Goal: Task Accomplishment & Management: Manage account settings

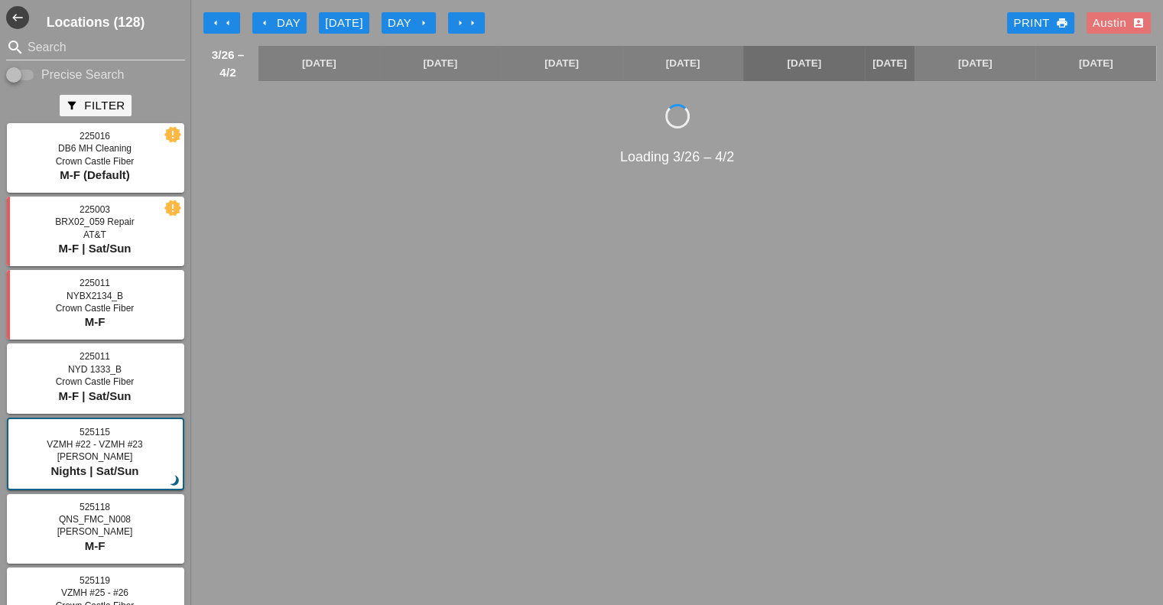
click at [336, 17] on div "[DATE]" at bounding box center [344, 24] width 38 height 18
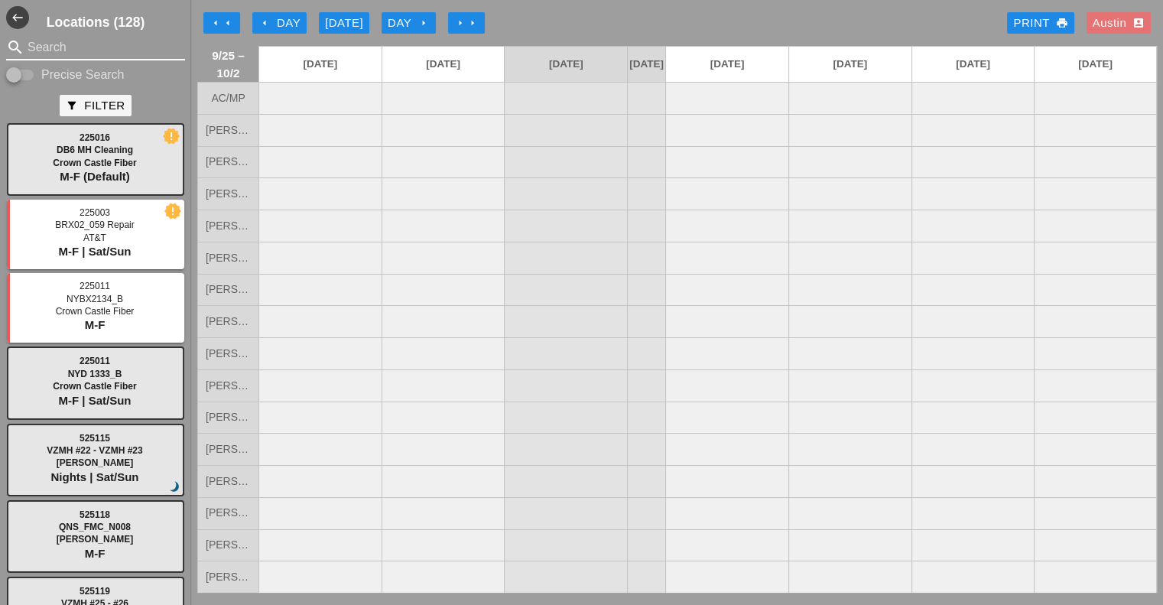
click at [78, 50] on input "Search" at bounding box center [96, 47] width 136 height 24
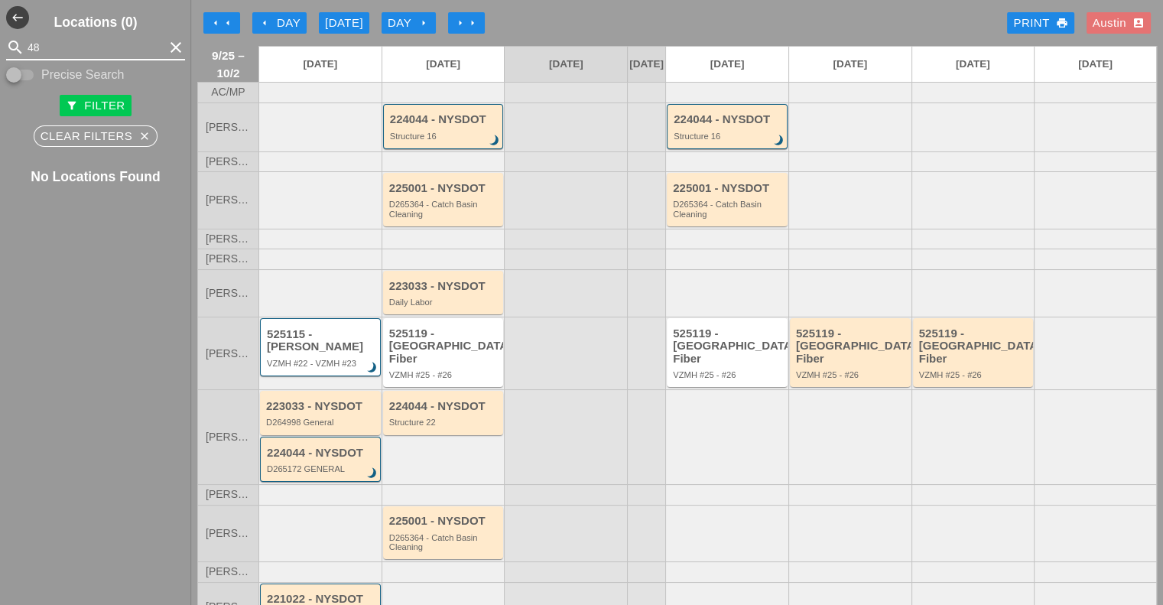
type input "4"
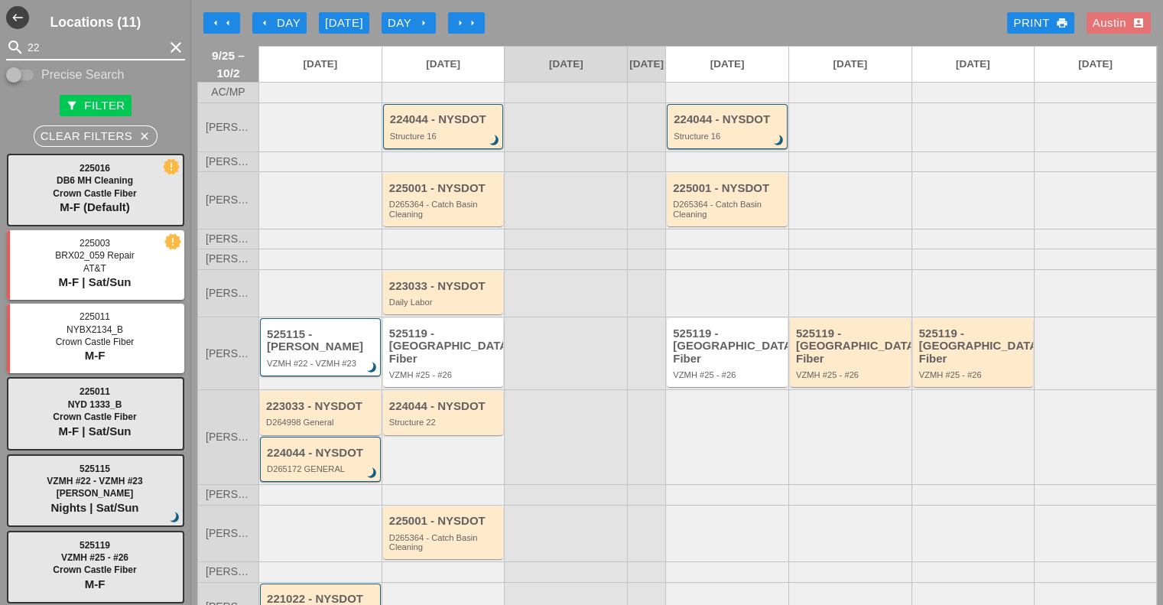
type input "2"
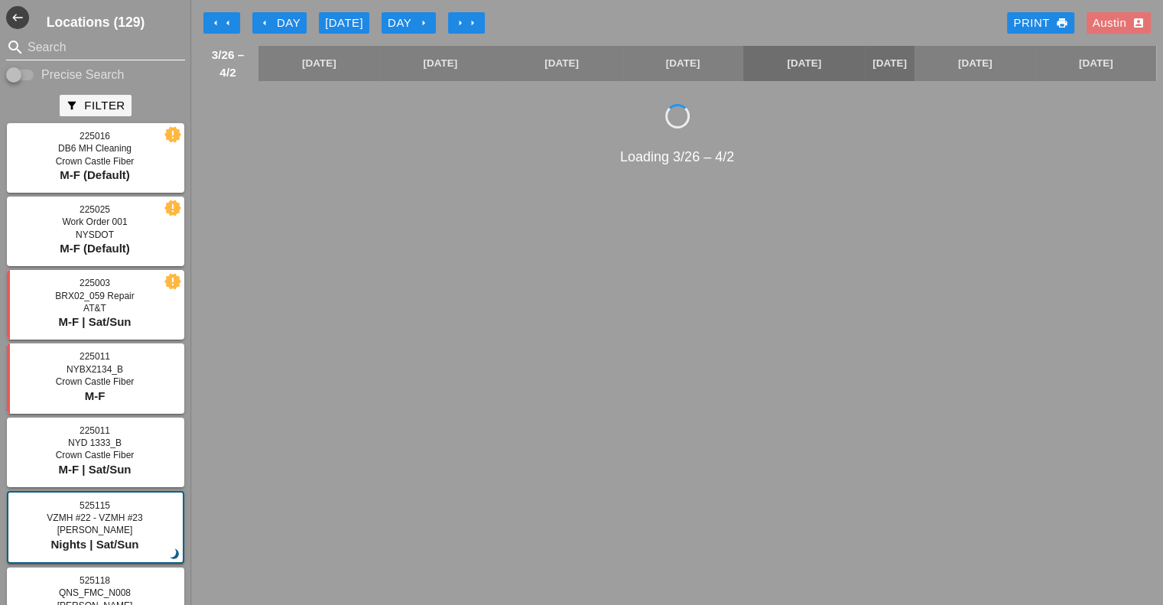
click at [60, 47] on input "Search" at bounding box center [96, 47] width 136 height 24
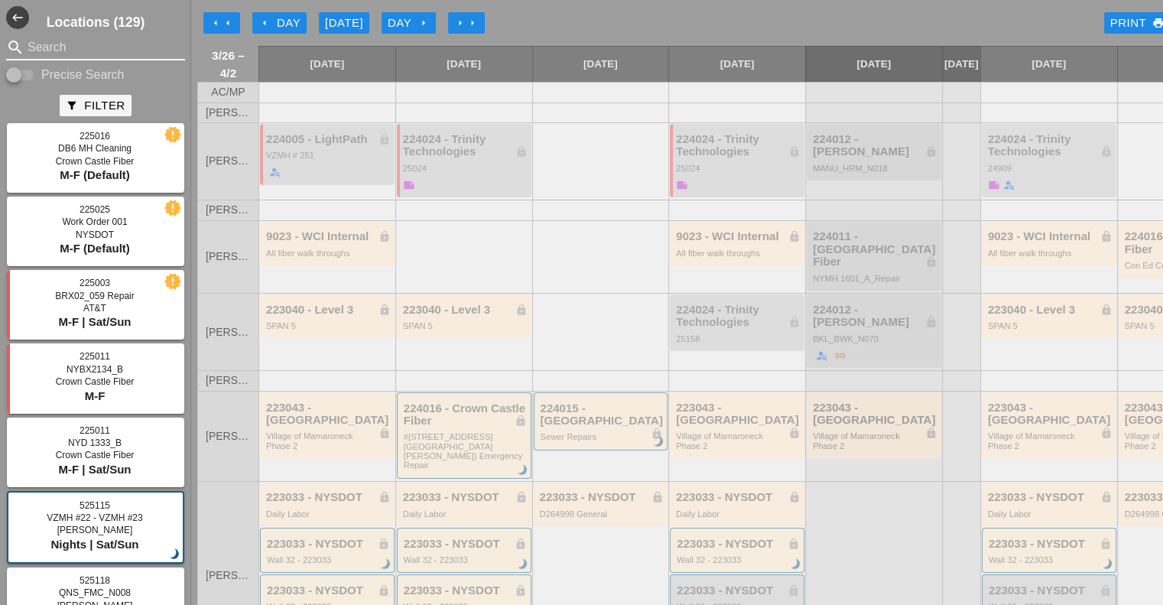
click at [352, 22] on div "Today" at bounding box center [344, 24] width 38 height 18
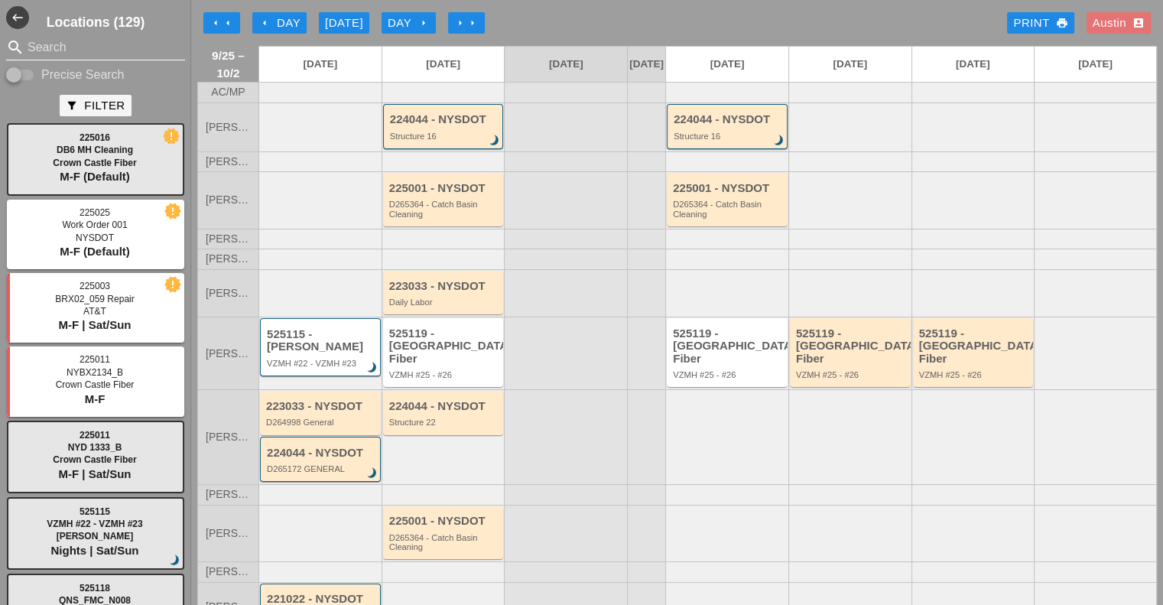
click at [80, 50] on input "Search" at bounding box center [96, 47] width 136 height 24
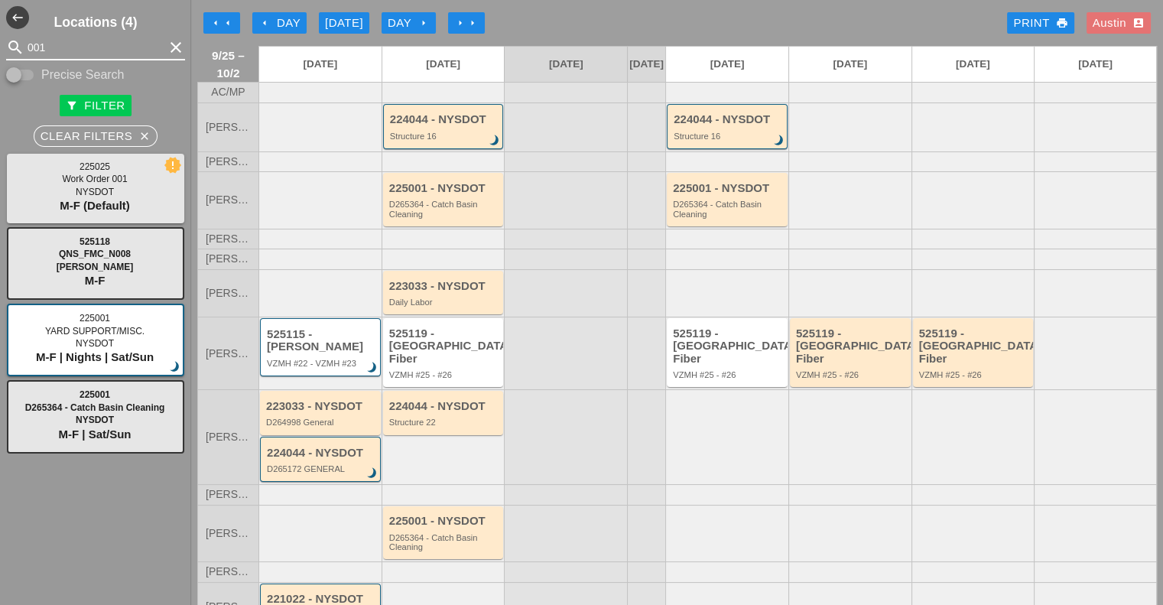
type input "001"
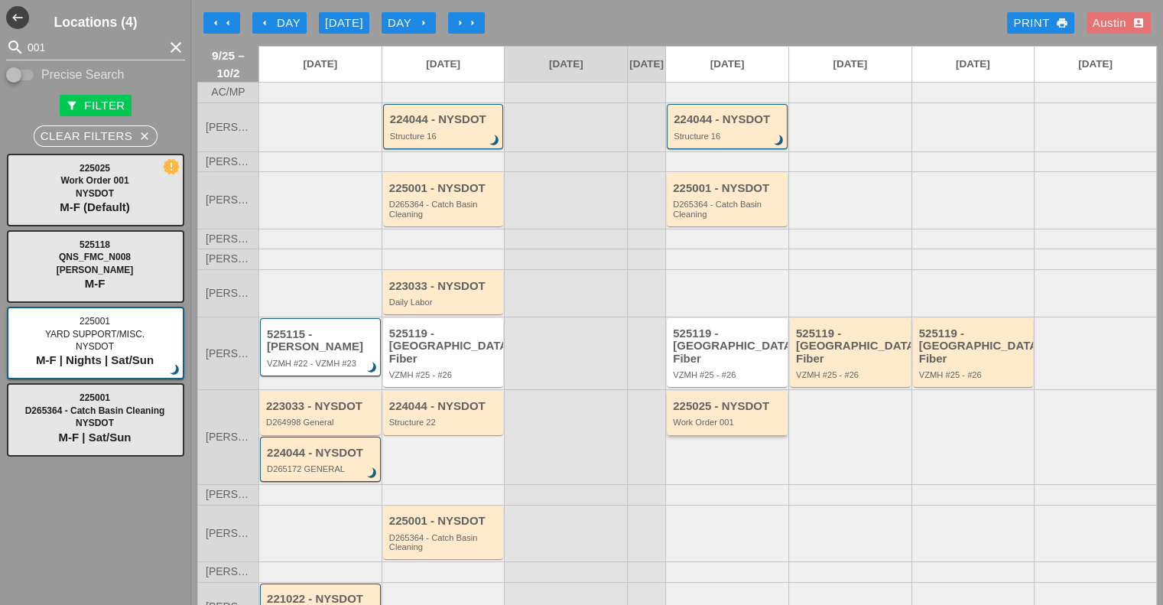
click at [725, 421] on div "Work Order 001" at bounding box center [728, 422] width 111 height 9
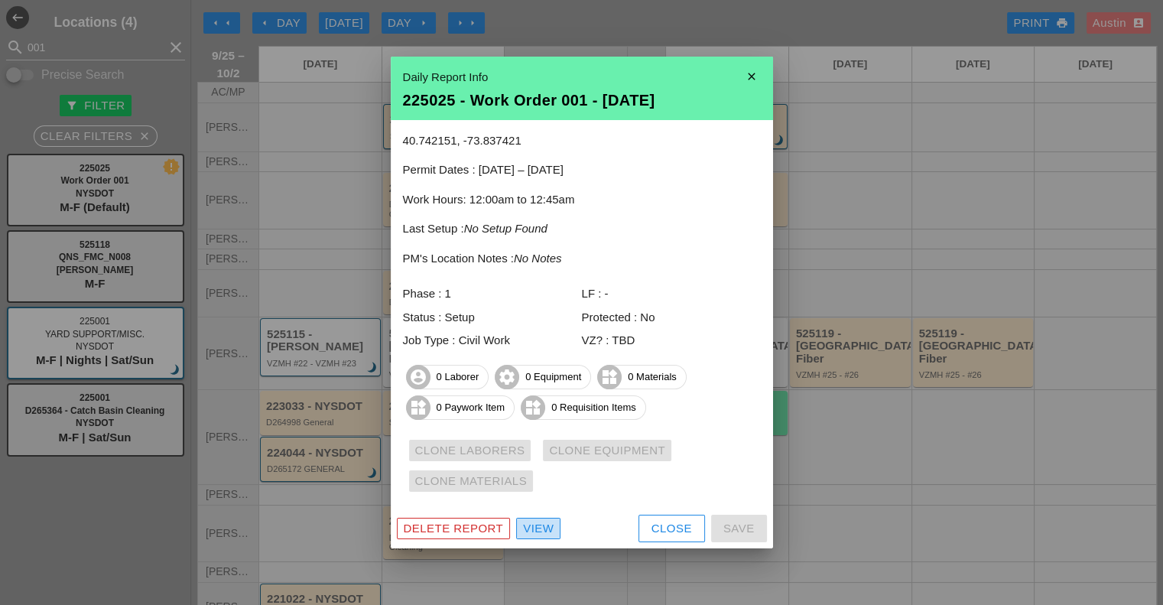
click at [541, 529] on div "View" at bounding box center [538, 529] width 31 height 18
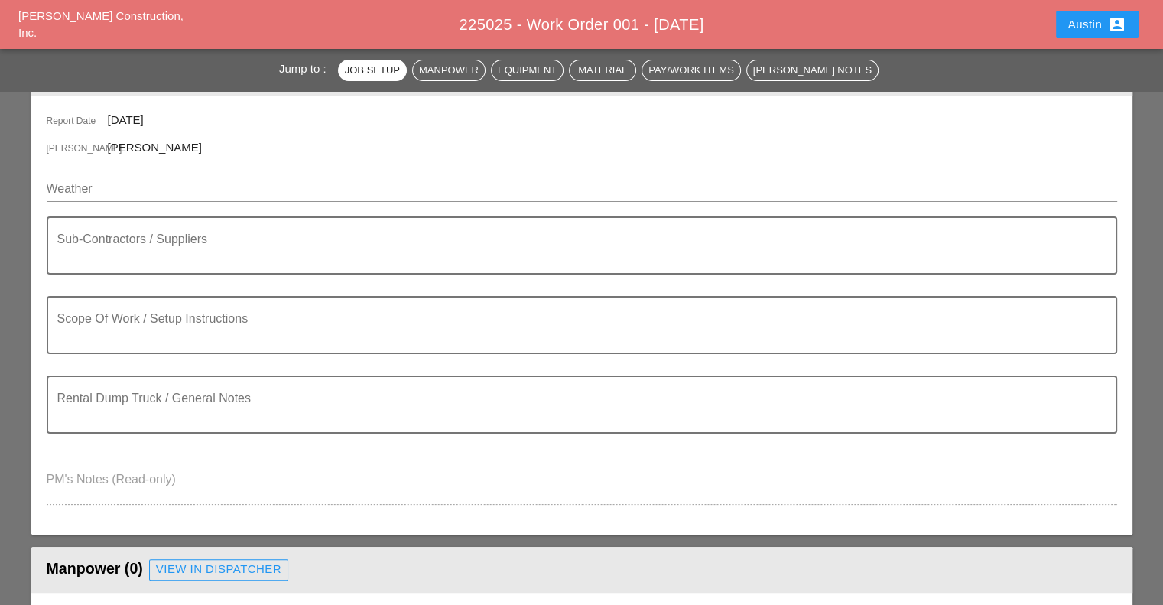
scroll to position [153, 0]
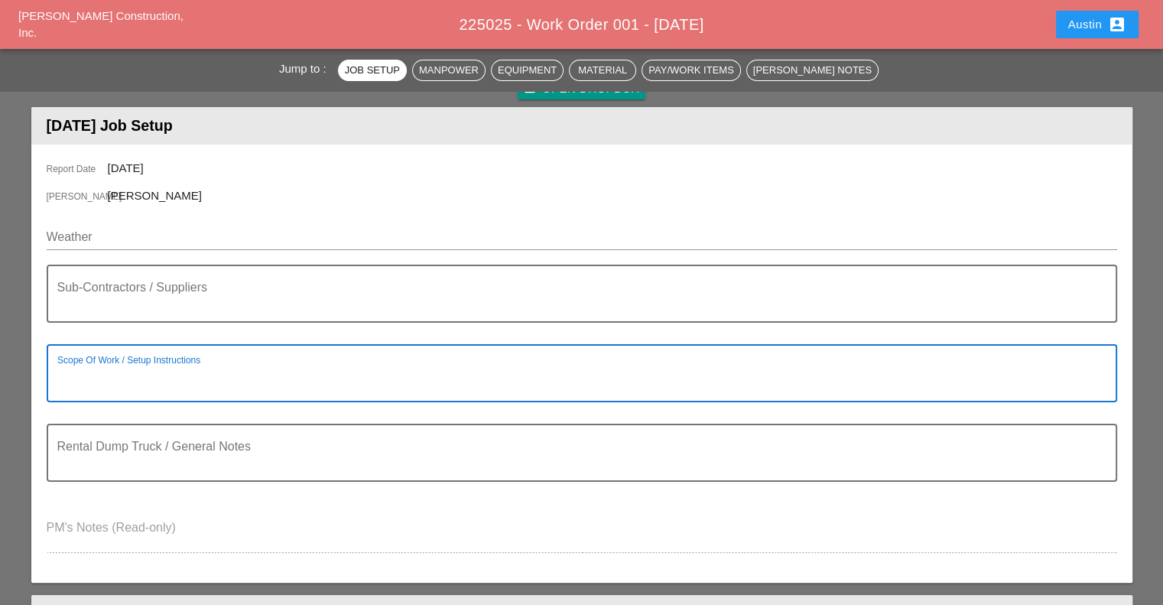
click at [184, 372] on textarea "Scope Of Work / Setup Instructions" at bounding box center [575, 382] width 1037 height 37
paste textarea "W.O. #1 Description: Broken / Spalled Joint Headers : 2 Repair Locations Locati…"
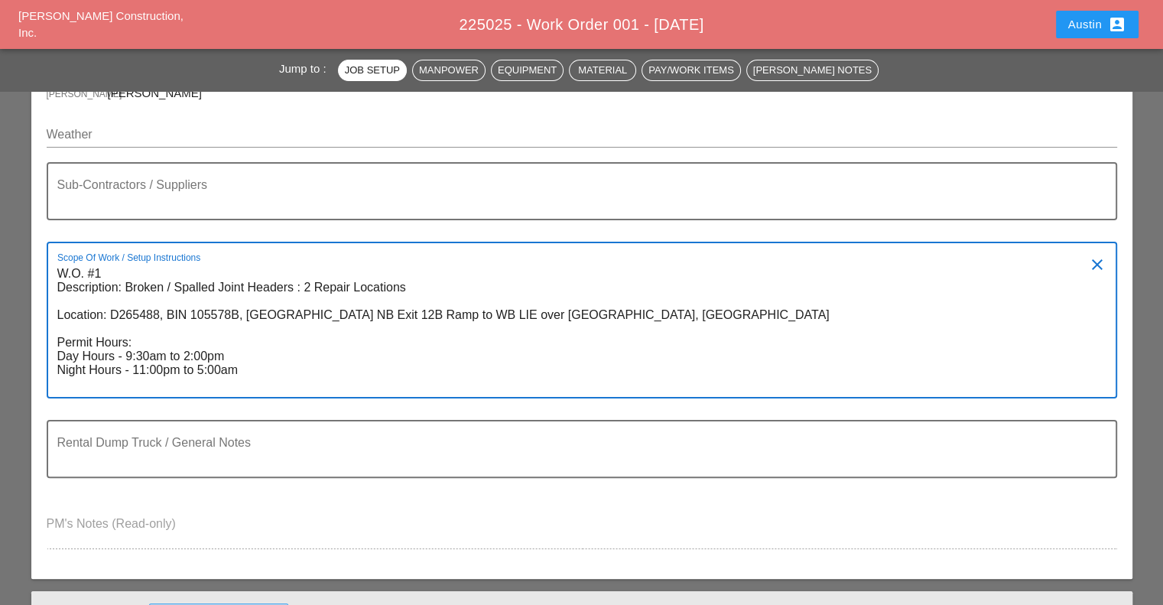
scroll to position [229, 0]
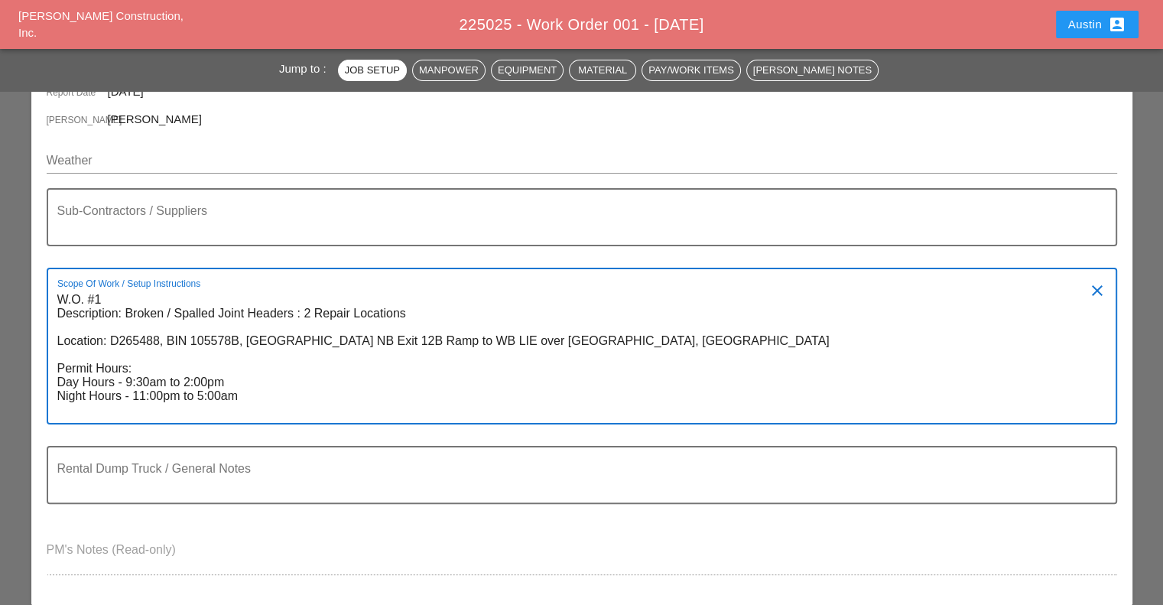
type textarea "W.O. #1 Description: Broken / Spalled Joint Headers : 2 Repair Locations Locati…"
click at [1095, 287] on icon "clear" at bounding box center [1097, 290] width 18 height 18
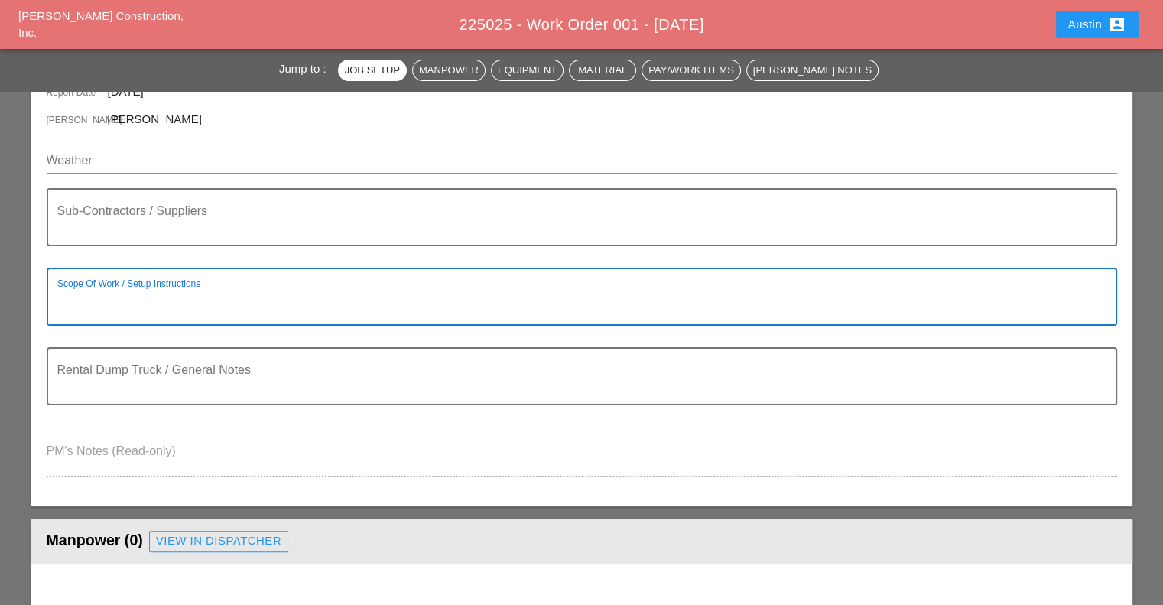
paste textarea "W.O. #1 Description: Broken / Spalled Joint Headers : 2 Repair Locations Locati…"
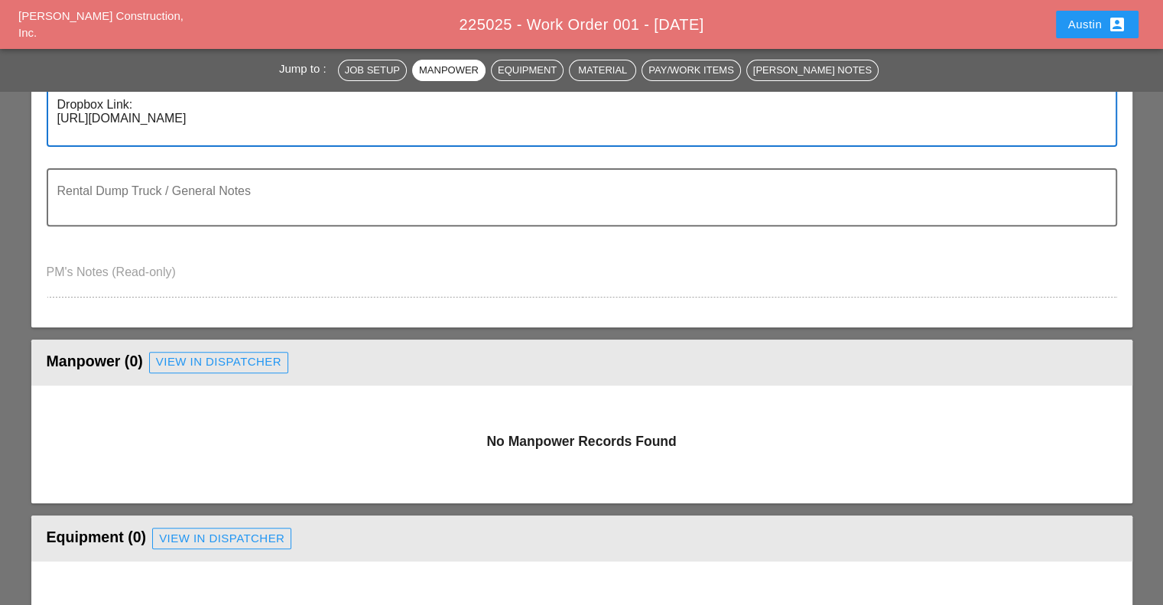
scroll to position [535, 0]
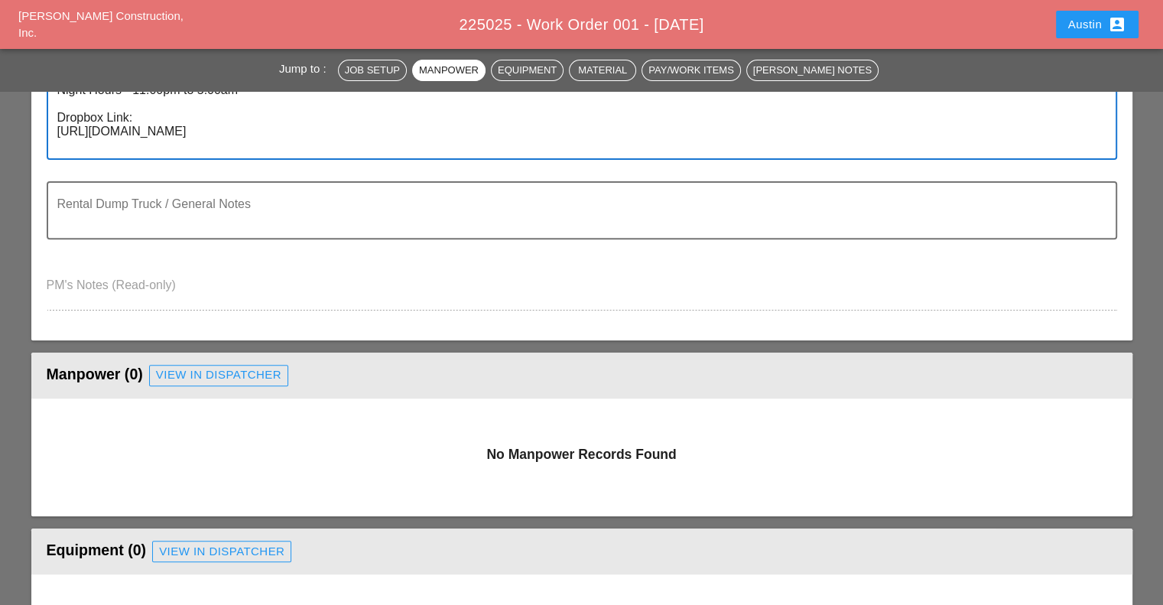
type textarea "W.O. #1 Description: Broken / Spalled Joint Headers : 2 Repair Locations Locati…"
click at [211, 369] on div "View in Dispatcher" at bounding box center [218, 375] width 125 height 18
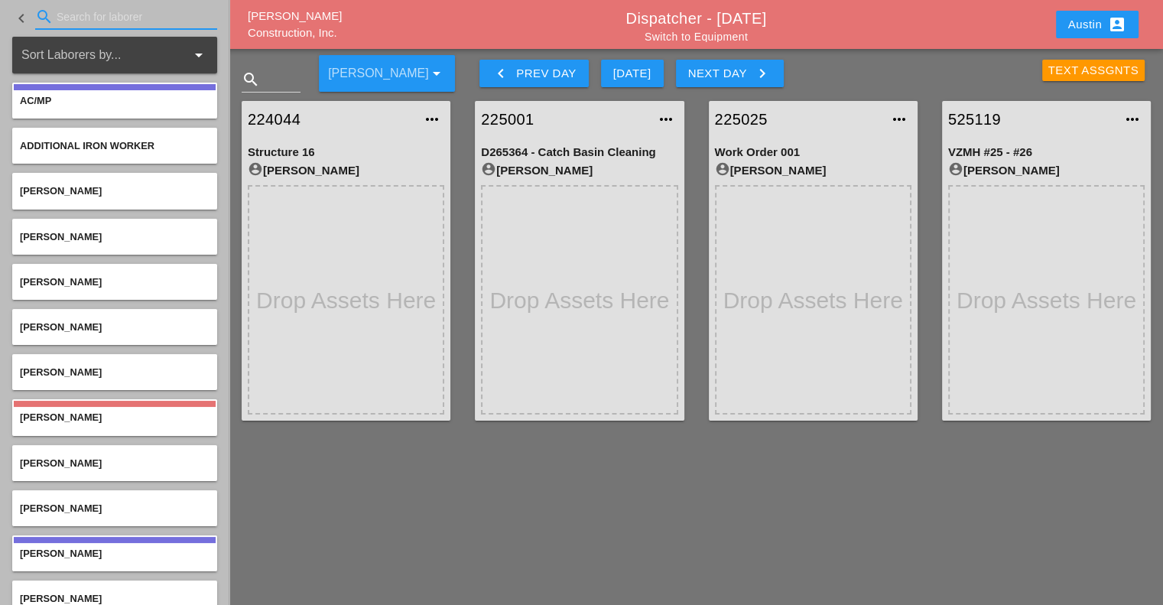
click at [96, 15] on input "Search for laborer" at bounding box center [126, 17] width 139 height 24
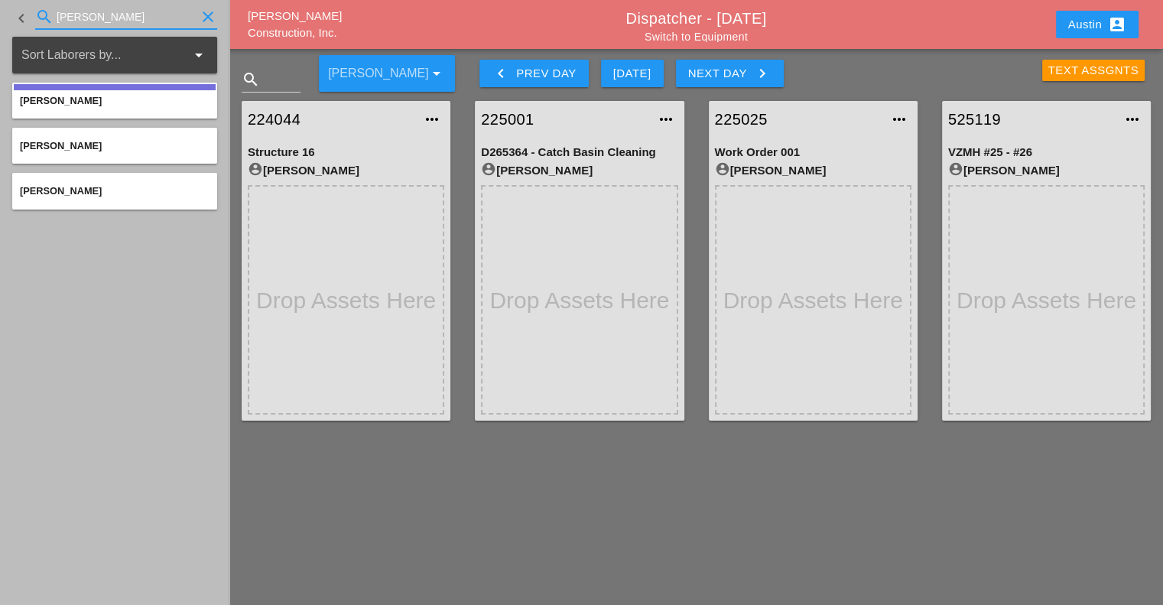
type input "luca"
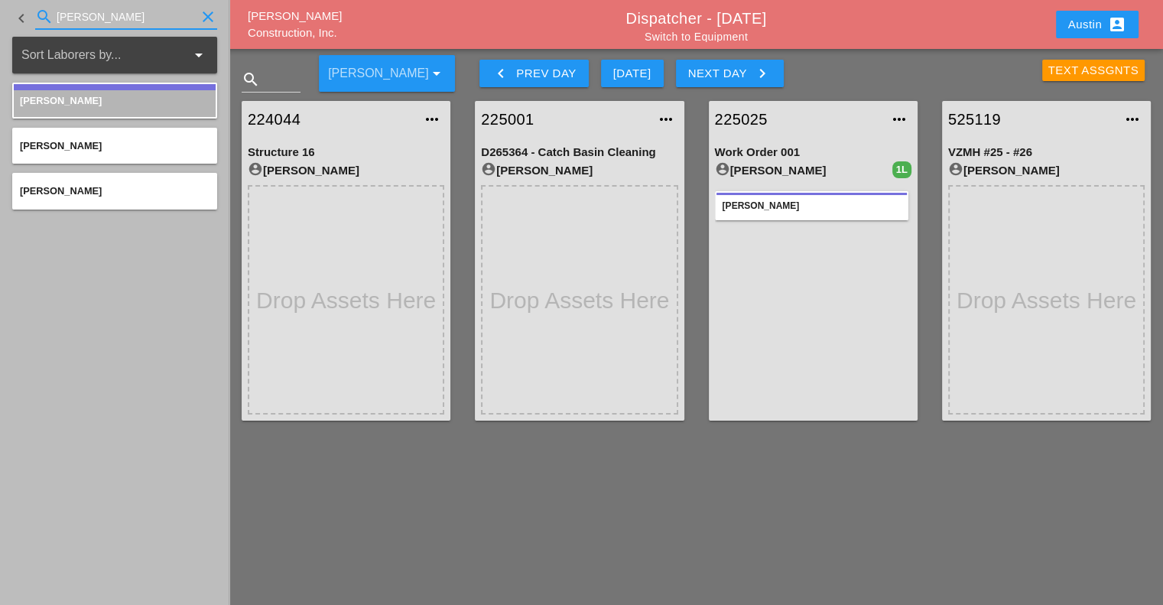
drag, startPoint x: 81, startPoint y: 11, endPoint x: 35, endPoint y: 18, distance: 46.4
click at [35, 18] on div "search luca clear" at bounding box center [126, 17] width 182 height 24
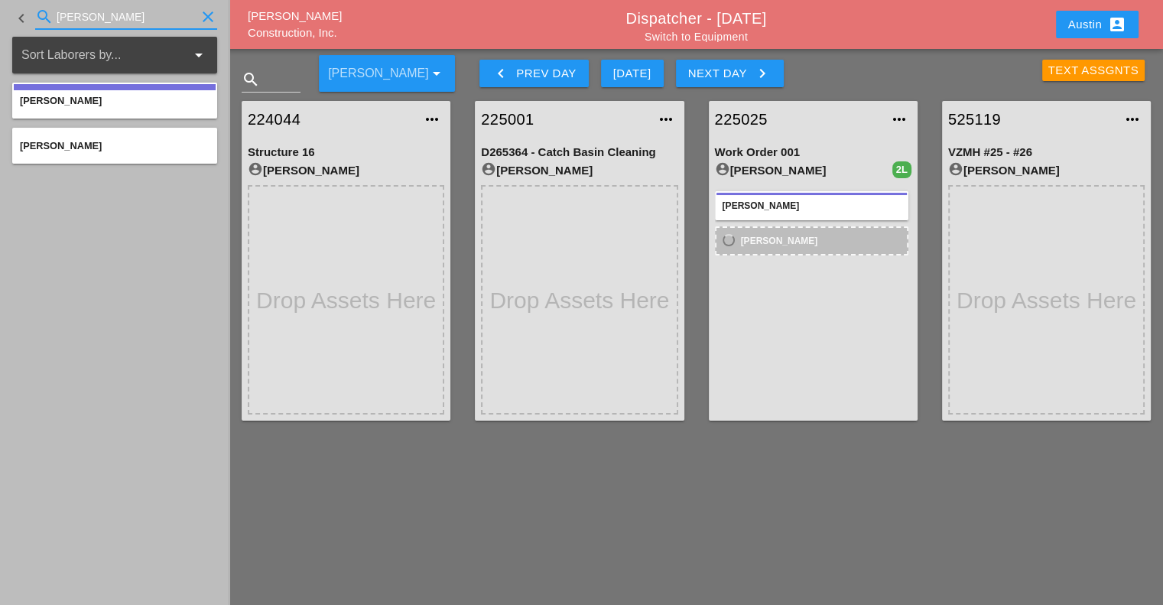
drag, startPoint x: 76, startPoint y: 18, endPoint x: 55, endPoint y: 18, distance: 20.7
click at [55, 18] on div "search fred clear" at bounding box center [126, 17] width 182 height 24
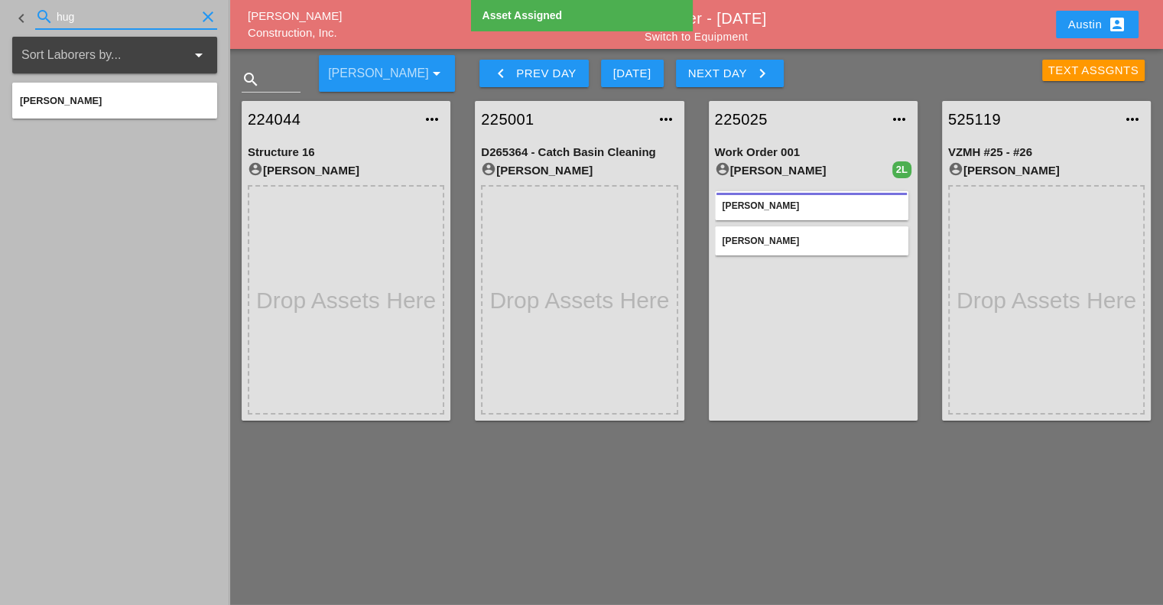
type input "hug"
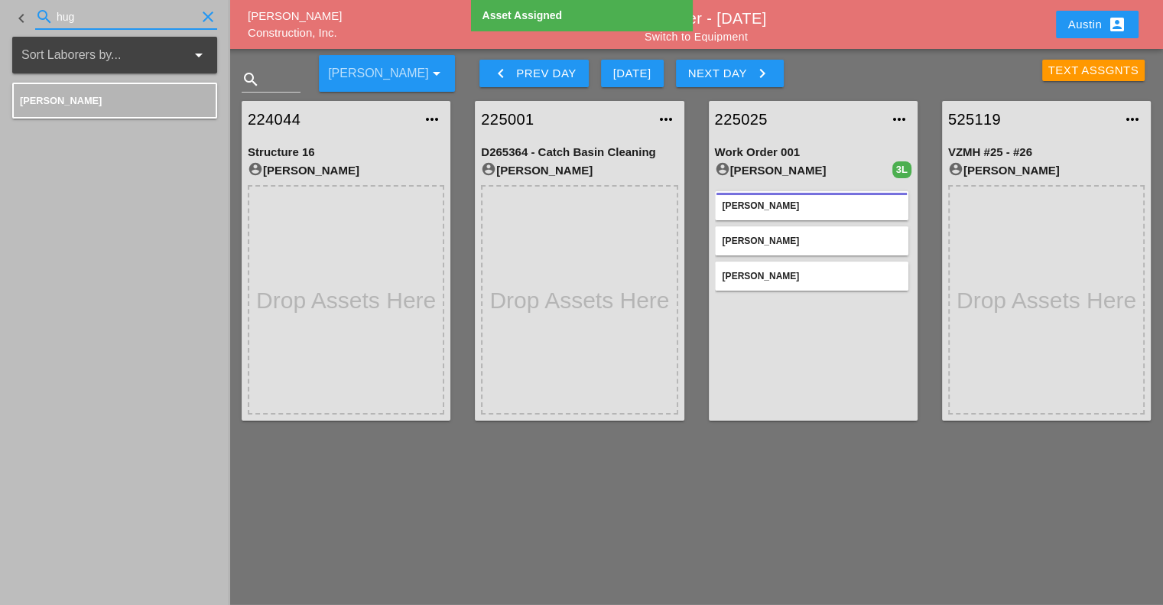
drag, startPoint x: 91, startPoint y: 17, endPoint x: 54, endPoint y: 21, distance: 36.9
click at [54, 21] on div "search hug clear" at bounding box center [126, 17] width 182 height 24
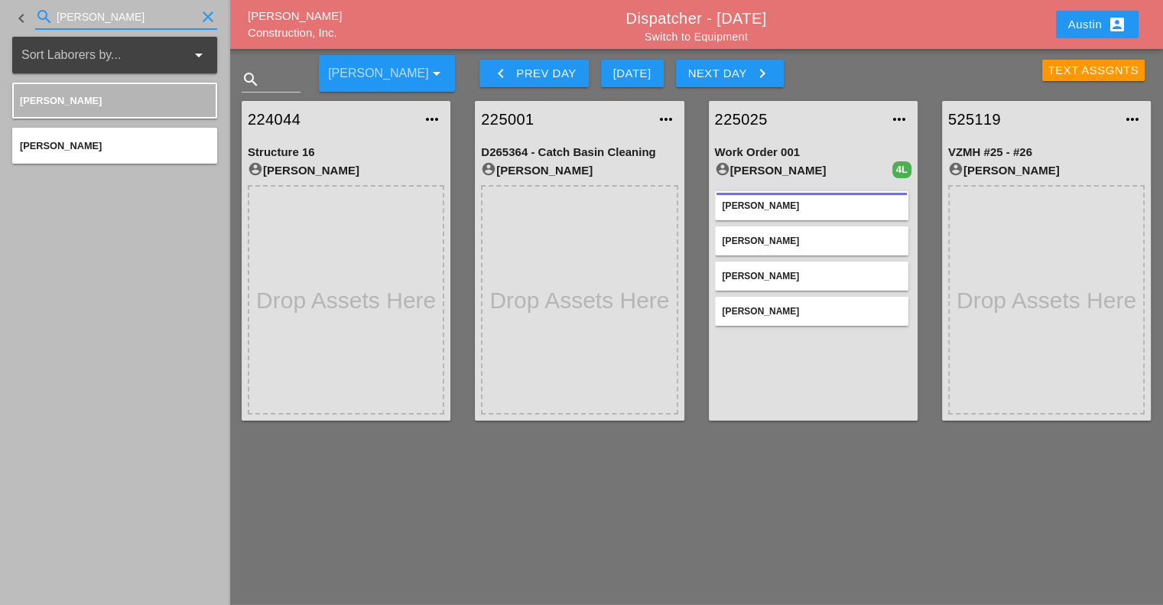
drag, startPoint x: 92, startPoint y: 10, endPoint x: 50, endPoint y: 18, distance: 42.0
click at [50, 18] on div "search jess clear" at bounding box center [126, 17] width 182 height 24
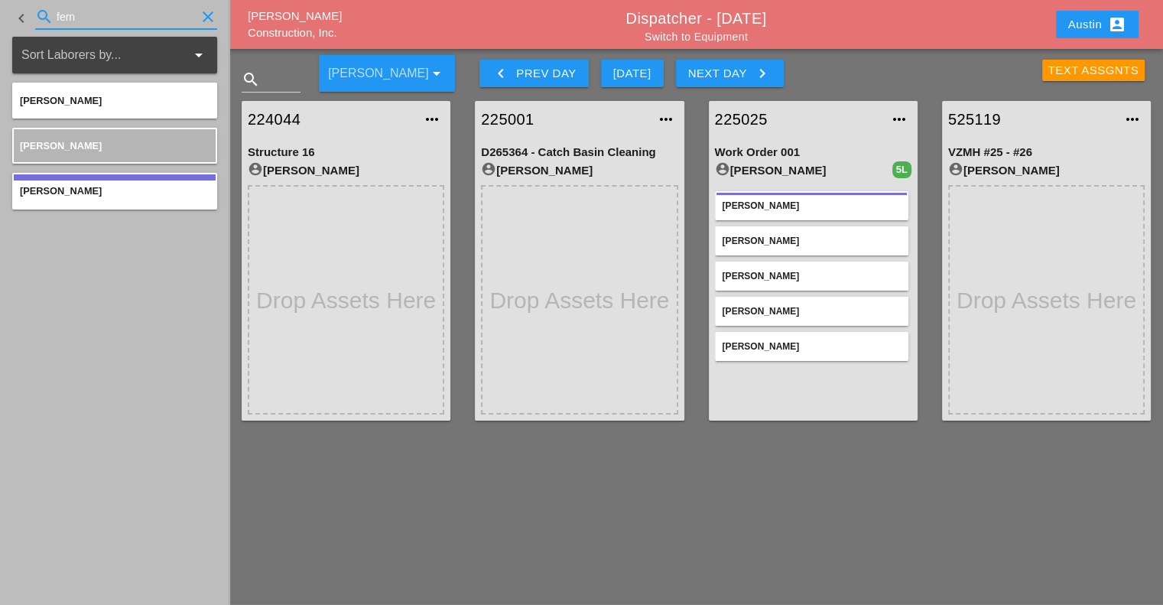
drag, startPoint x: 102, startPoint y: 14, endPoint x: 46, endPoint y: 9, distance: 56.0
click at [46, 9] on div "search fern clear" at bounding box center [126, 17] width 182 height 24
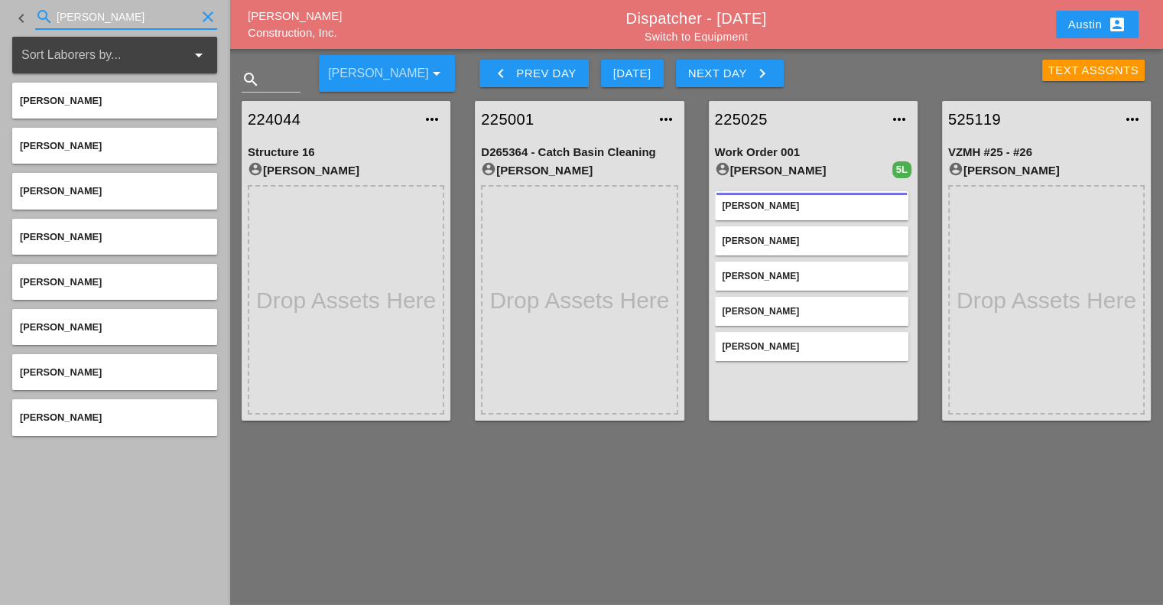
type input "jose"
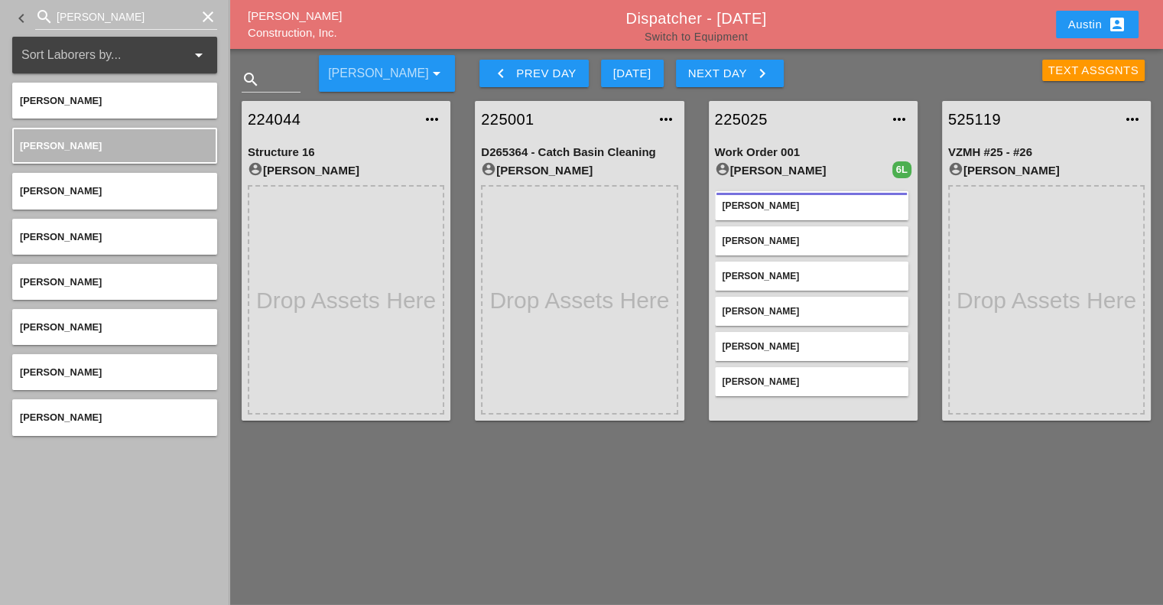
click at [733, 31] on link "Switch to Equipment" at bounding box center [696, 37] width 103 height 12
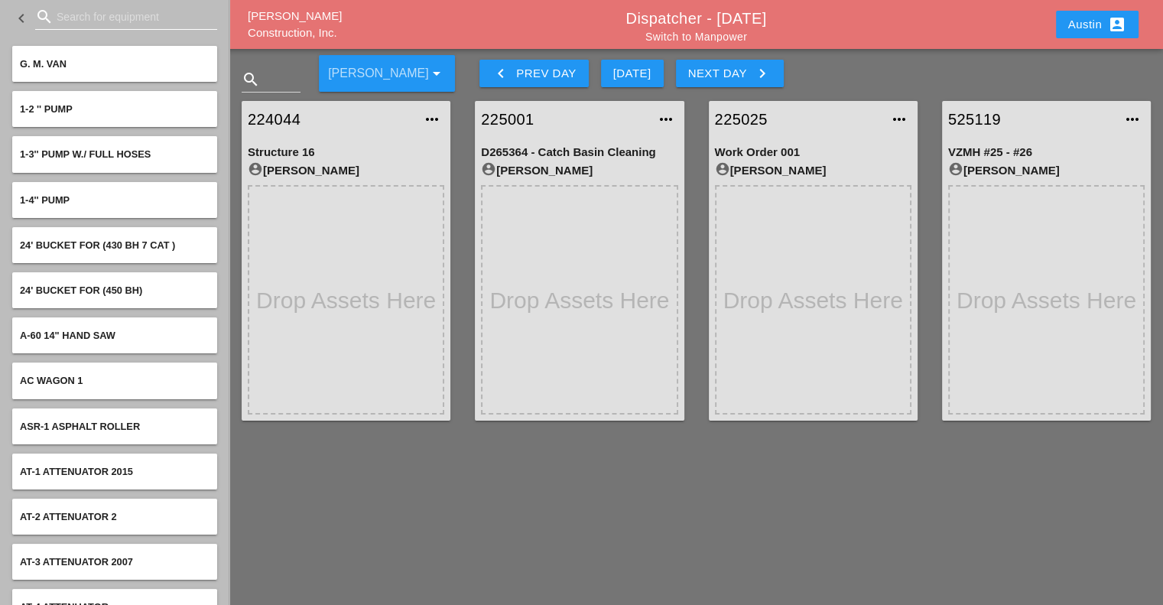
click at [98, 15] on input "Search for equipment" at bounding box center [126, 17] width 139 height 24
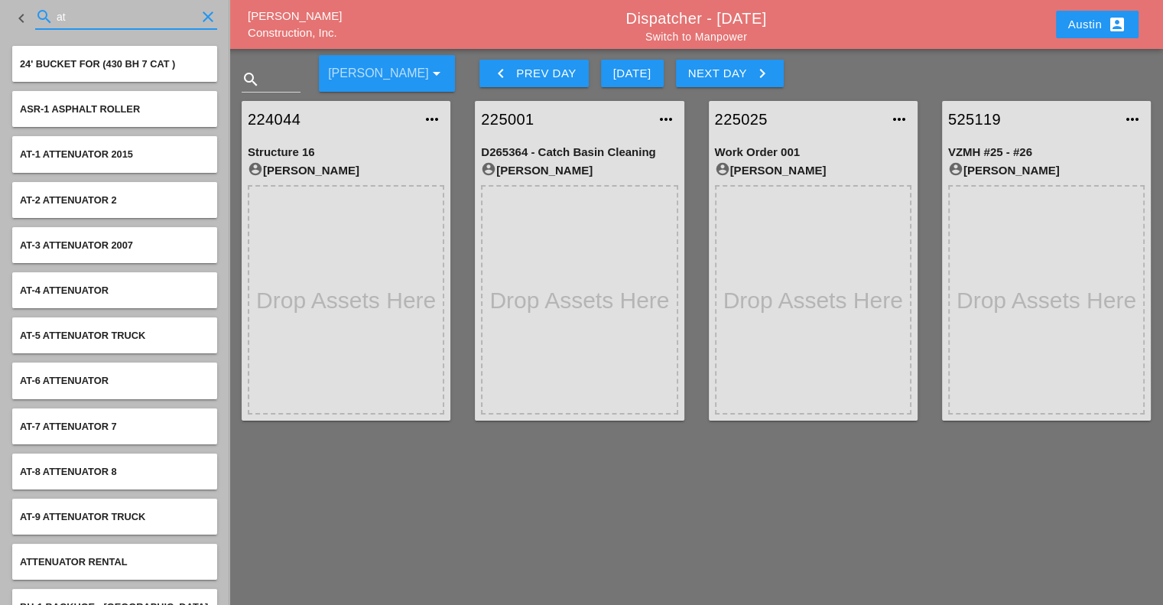
type input "at"
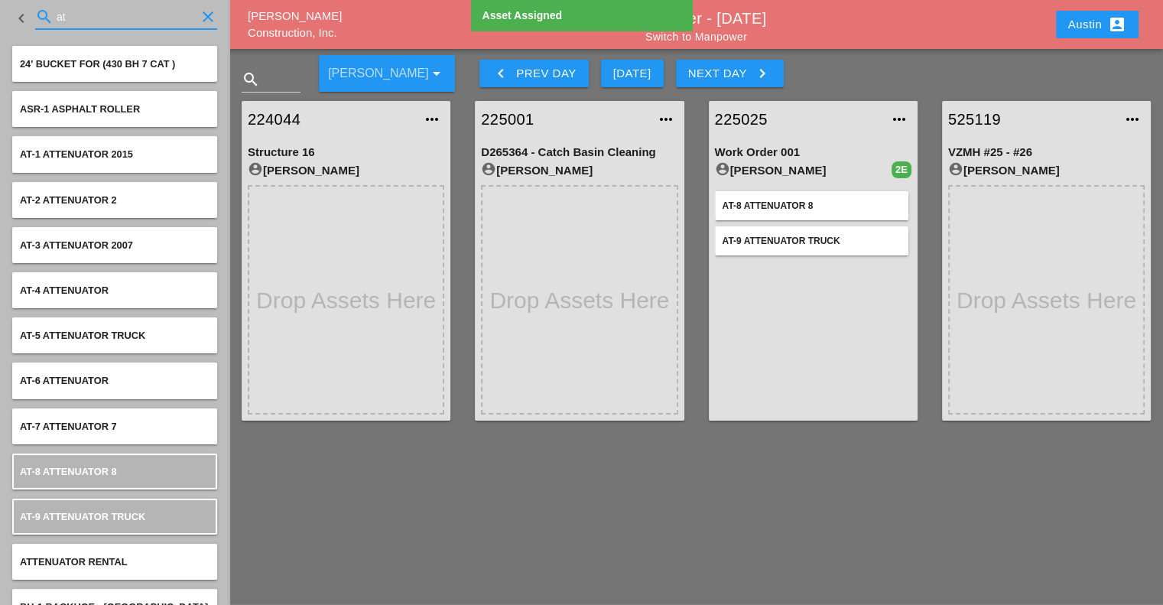
drag, startPoint x: 78, startPoint y: 21, endPoint x: 53, endPoint y: 19, distance: 25.3
click at [53, 19] on div "search at clear" at bounding box center [126, 17] width 182 height 24
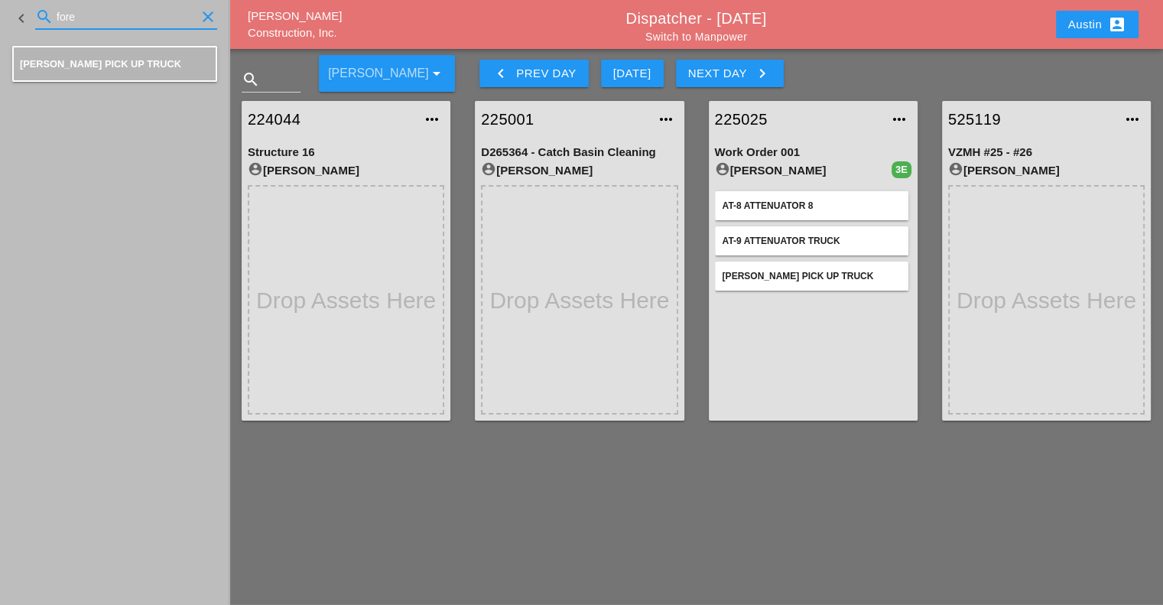
drag, startPoint x: 102, startPoint y: 13, endPoint x: 51, endPoint y: 18, distance: 50.7
click at [51, 18] on div "search fore clear" at bounding box center [126, 17] width 182 height 24
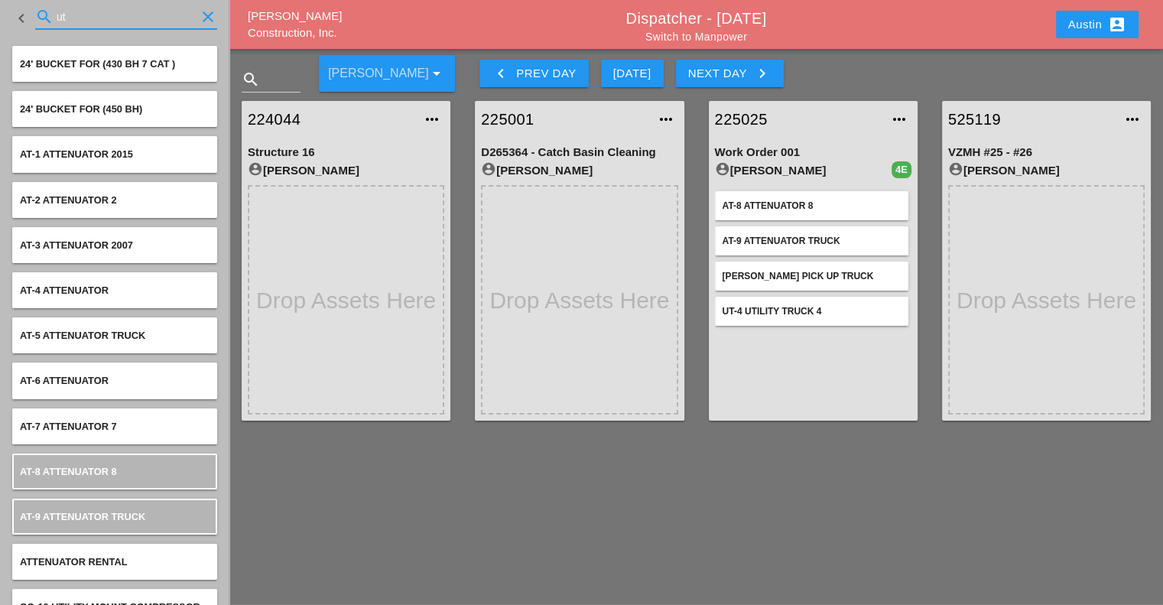
drag, startPoint x: 79, startPoint y: 13, endPoint x: 50, endPoint y: 15, distance: 28.3
click at [50, 15] on div "search ut clear" at bounding box center [126, 17] width 182 height 24
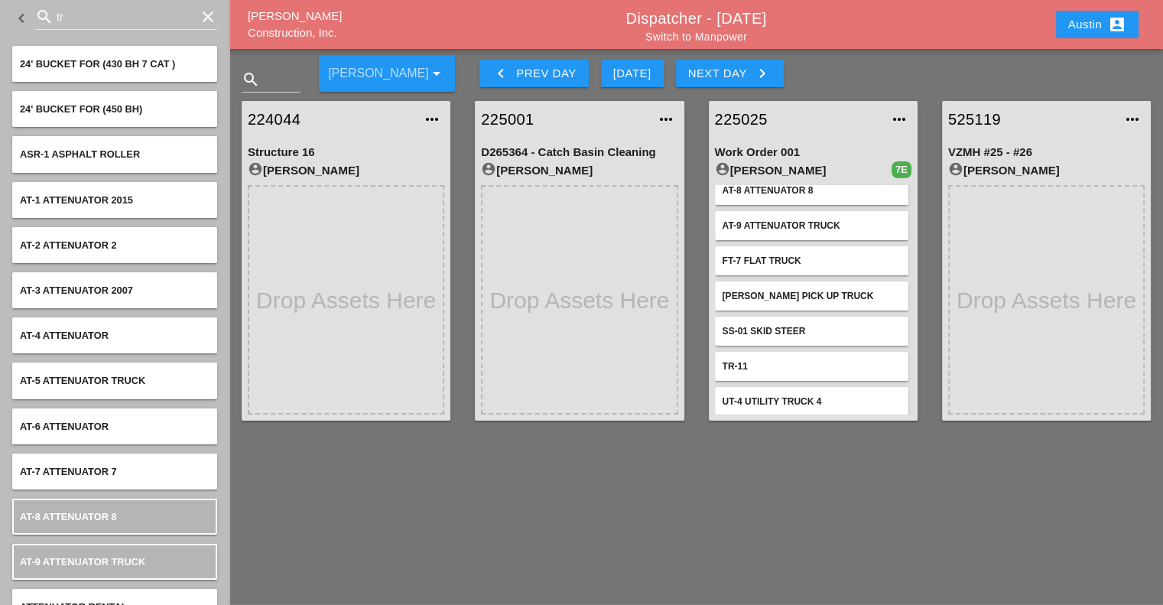
scroll to position [18, 0]
drag, startPoint x: 64, startPoint y: 15, endPoint x: 54, endPoint y: 12, distance: 11.0
click at [54, 12] on div "search tr clear" at bounding box center [126, 17] width 182 height 24
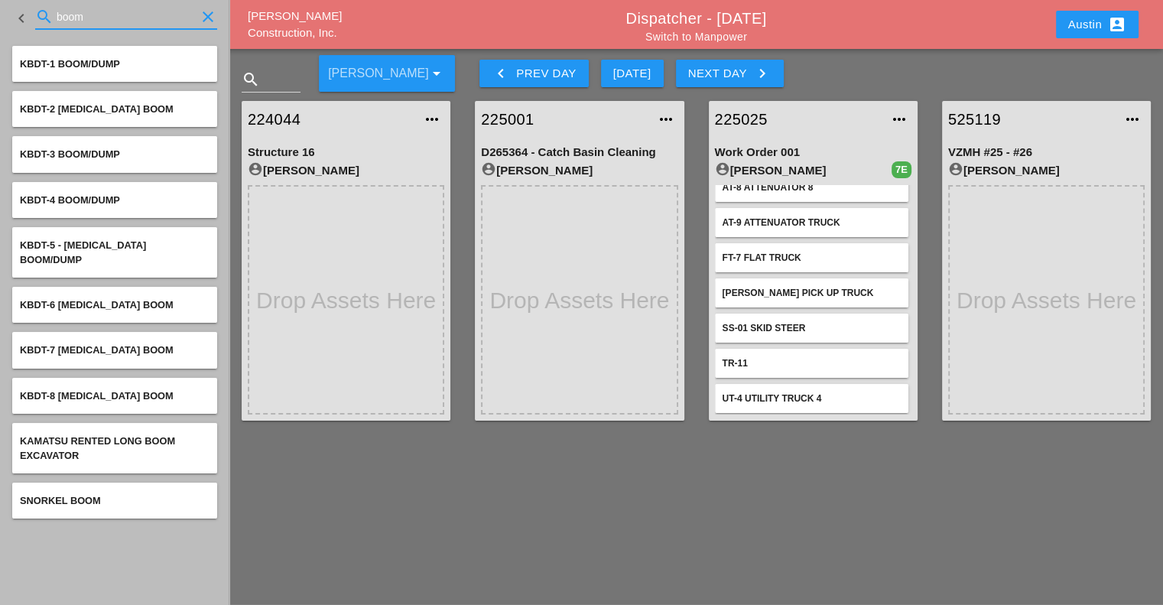
type input "boom"
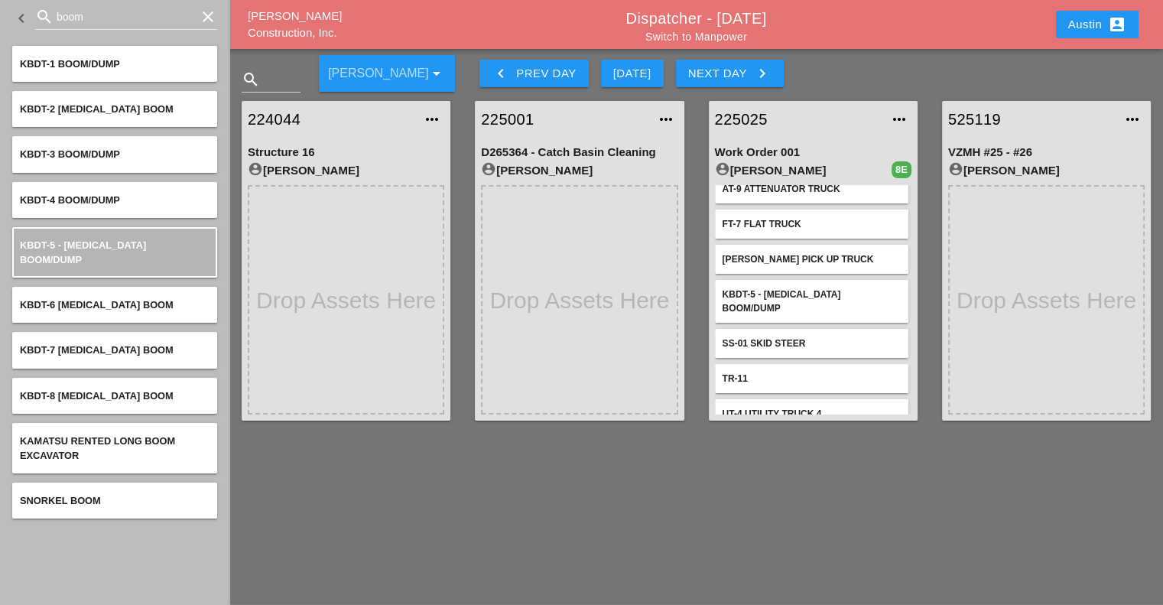
scroll to position [53, 0]
click at [691, 164] on div "225001 more_horiz D265364 - Catch Basin Cleaning account_circle Miguel Fernandes" at bounding box center [579, 261] width 233 height 344
click at [1075, 28] on div "Austin account_box" at bounding box center [1097, 24] width 58 height 18
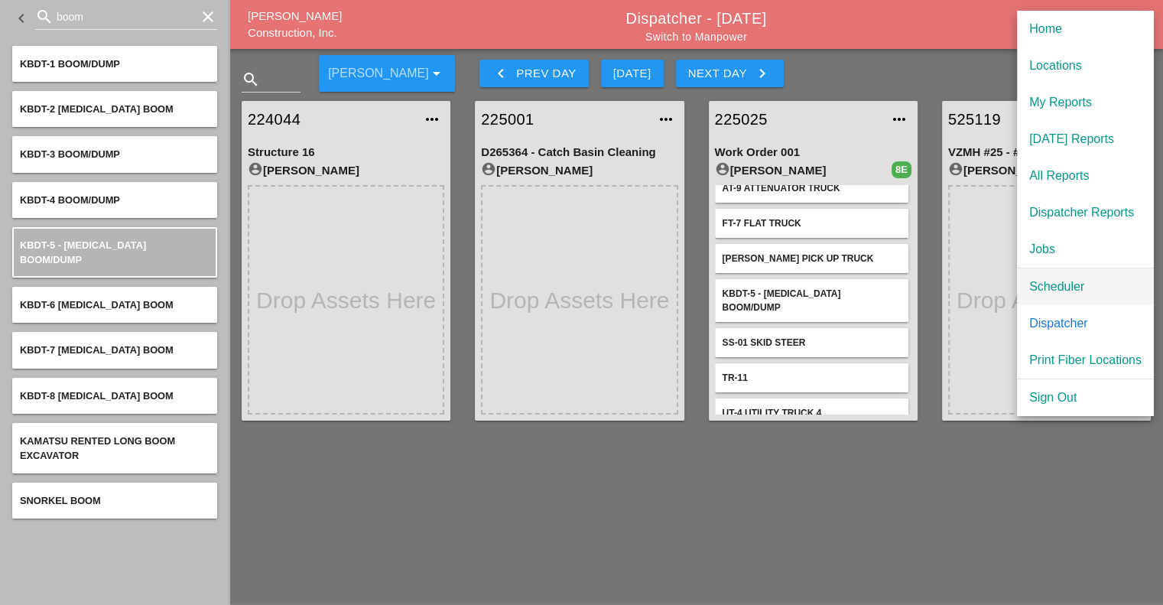
click at [1053, 298] on link "Scheduler" at bounding box center [1085, 286] width 137 height 37
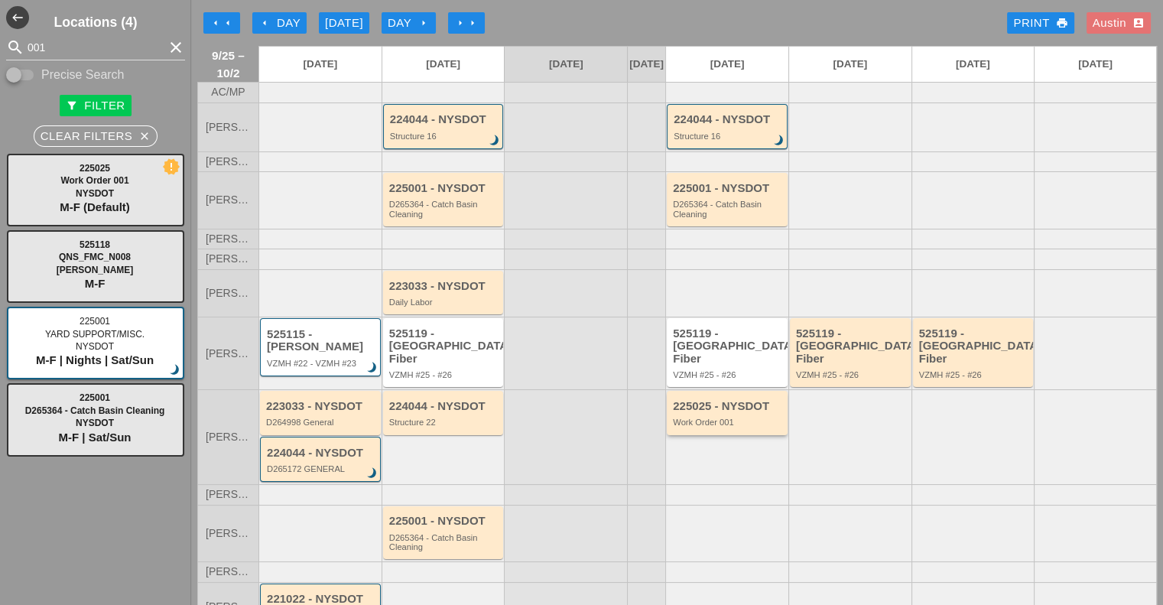
click at [727, 418] on div "Work Order 001" at bounding box center [728, 422] width 111 height 9
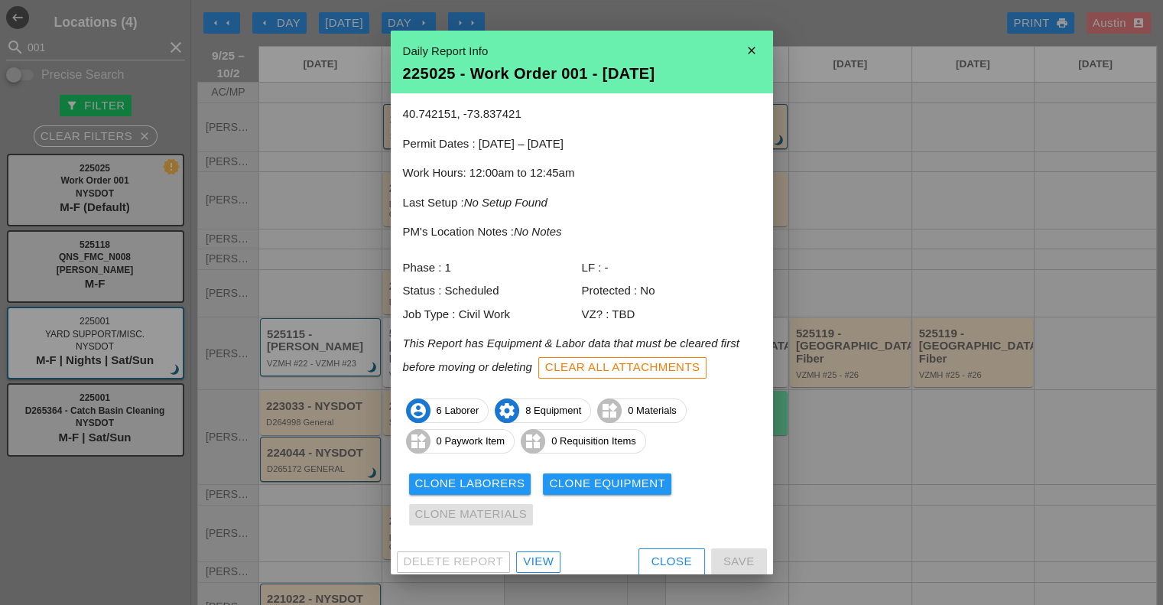
click at [545, 563] on div "View" at bounding box center [538, 562] width 31 height 18
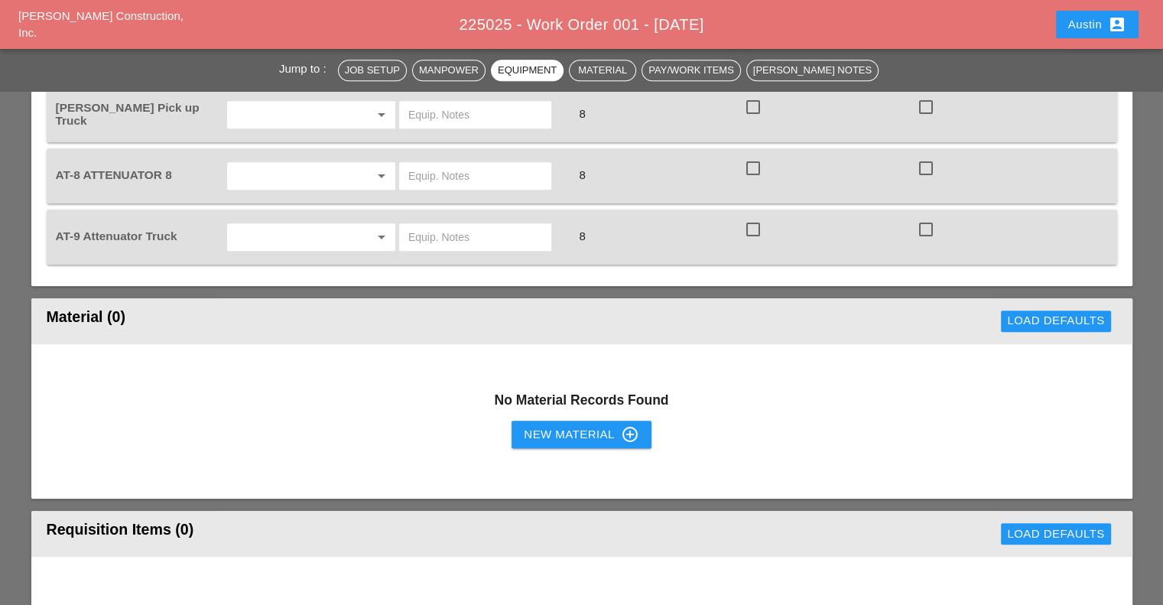
scroll to position [1606, 0]
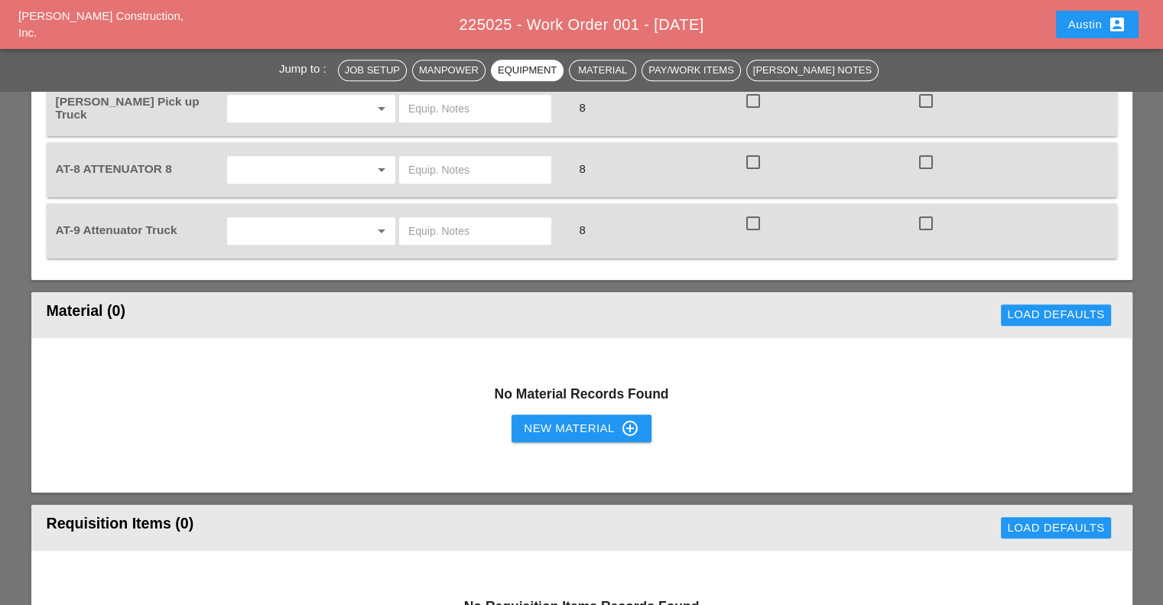
click at [534, 420] on div "New Material control_point" at bounding box center [581, 428] width 115 height 18
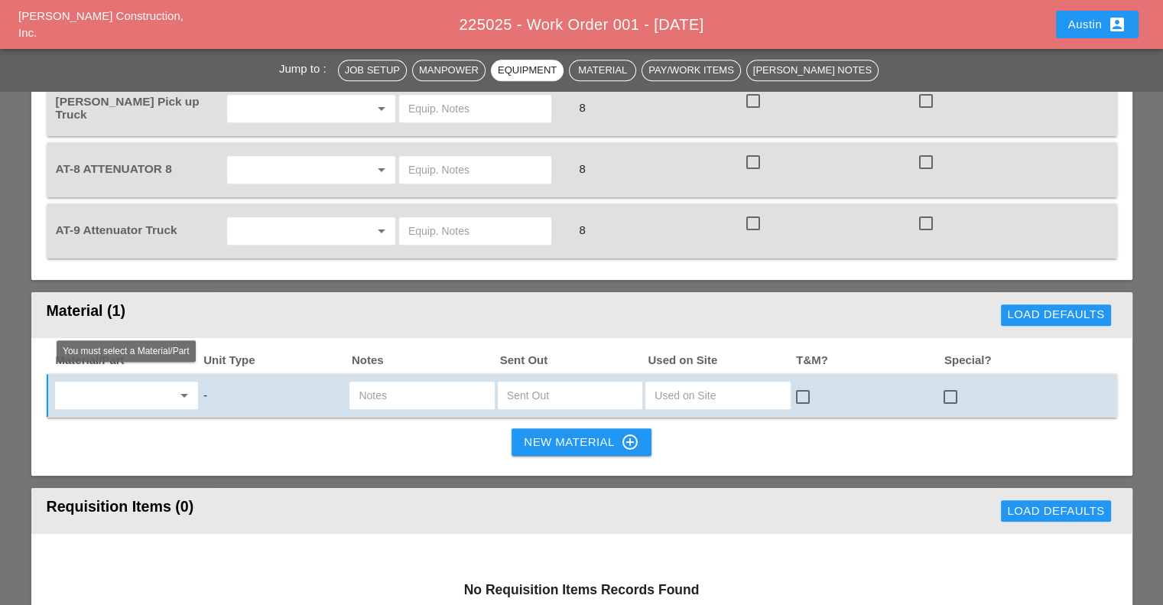
click at [145, 396] on div "arrow_drop_down" at bounding box center [126, 396] width 143 height 28
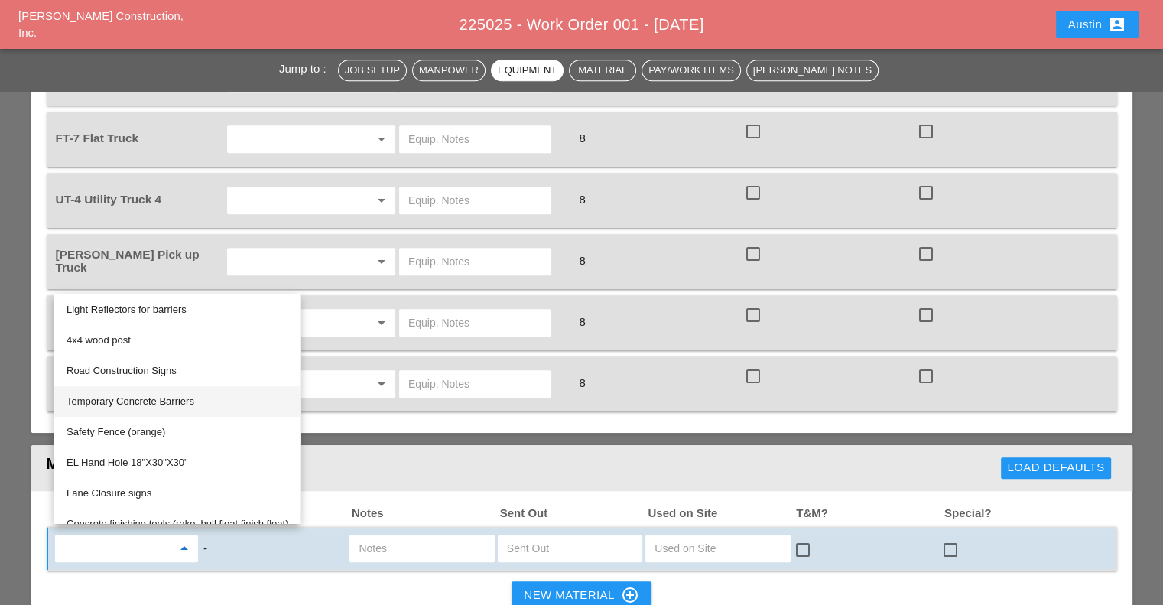
scroll to position [771, 0]
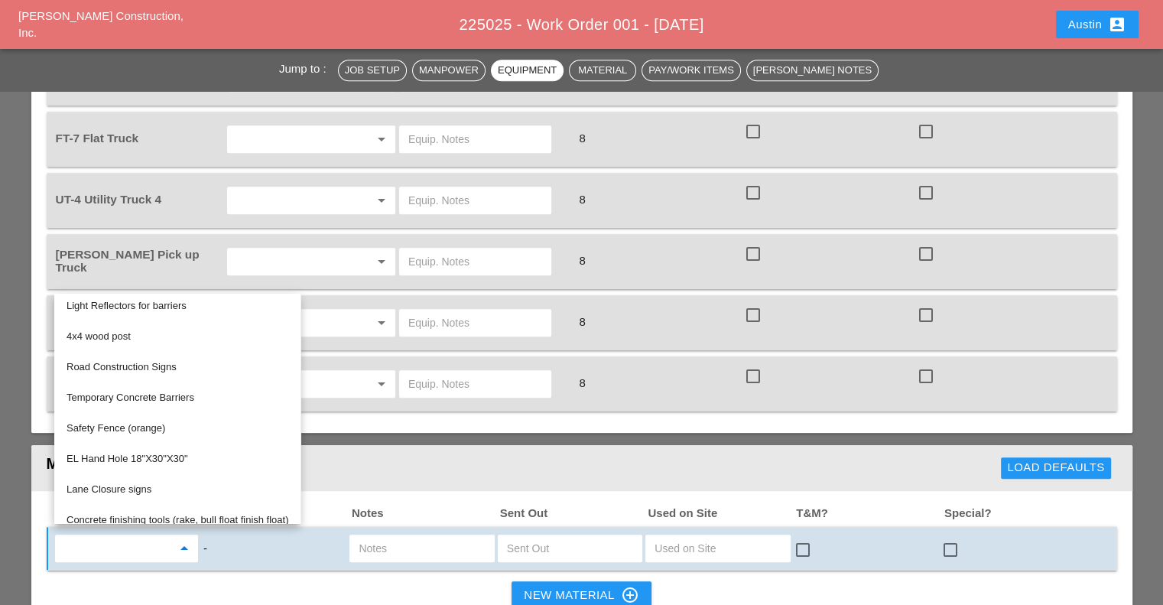
click at [15, 417] on div "Jump to : Job Setup Manpower Equipment Material Pay/Work Items Foreman's Notes …" at bounding box center [581, 293] width 1163 height 3190
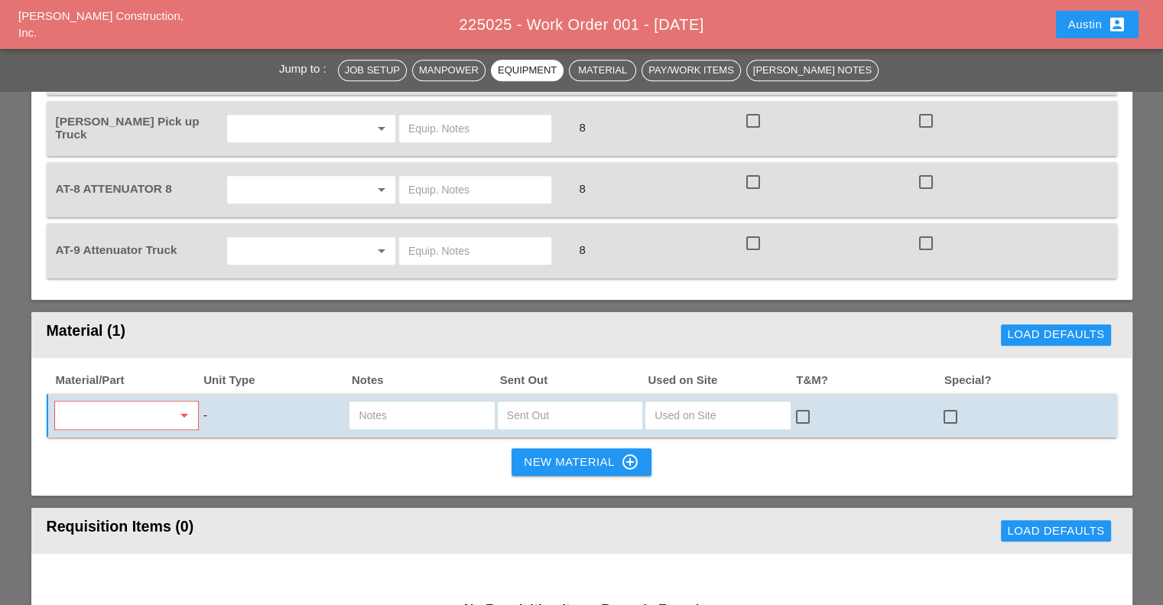
scroll to position [1606, 0]
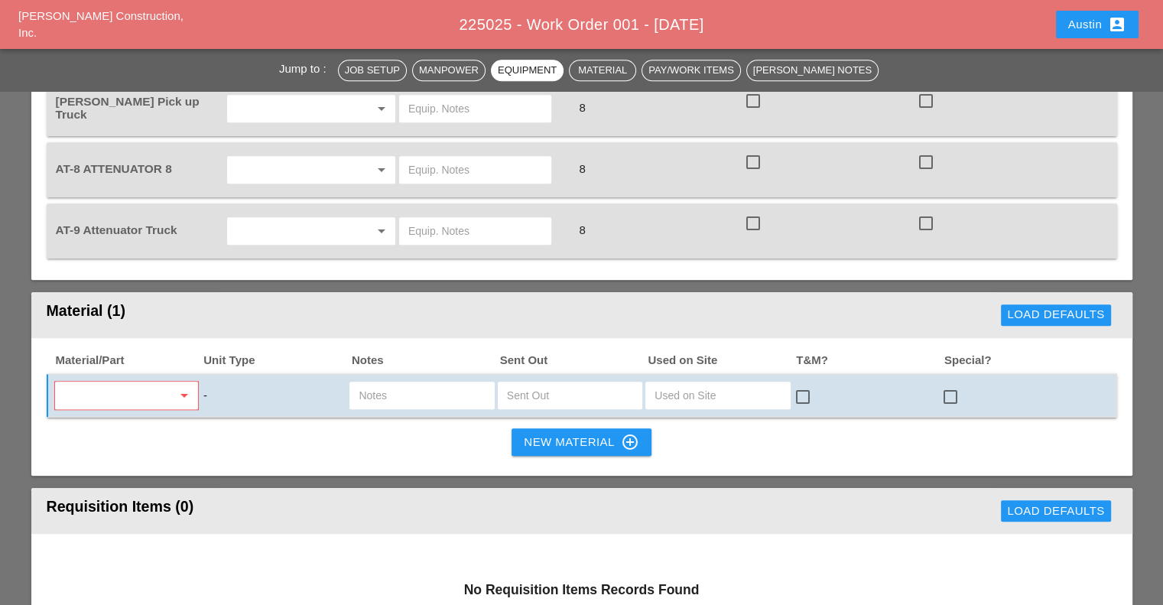
click at [15, 417] on div "Jump to : Job Setup Manpower Equipment Material Pay/Work Items Foreman's Notes …" at bounding box center [581, 140] width 1163 height 3190
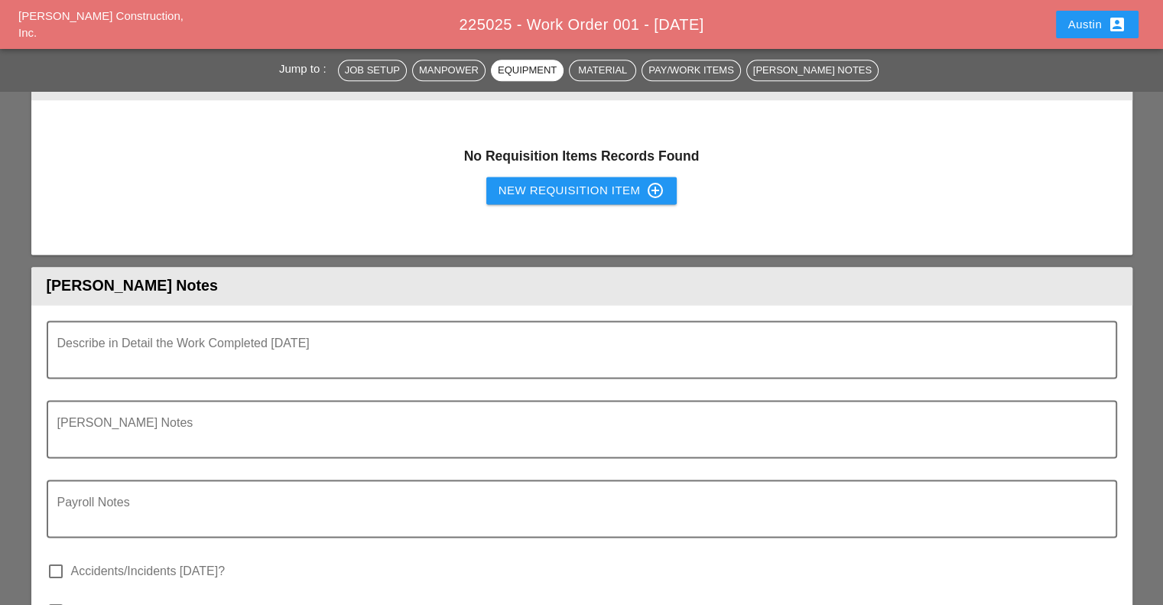
scroll to position [2065, 0]
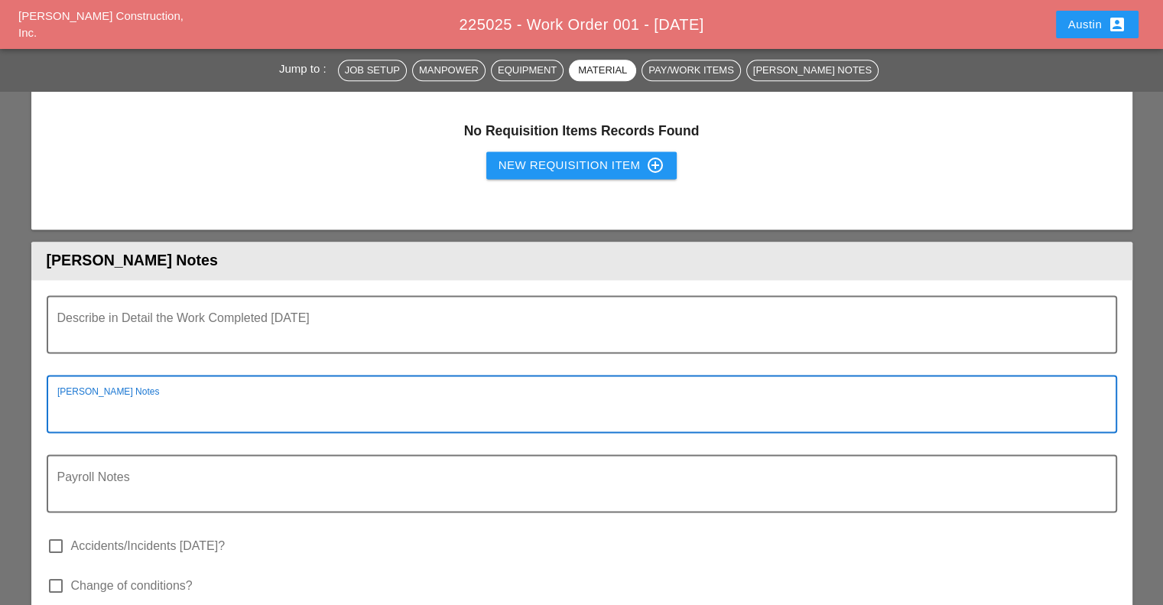
click at [222, 403] on textarea "Foreman's Notes" at bounding box center [575, 413] width 1037 height 37
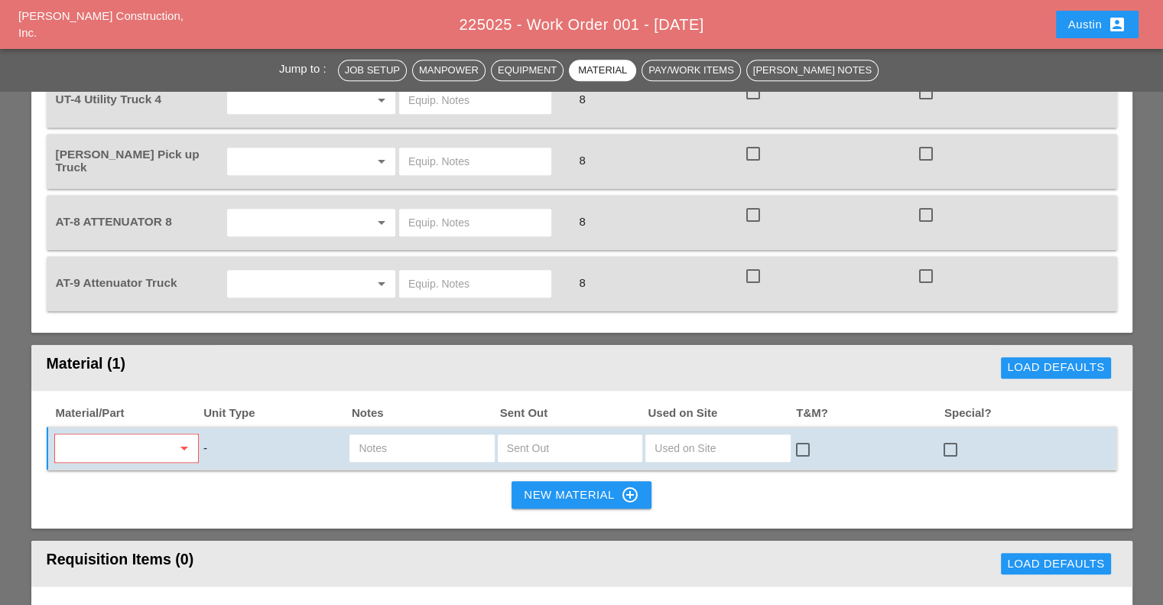
scroll to position [1606, 0]
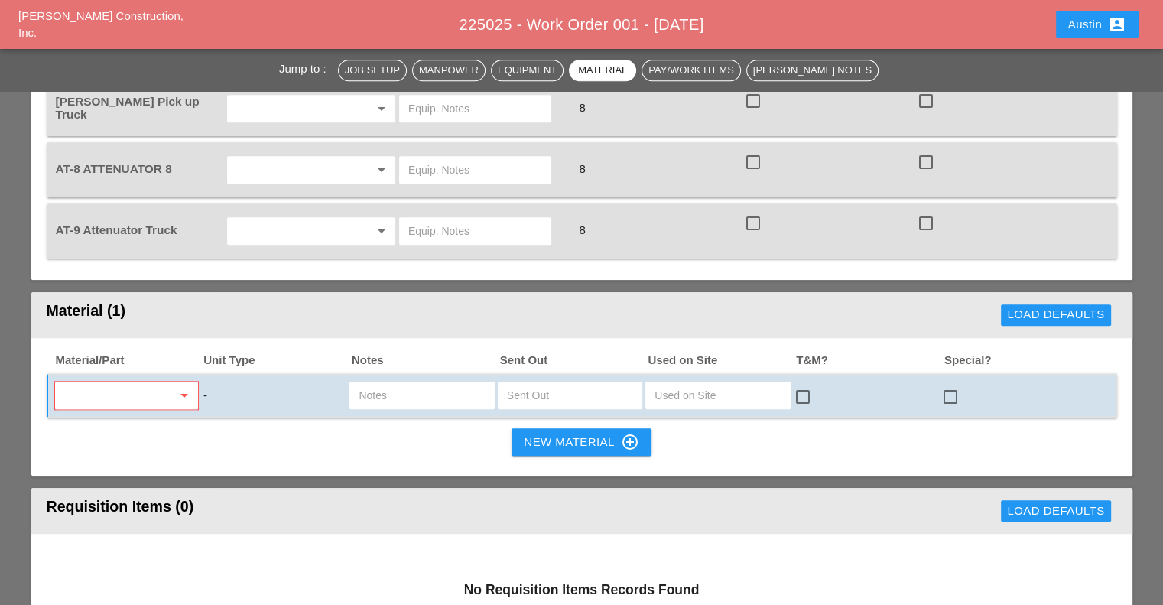
click at [710, 383] on input "text" at bounding box center [718, 395] width 126 height 24
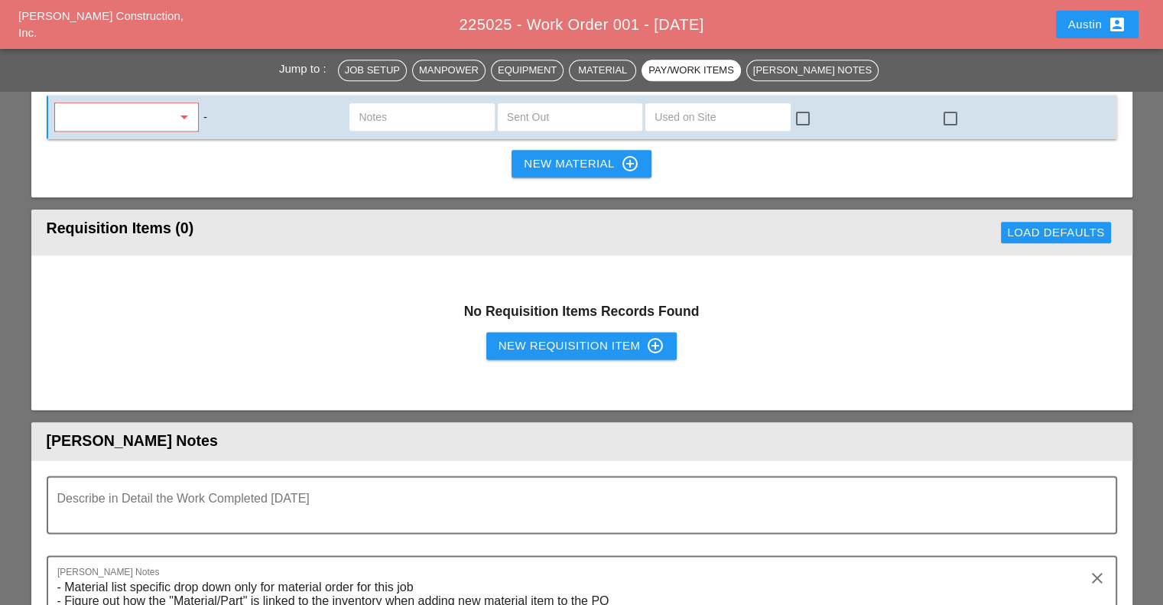
scroll to position [2141, 0]
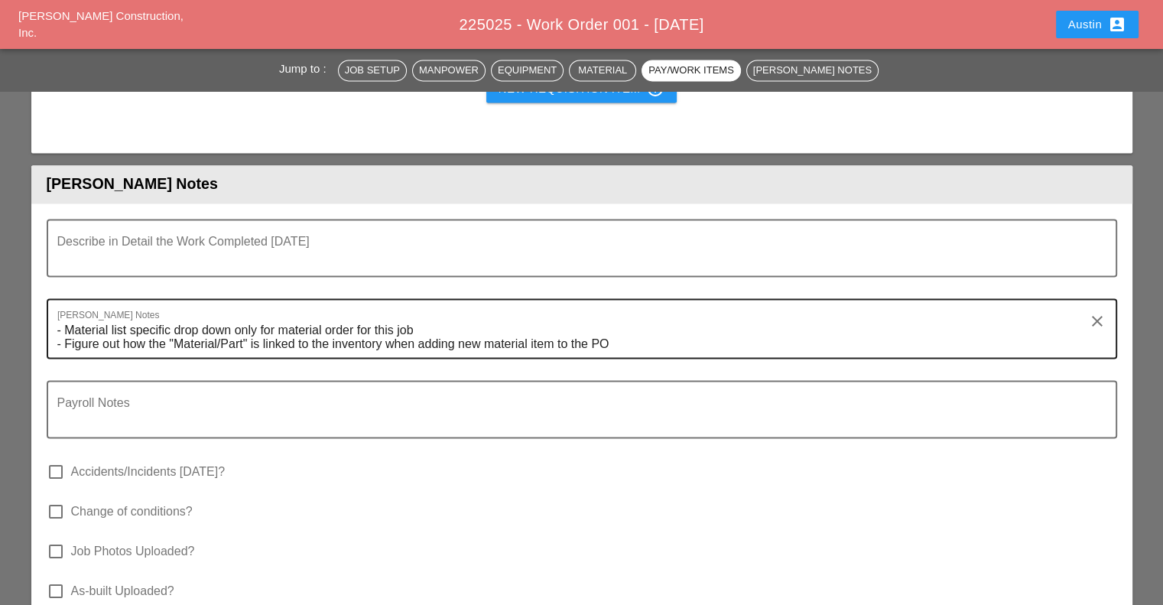
click at [680, 330] on textarea "- Material list specific drop down only for material order for this job - Figur…" at bounding box center [575, 337] width 1037 height 39
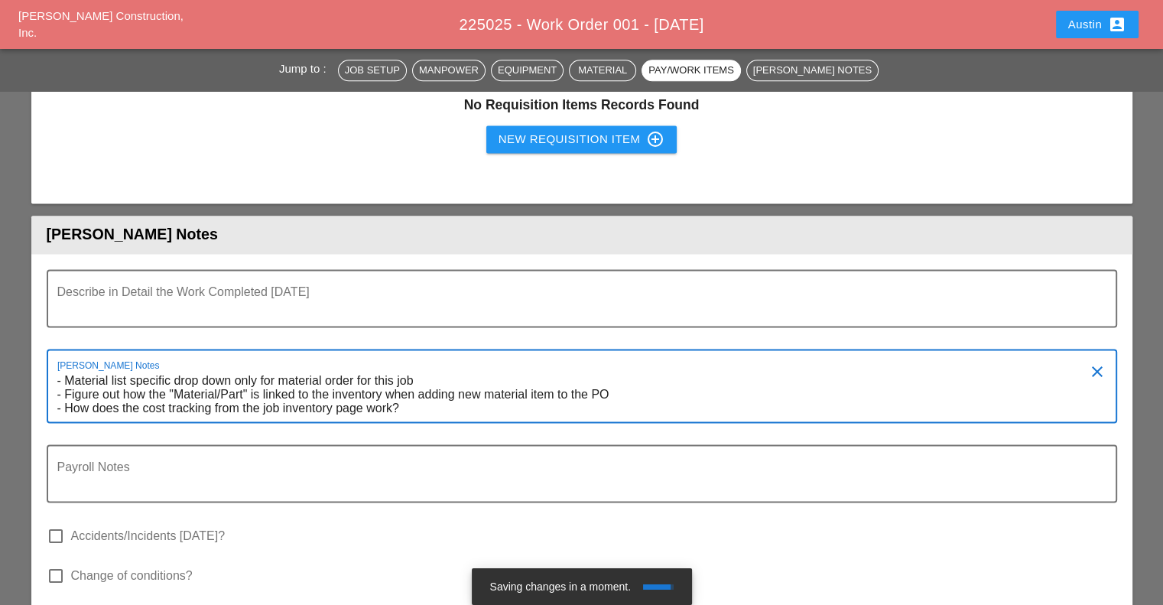
scroll to position [2065, 0]
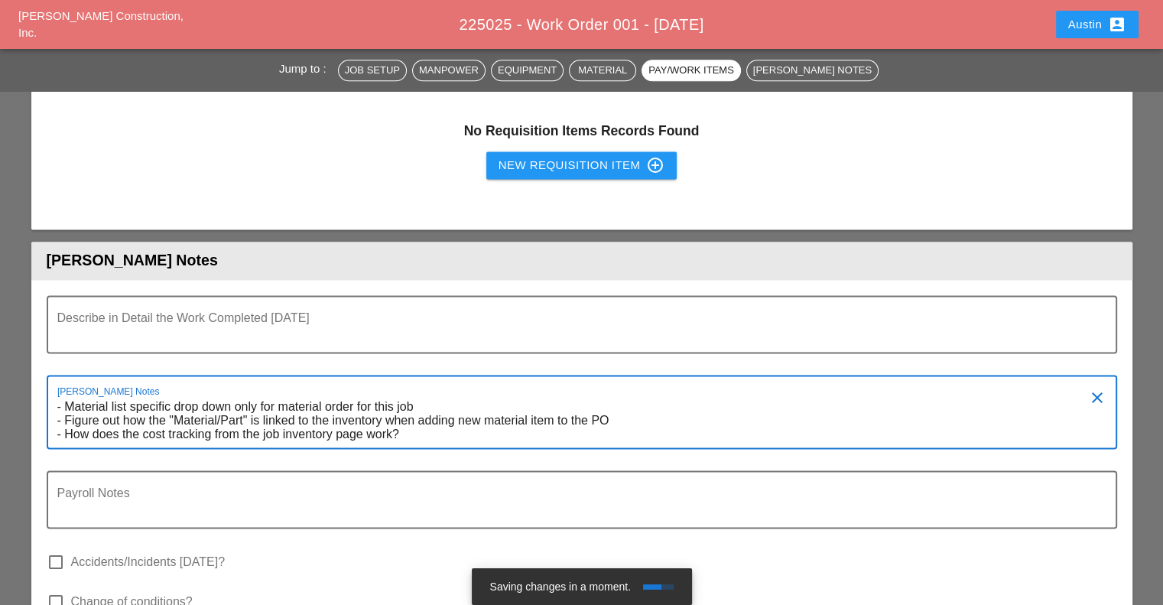
type textarea "- Material list specific drop down only for material order for this job - Figur…"
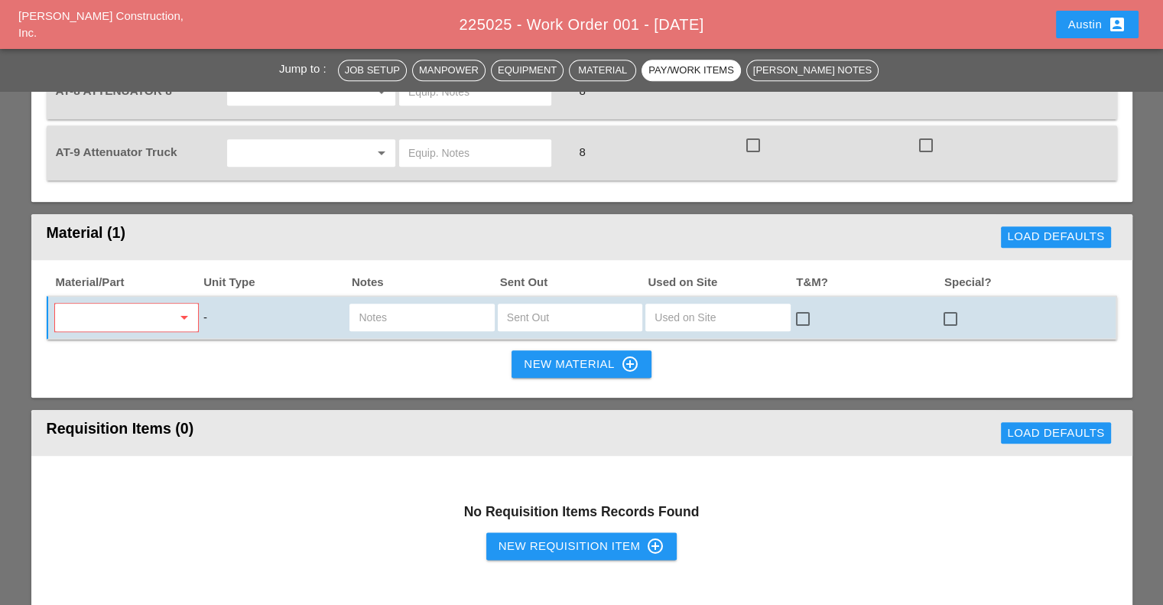
scroll to position [1606, 0]
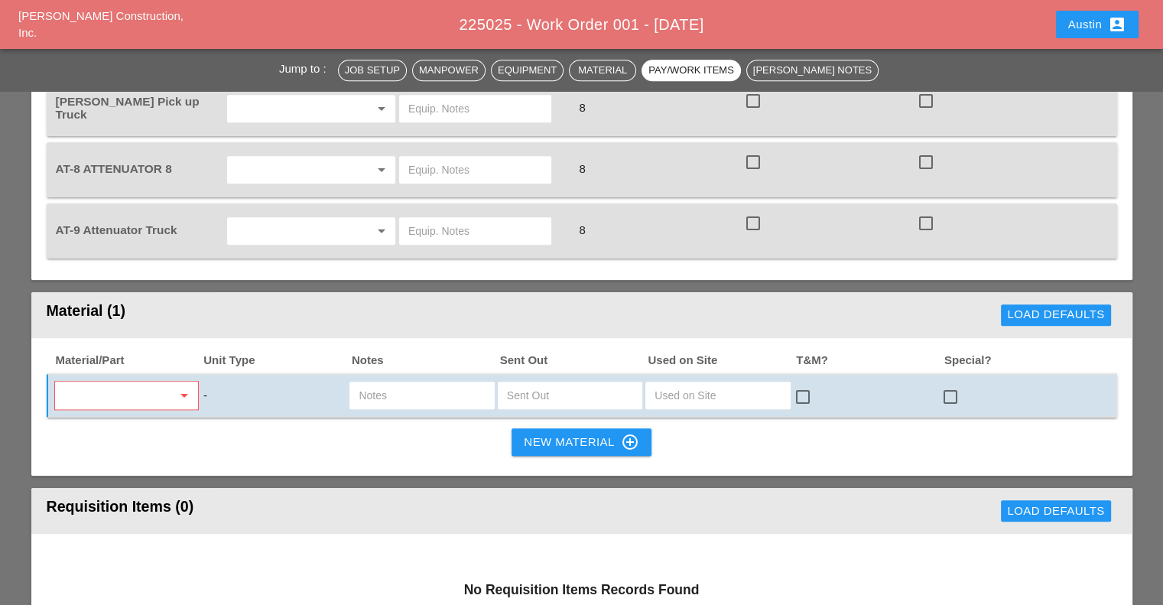
click at [698, 385] on input "text" at bounding box center [718, 395] width 126 height 24
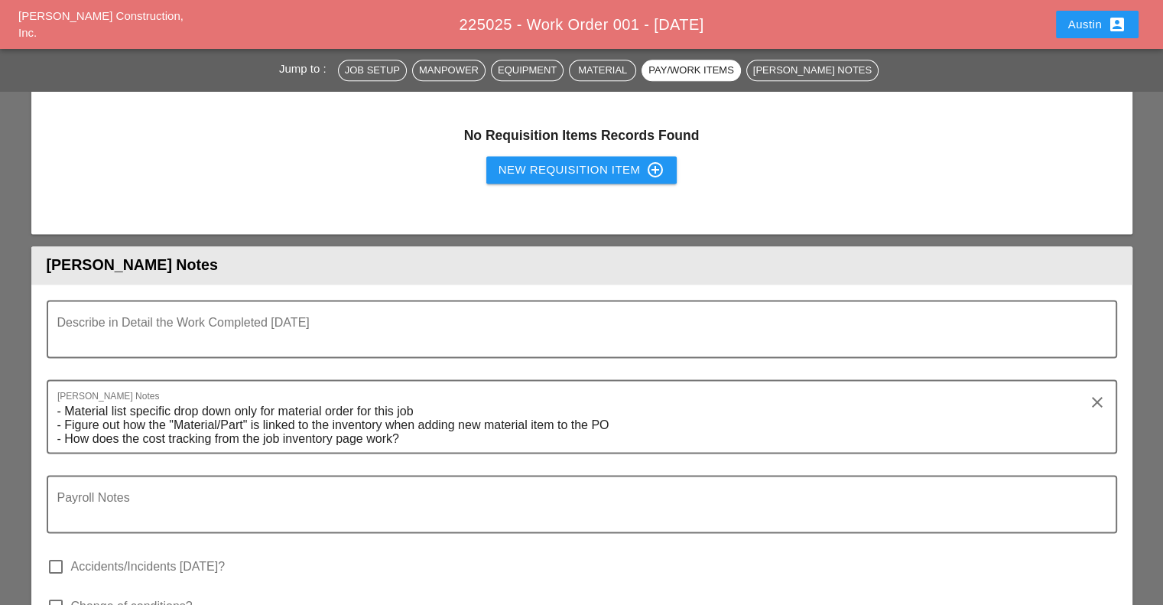
scroll to position [2141, 0]
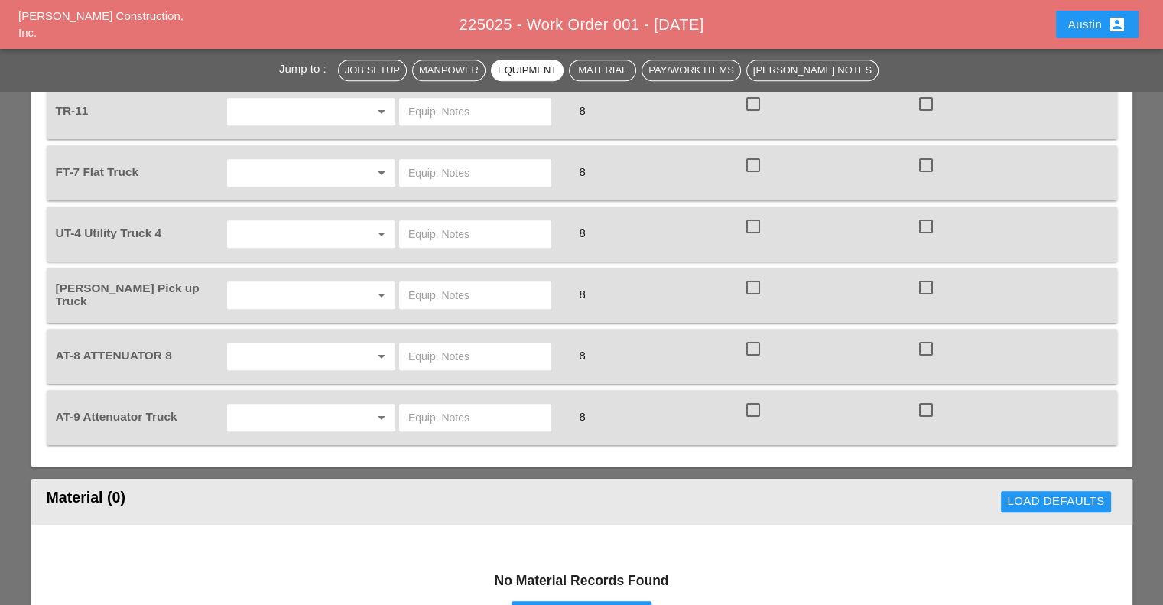
scroll to position [1606, 0]
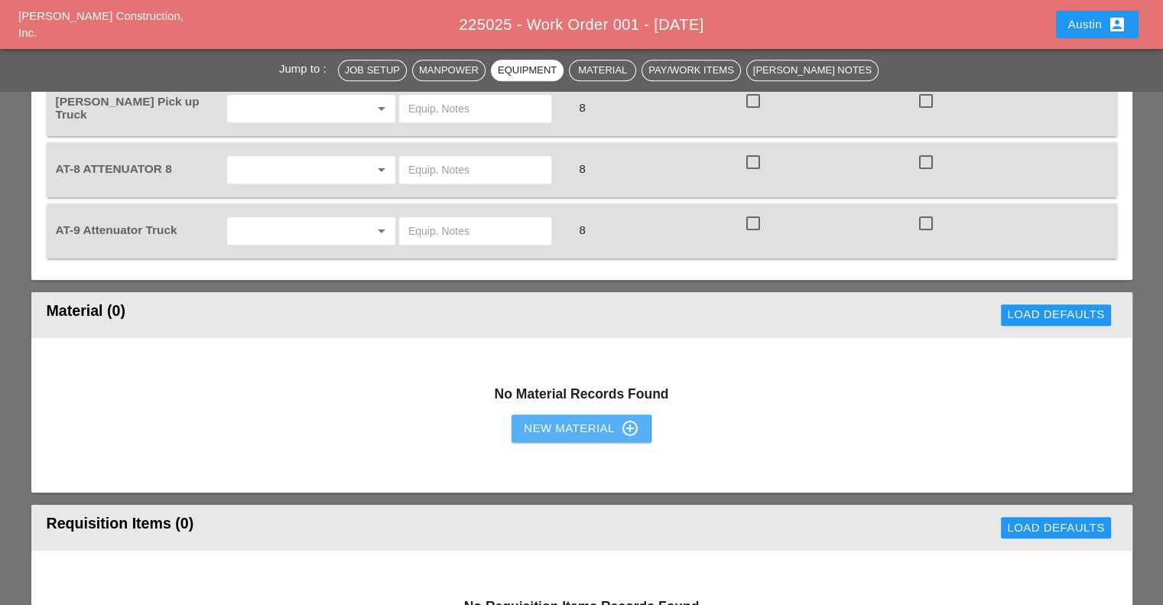
click at [549, 419] on div "New Material control_point" at bounding box center [581, 428] width 115 height 18
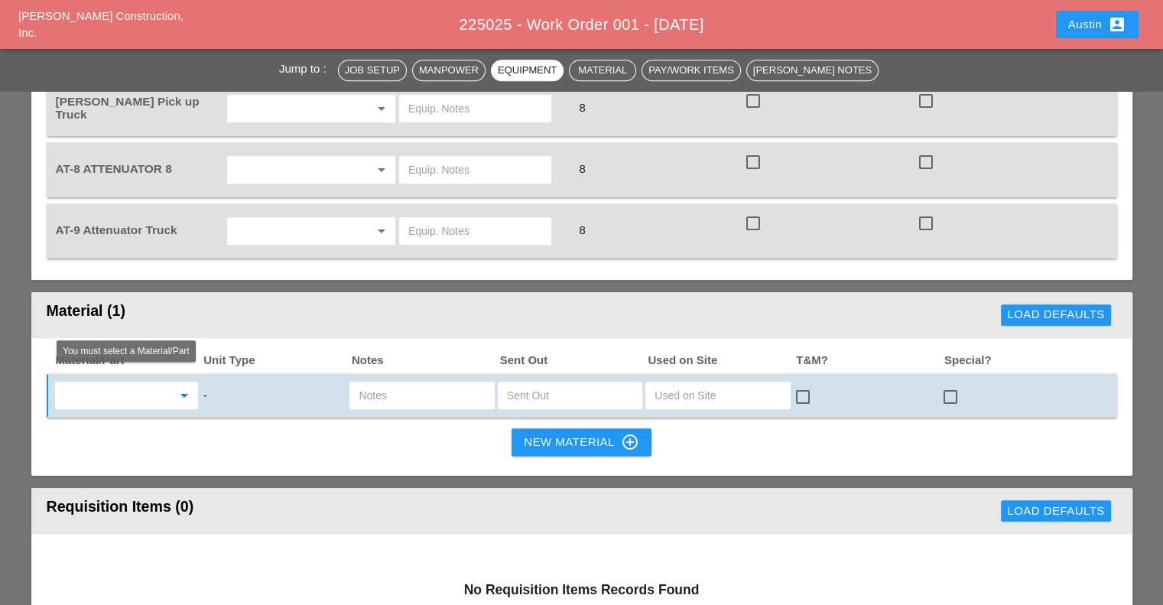
click at [163, 383] on input "text" at bounding box center [116, 395] width 112 height 24
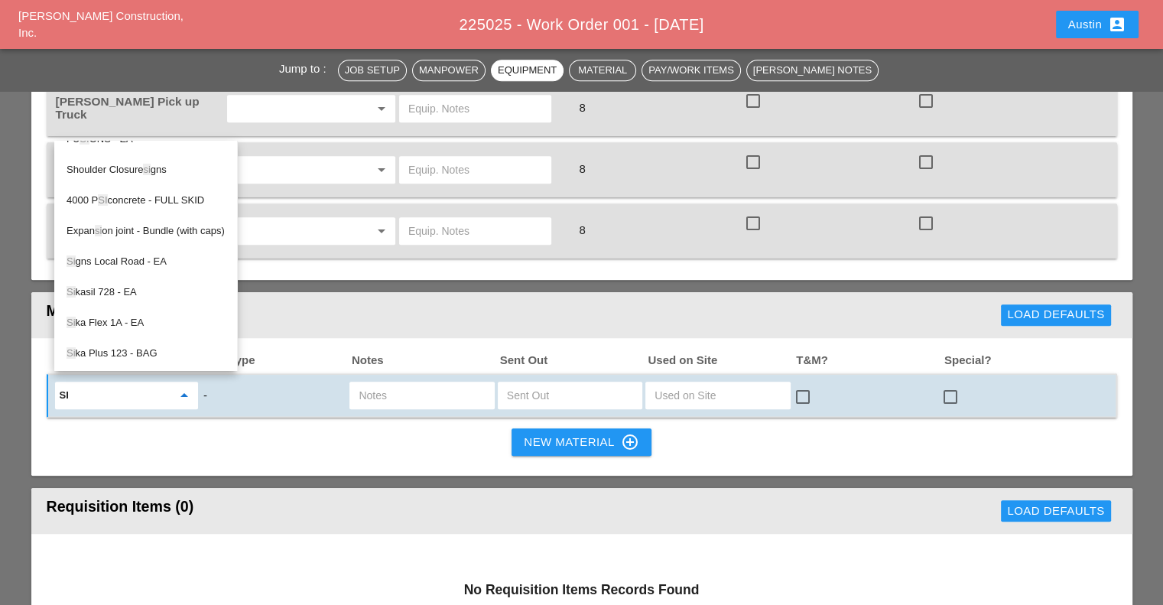
scroll to position [236, 0]
type input "s"
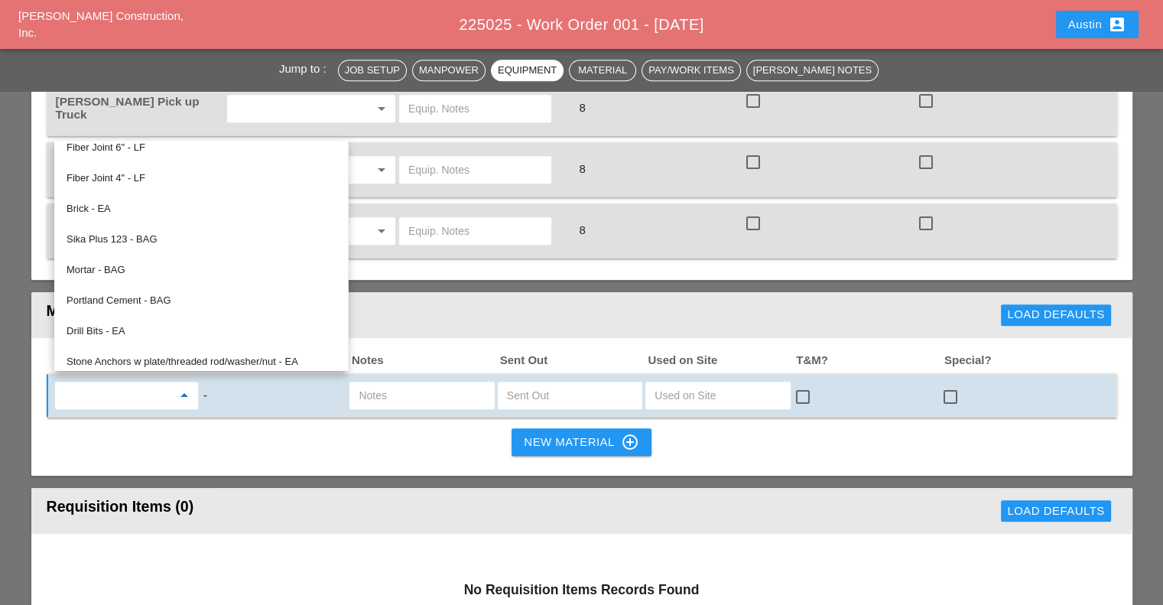
scroll to position [4977, 0]
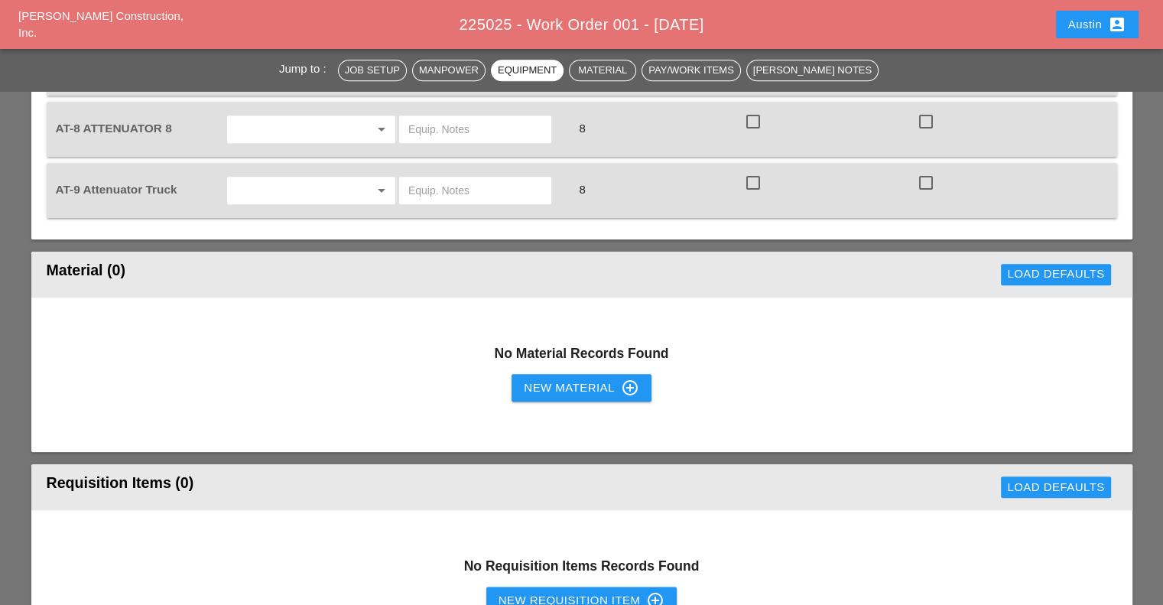
scroll to position [1683, 0]
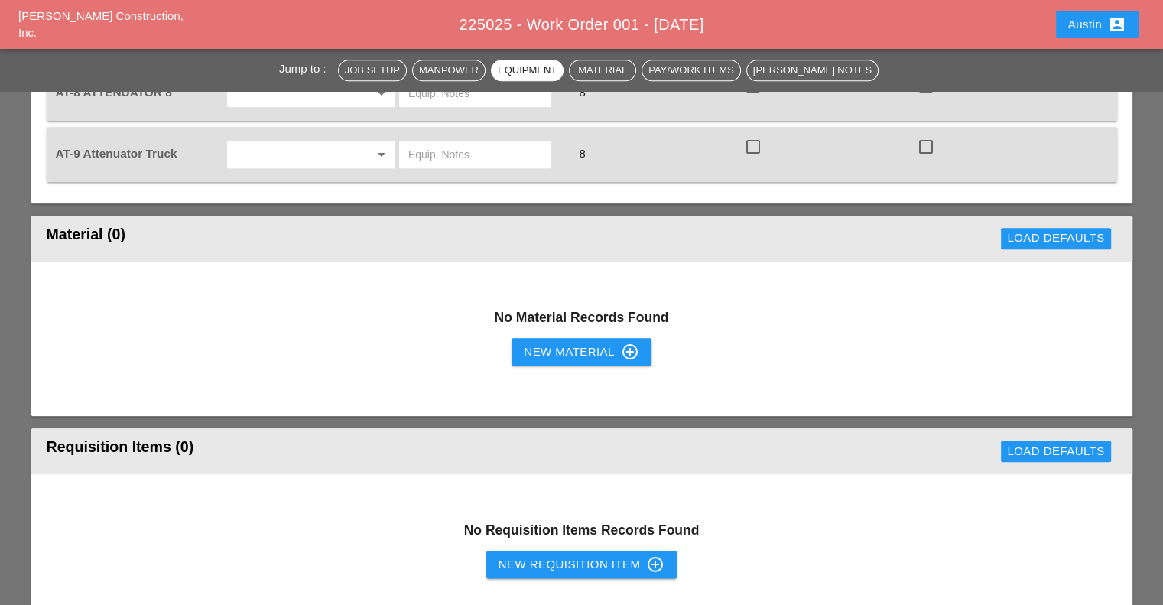
click at [575, 324] on div "No Material Records Found New Material control_point" at bounding box center [581, 339] width 1101 height 154
click at [575, 345] on div "New Material control_point" at bounding box center [581, 352] width 115 height 18
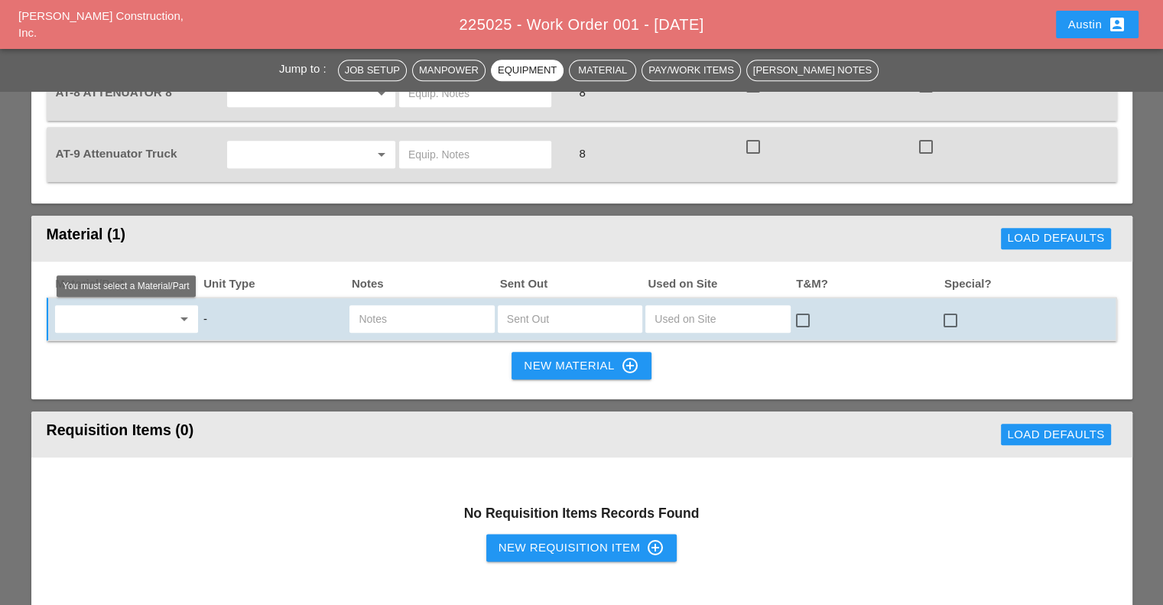
click at [113, 320] on div "arrow_drop_down" at bounding box center [126, 318] width 145 height 29
click at [129, 314] on input "text" at bounding box center [116, 319] width 112 height 24
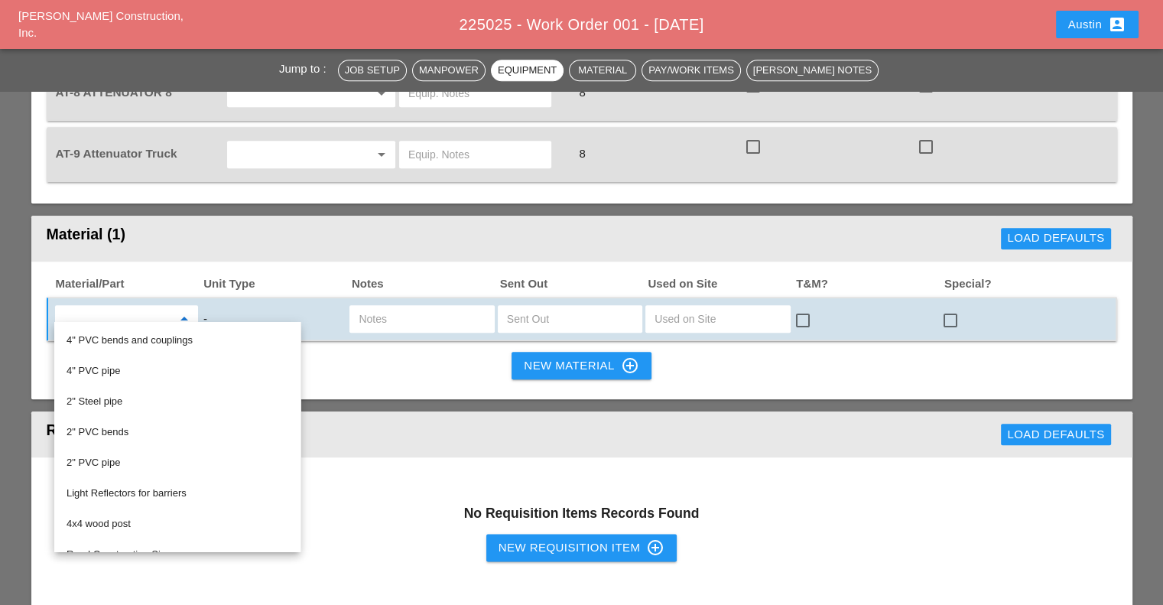
scroll to position [1000, 0]
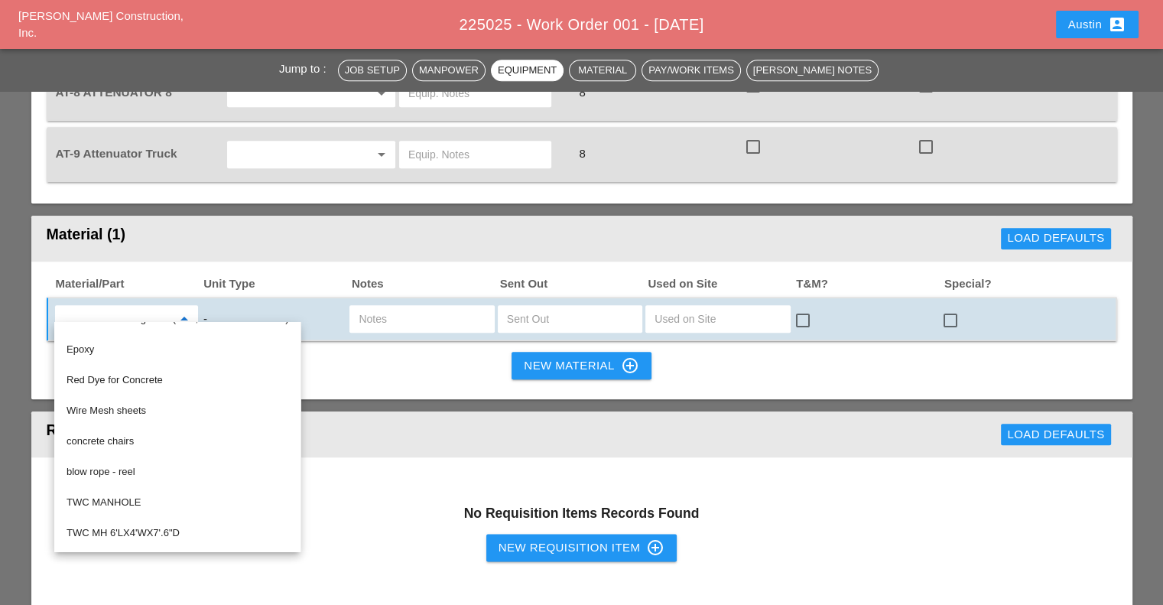
click at [2, 236] on div "Jump to : Job Setup Manpower Equipment Material Pay/Work Items Foreman's Notes …" at bounding box center [581, 94] width 1163 height 3252
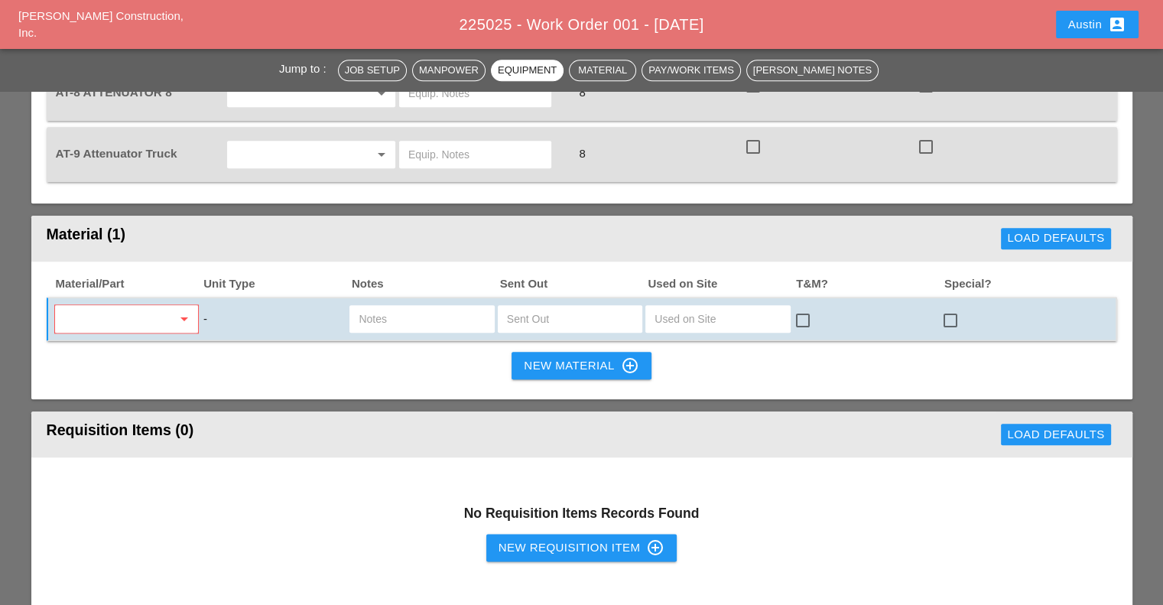
click at [1068, 29] on div "Austin account_box" at bounding box center [1097, 24] width 58 height 18
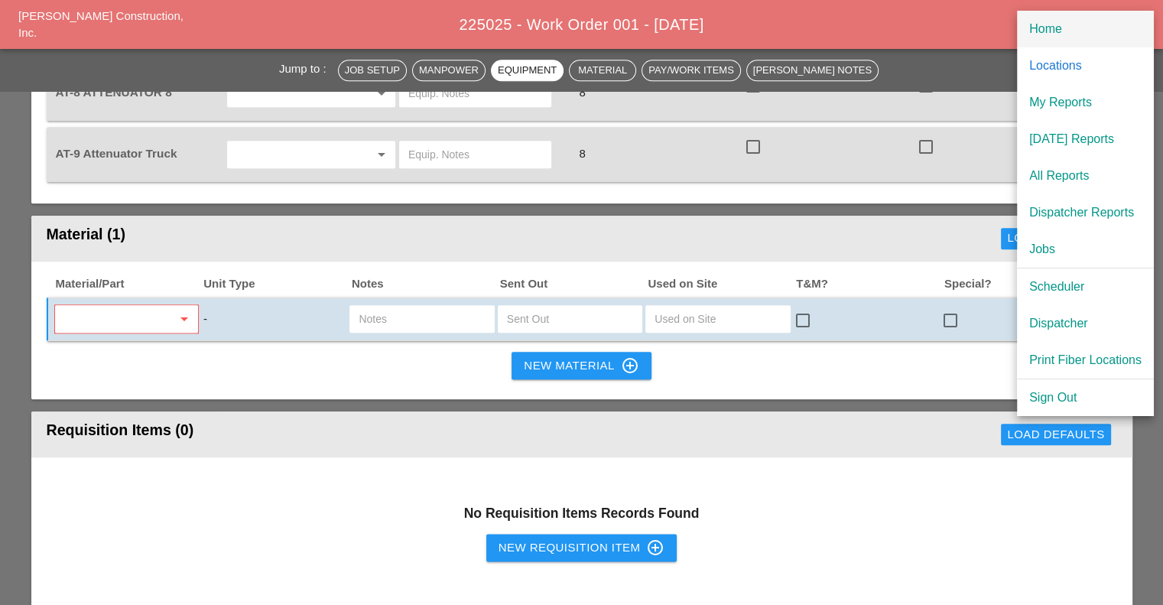
click at [1046, 27] on div "Home" at bounding box center [1085, 29] width 112 height 18
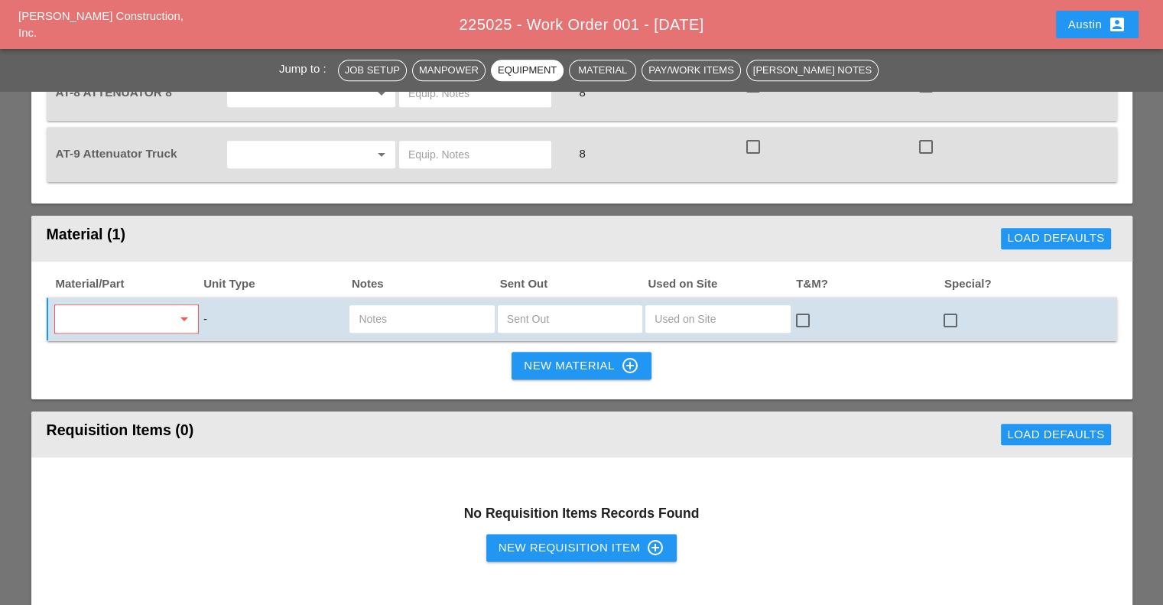
scroll to position [44, 0]
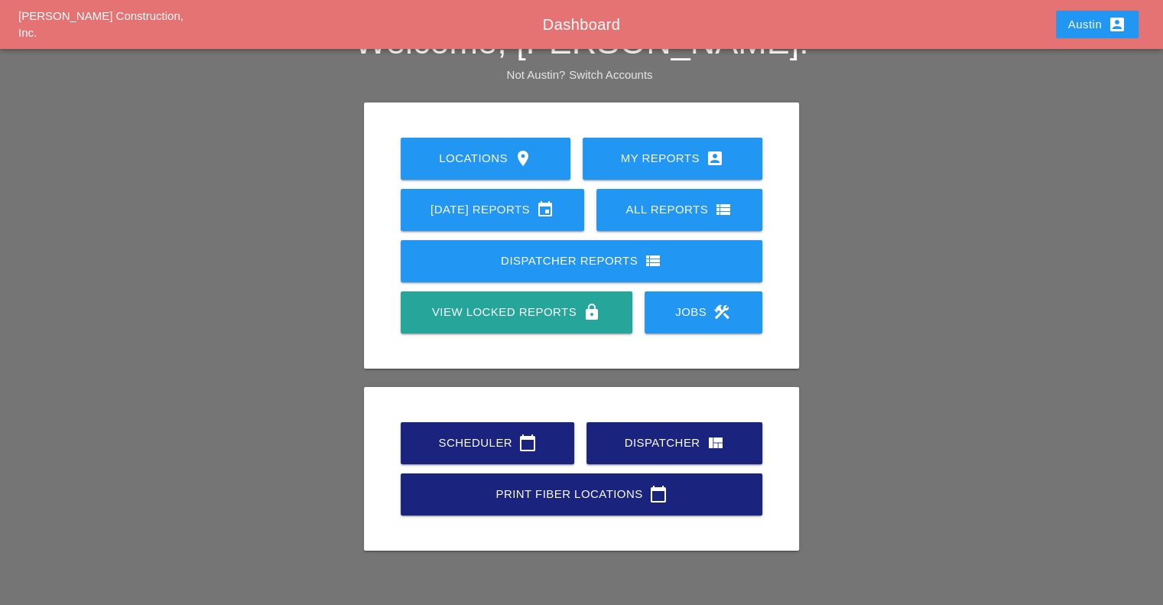
click at [528, 444] on icon "calendar_today" at bounding box center [528, 443] width 18 height 18
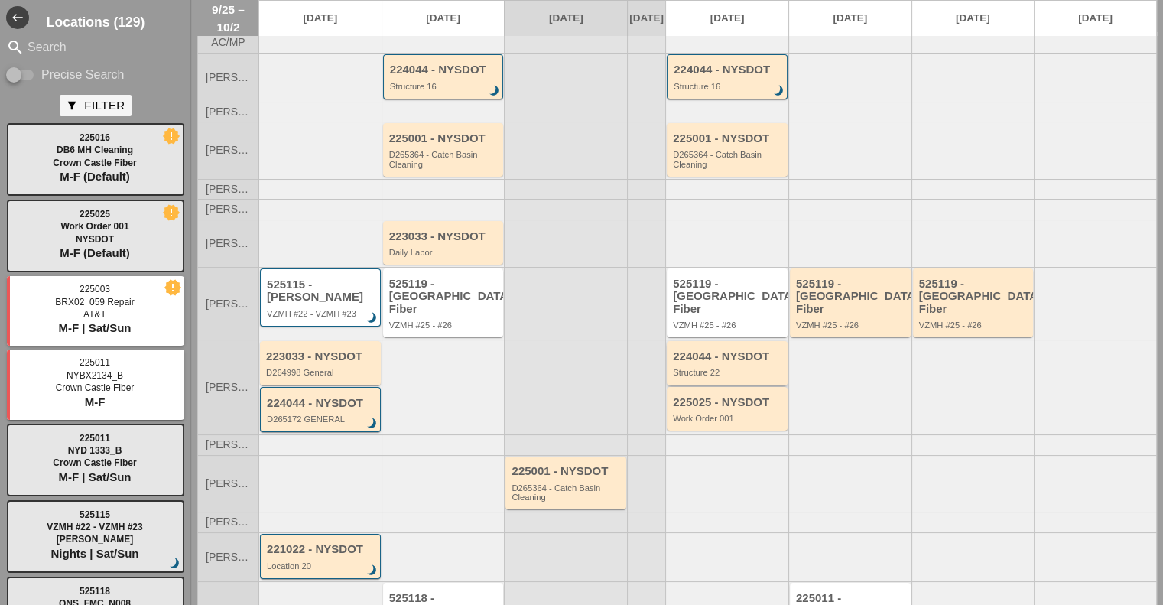
scroll to position [76, 0]
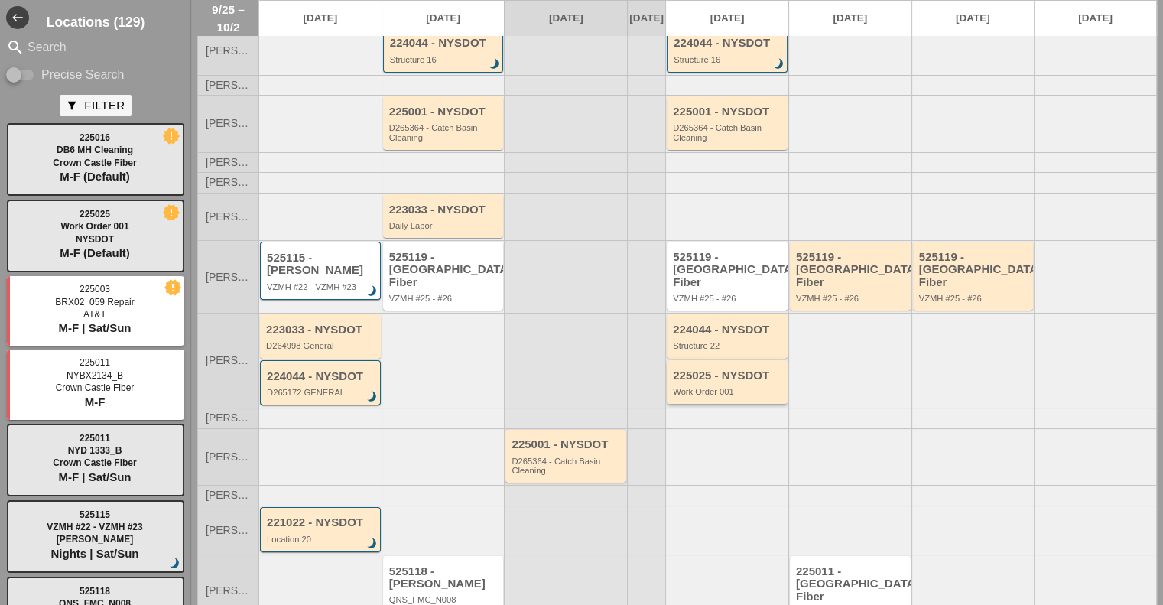
click at [746, 392] on div "Work Order 001" at bounding box center [728, 391] width 111 height 9
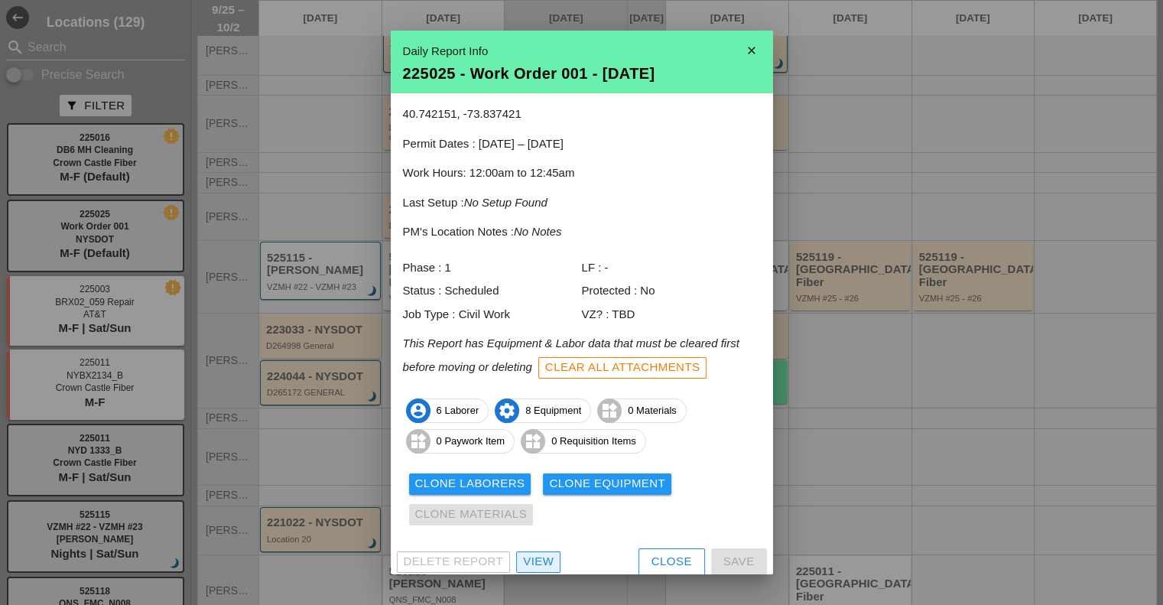
click at [550, 555] on div "View" at bounding box center [538, 562] width 31 height 18
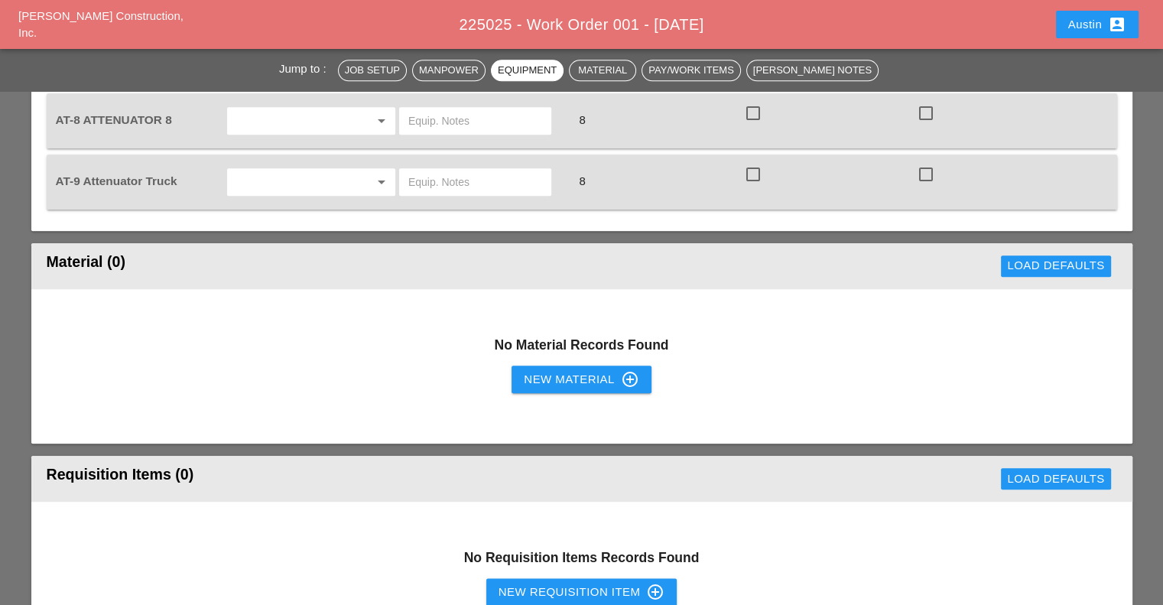
scroll to position [1683, 0]
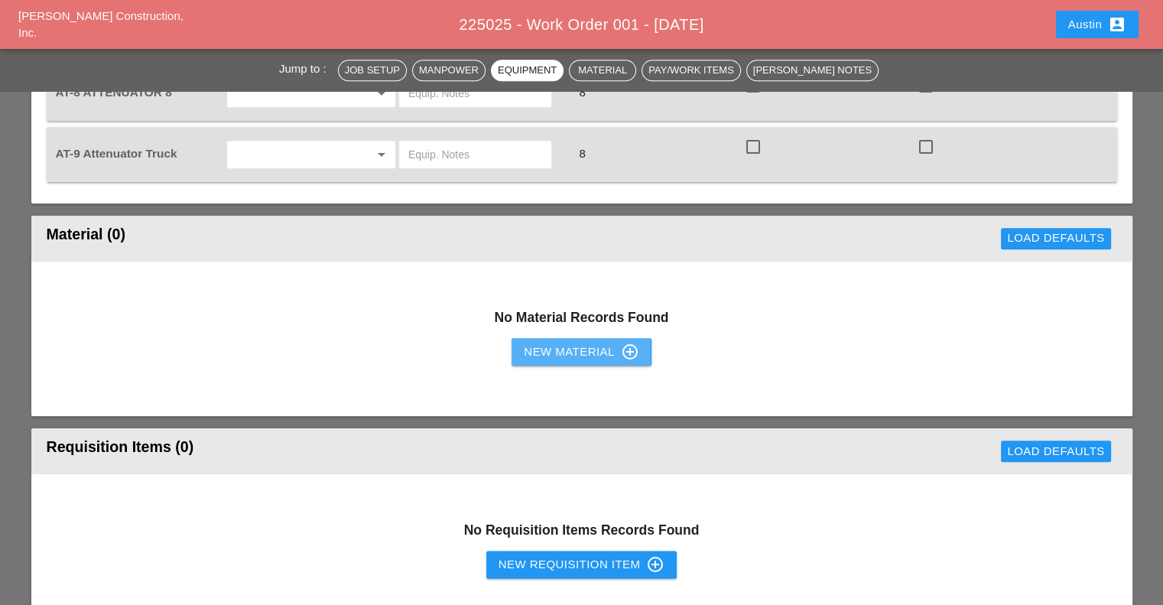
click at [575, 345] on div "New Material control_point" at bounding box center [581, 352] width 115 height 18
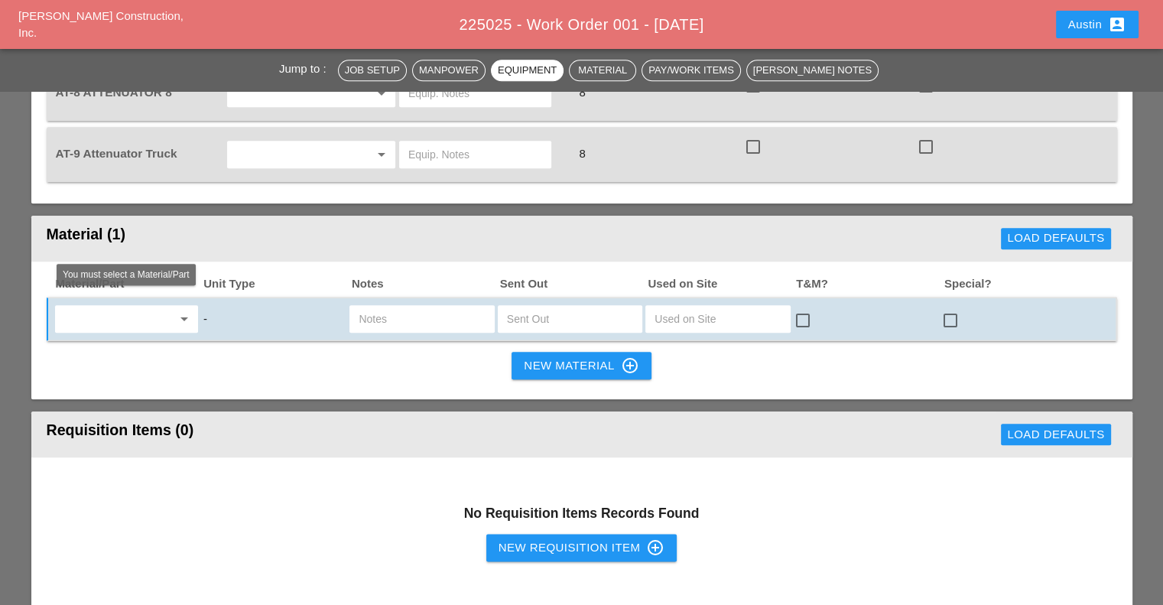
click at [126, 307] on input "text" at bounding box center [116, 319] width 112 height 24
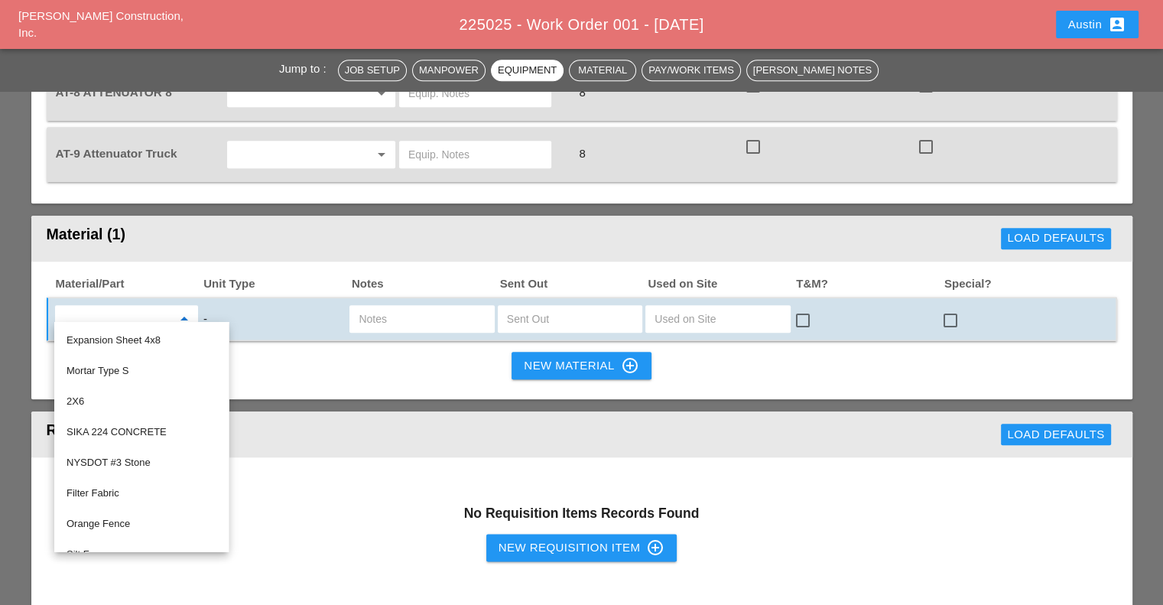
click at [34, 268] on div "Material/Part Unit Type Notes Sent Out Used on Site T&M? Special? arrow_drop_do…" at bounding box center [581, 331] width 1101 height 138
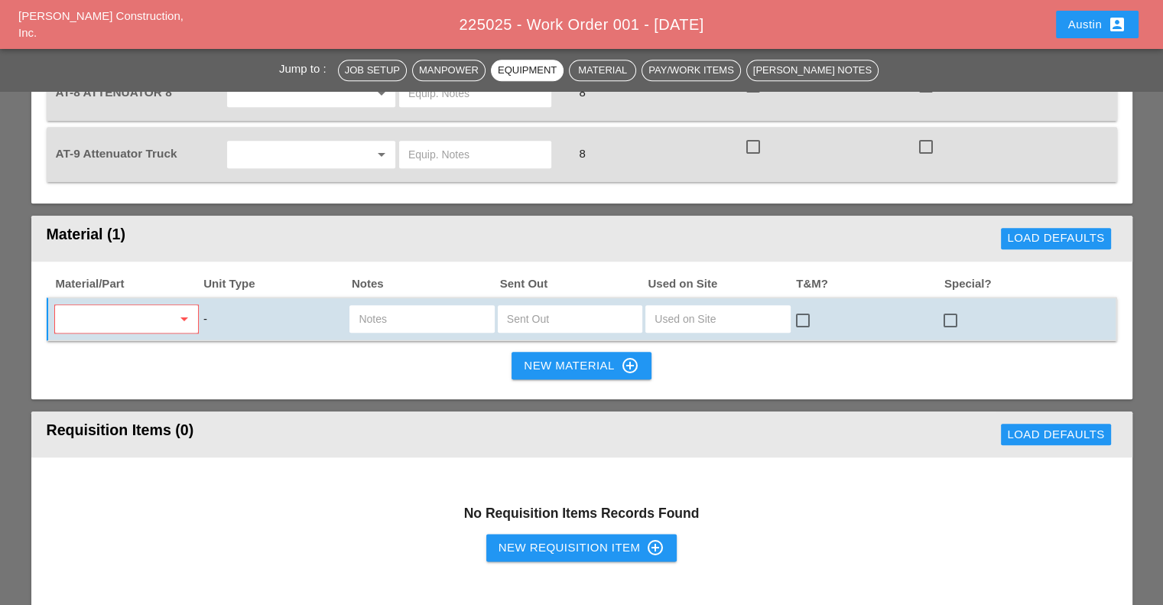
click at [15, 190] on div "Jump to : Job Setup Manpower Equipment Material Pay/Work Items Foreman's Notes …" at bounding box center [581, 94] width 1163 height 3252
click at [697, 316] on input "text" at bounding box center [718, 319] width 126 height 24
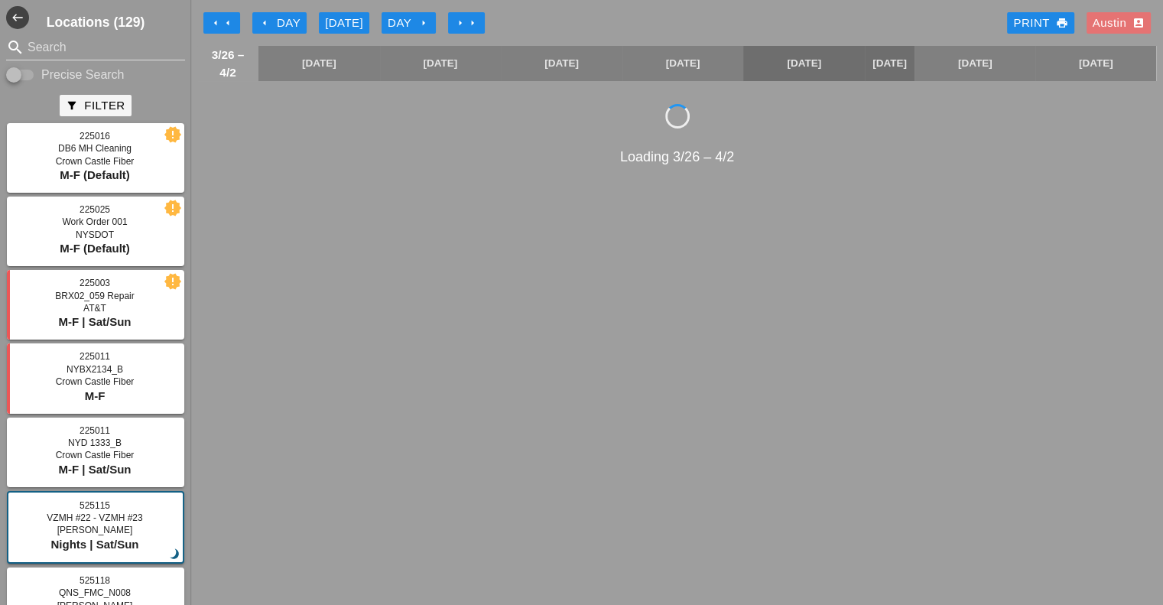
click at [339, 24] on div "Today" at bounding box center [344, 24] width 38 height 18
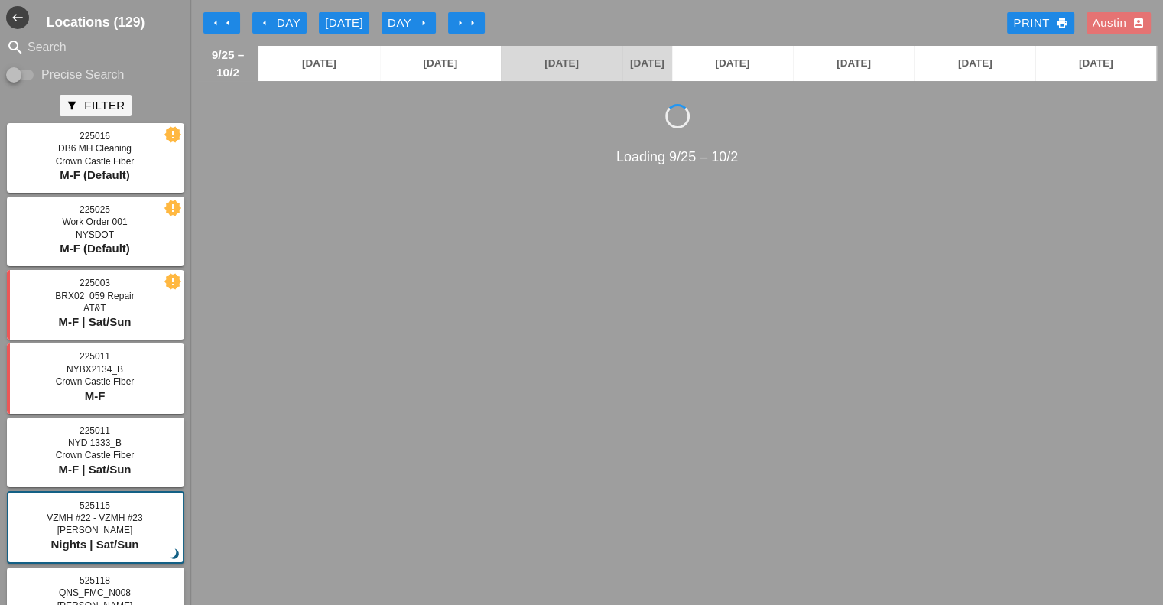
click at [1126, 18] on div "Austin account_box" at bounding box center [1119, 24] width 52 height 18
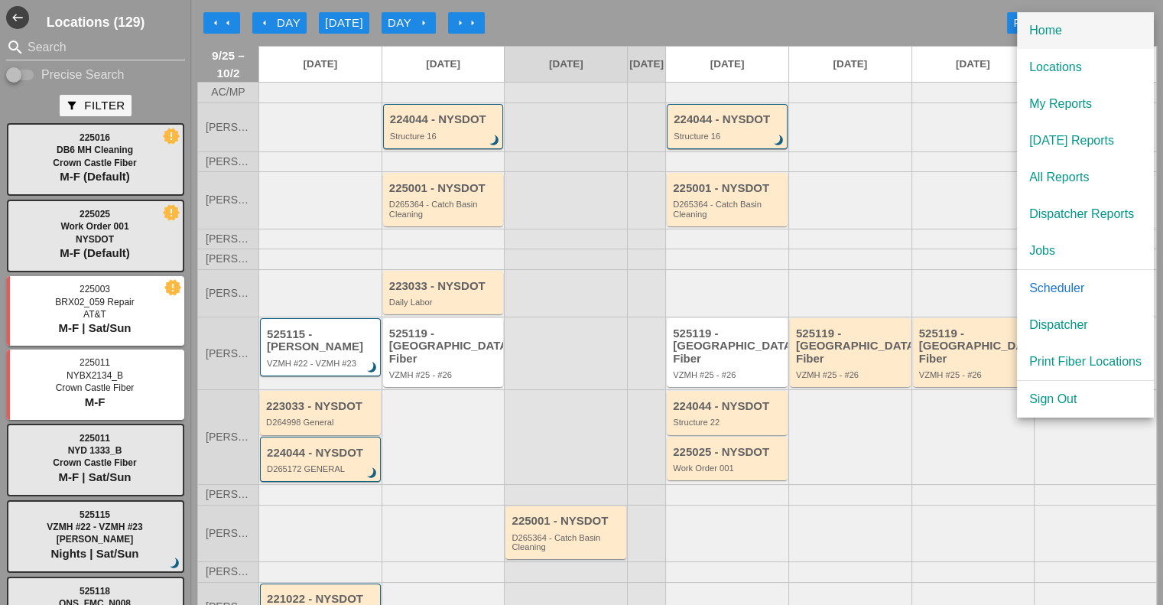
click at [1059, 29] on div "Home" at bounding box center [1085, 30] width 112 height 18
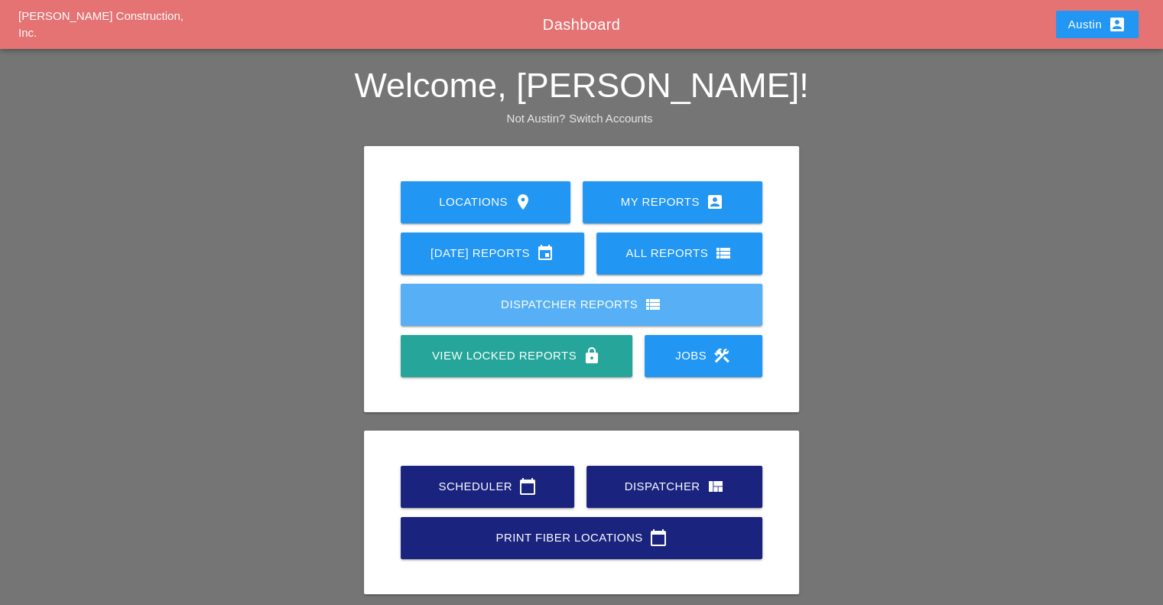
click at [641, 302] on div "Dispatcher Reports view_list" at bounding box center [581, 304] width 313 height 18
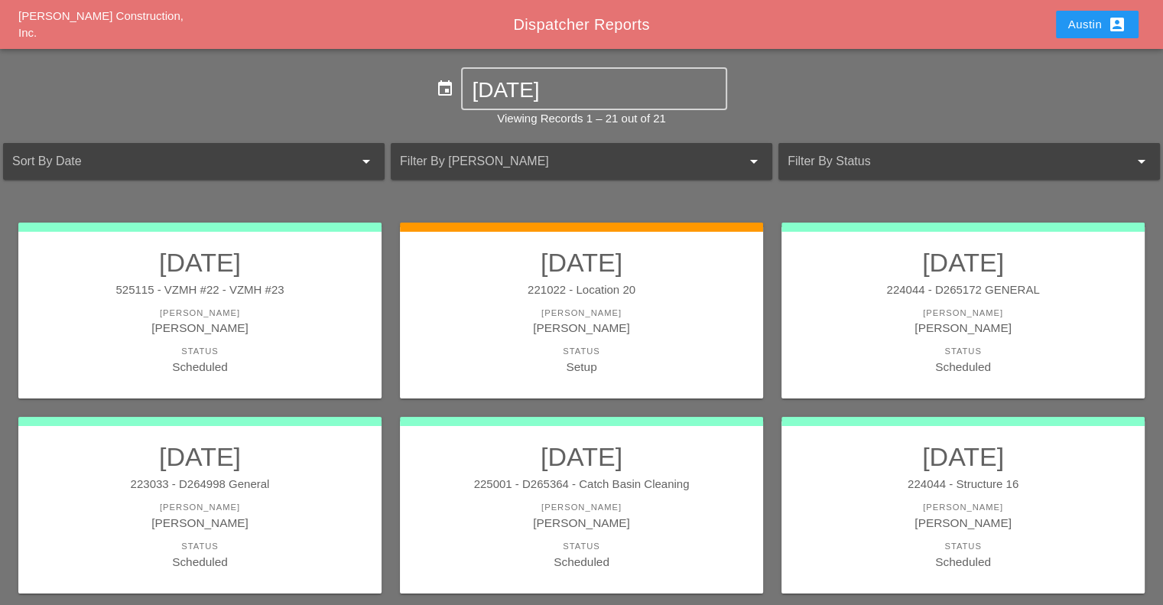
click at [1092, 25] on div "Austin account_box" at bounding box center [1097, 24] width 58 height 18
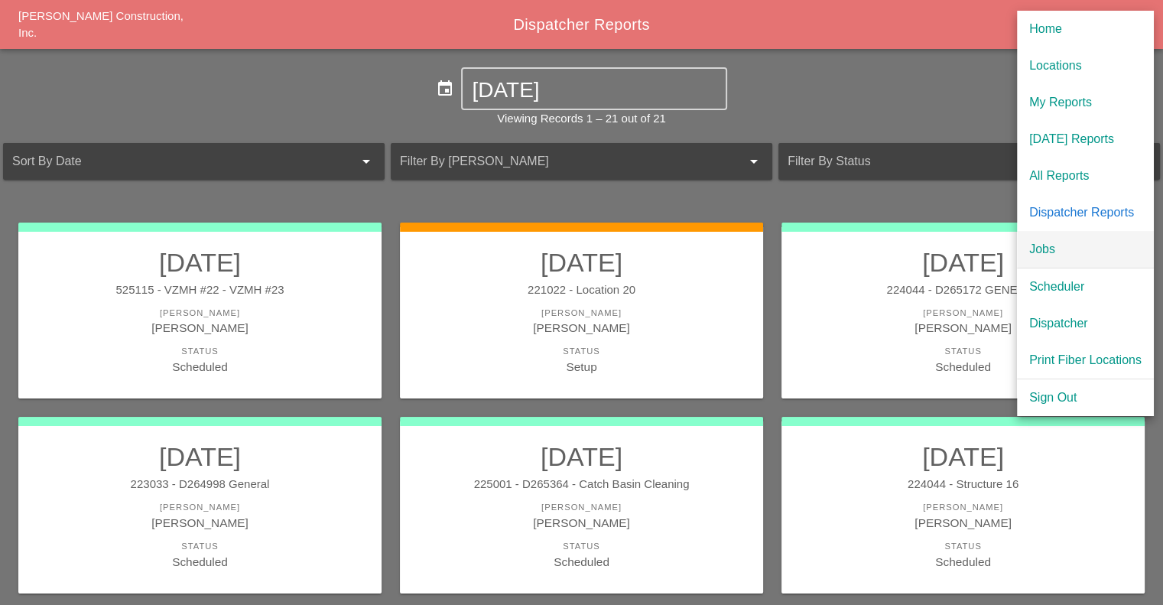
click at [1072, 246] on div "Jobs" at bounding box center [1085, 249] width 112 height 18
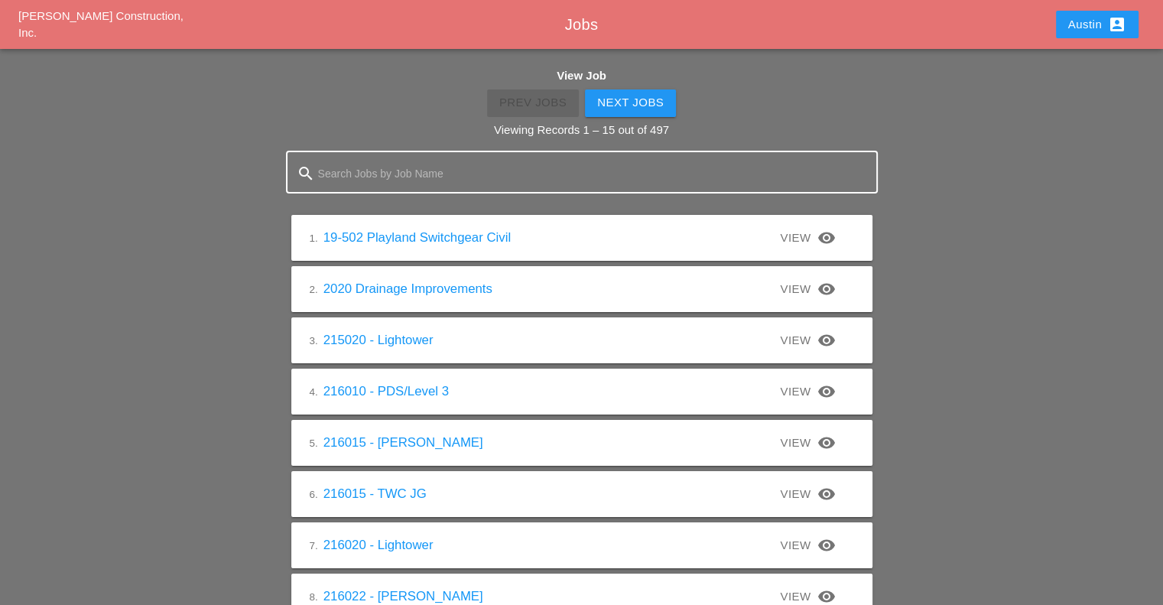
click at [453, 183] on input "Search Jobs by Job Name" at bounding box center [582, 173] width 528 height 24
type input "225025"
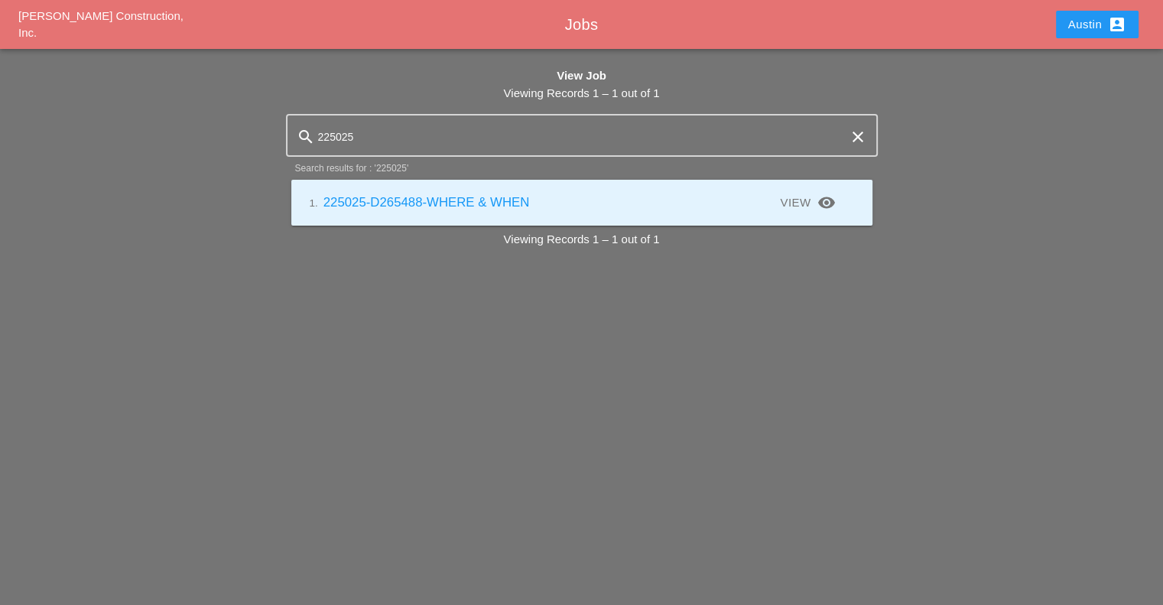
click at [450, 210] on div "1. 225025-D265488-WHERE & WHEN" at bounding box center [446, 202] width 272 height 19
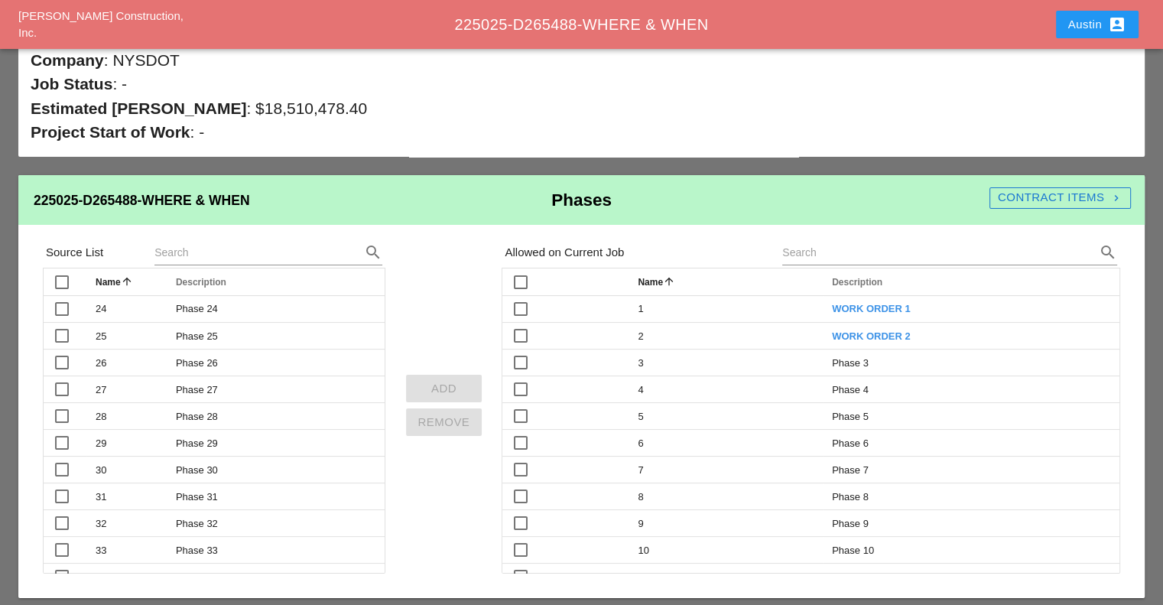
scroll to position [95, 0]
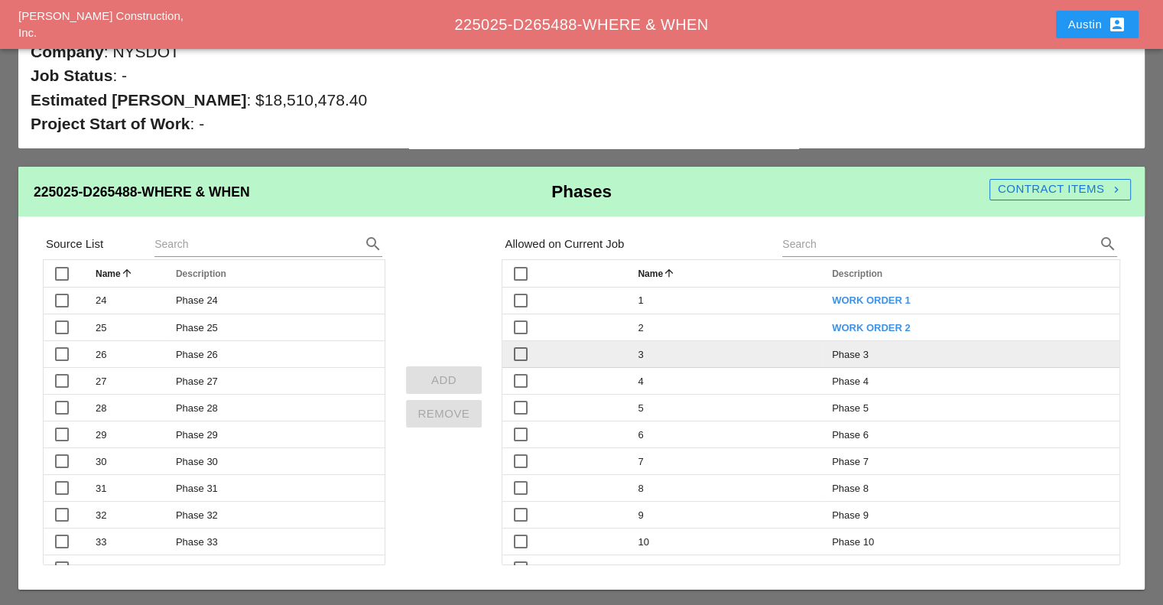
click at [854, 352] on span "Phase 3" at bounding box center [850, 355] width 37 height 12
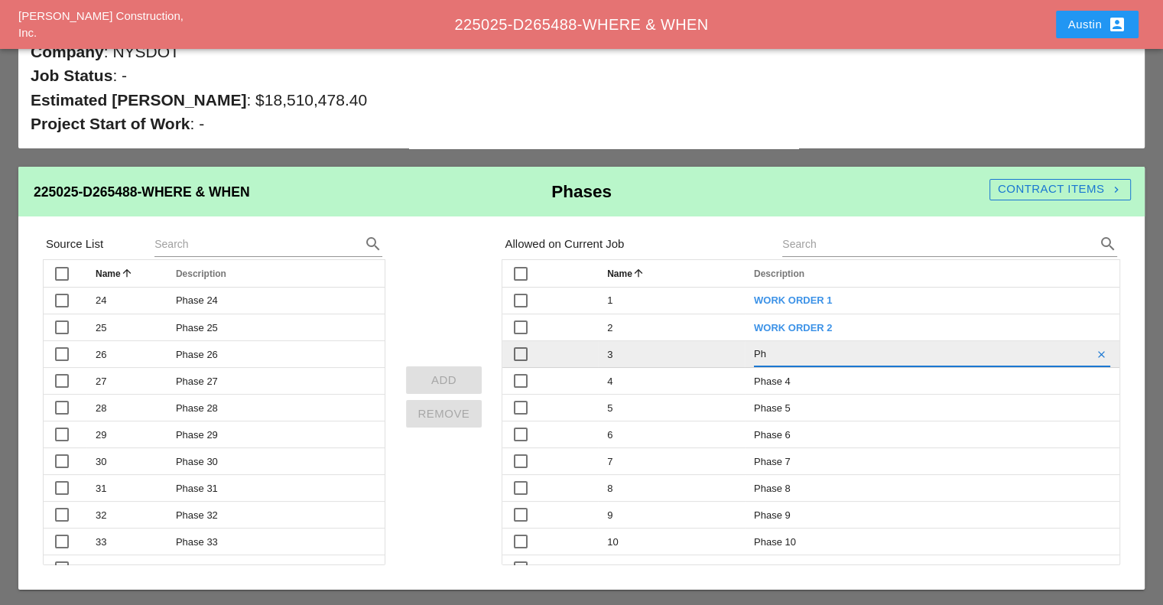
type input "P"
type input "WORK ORDER 3"
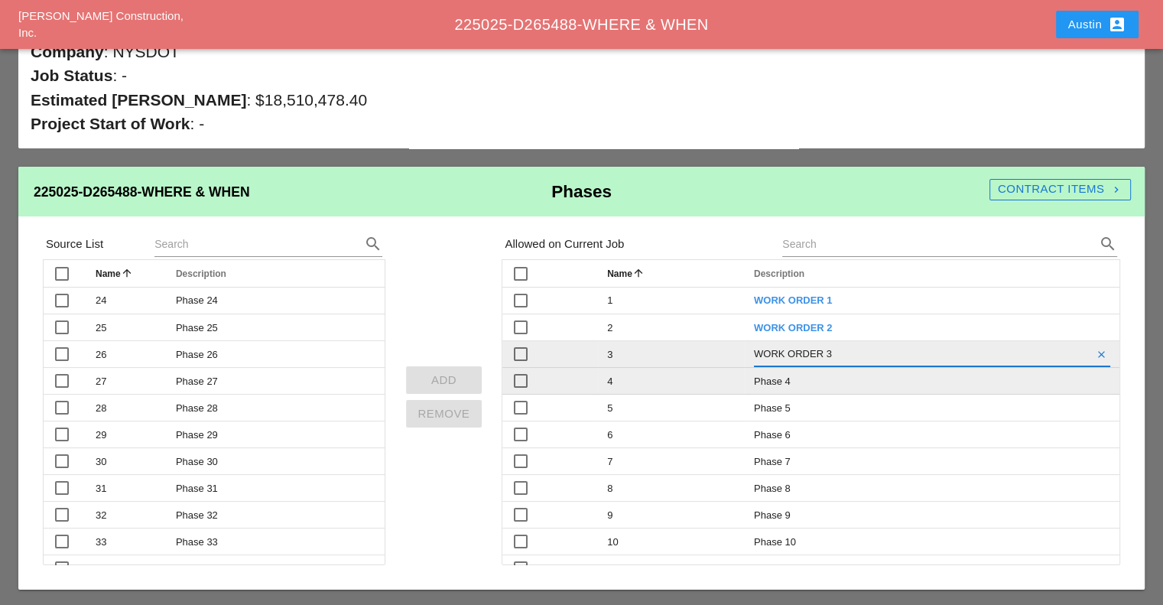
click at [787, 382] on tr "check_box_outline_blank 4 Phase 4" at bounding box center [810, 381] width 617 height 27
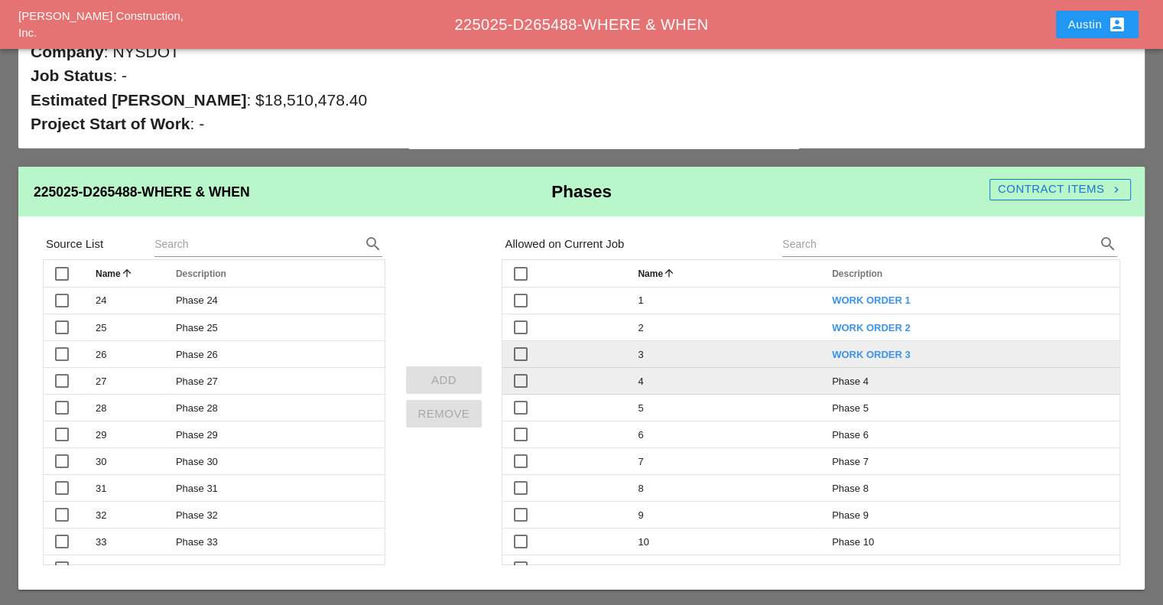
click at [845, 381] on span "Phase 4" at bounding box center [850, 382] width 37 height 12
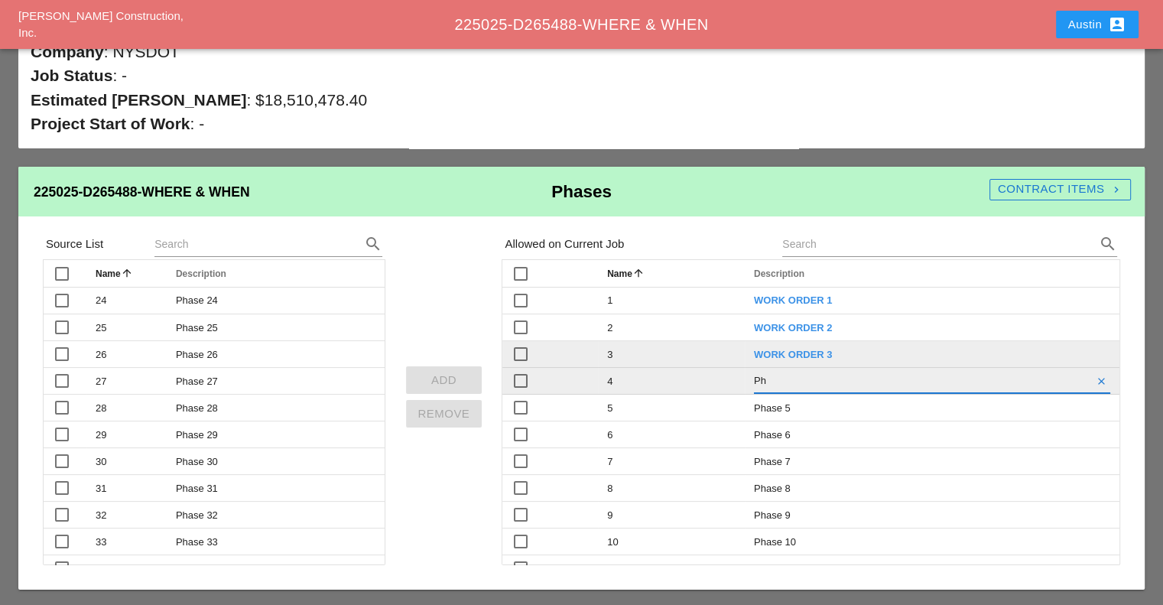
type input "P"
type input "WORK ORDER 4"
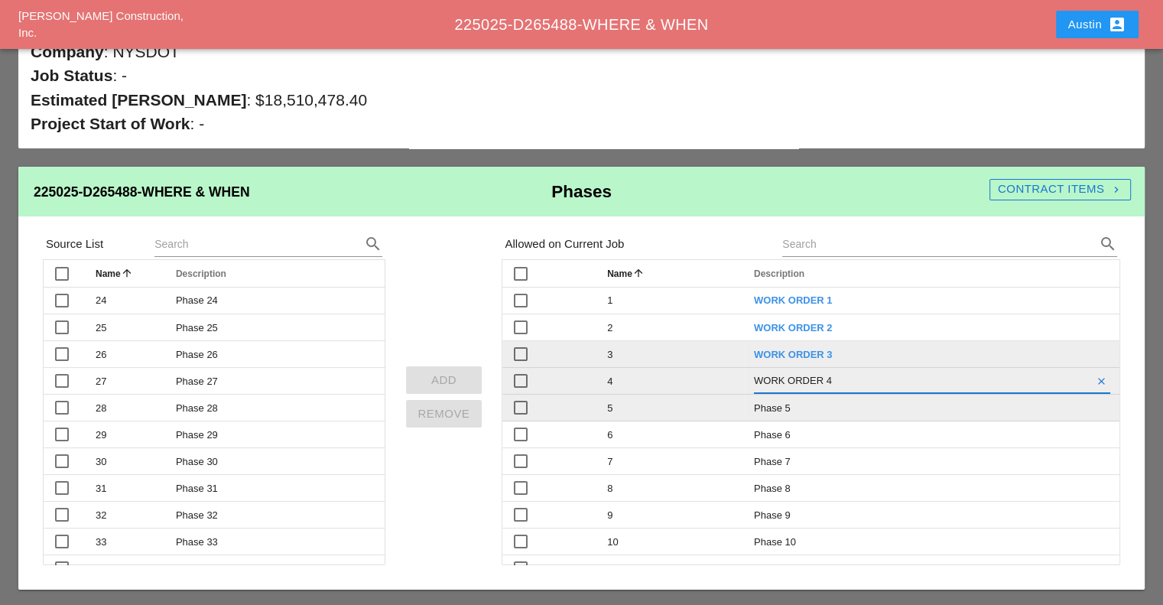
click at [785, 411] on tr "check_box_outline_blank 5 Phase 5" at bounding box center [810, 408] width 617 height 27
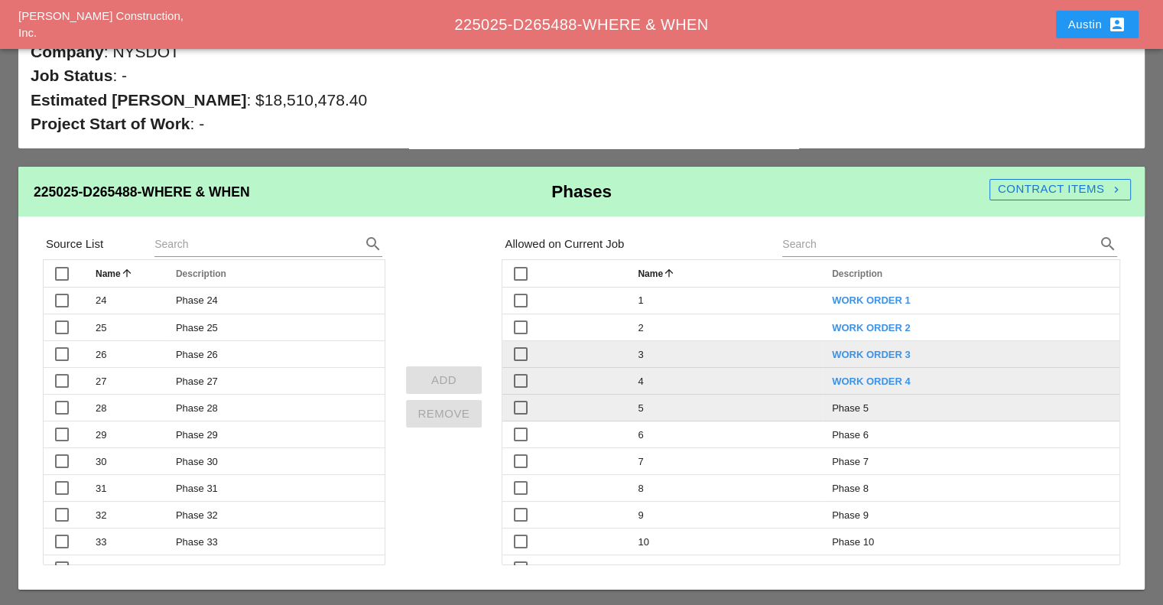
click at [842, 407] on span "Phase 5" at bounding box center [850, 408] width 37 height 12
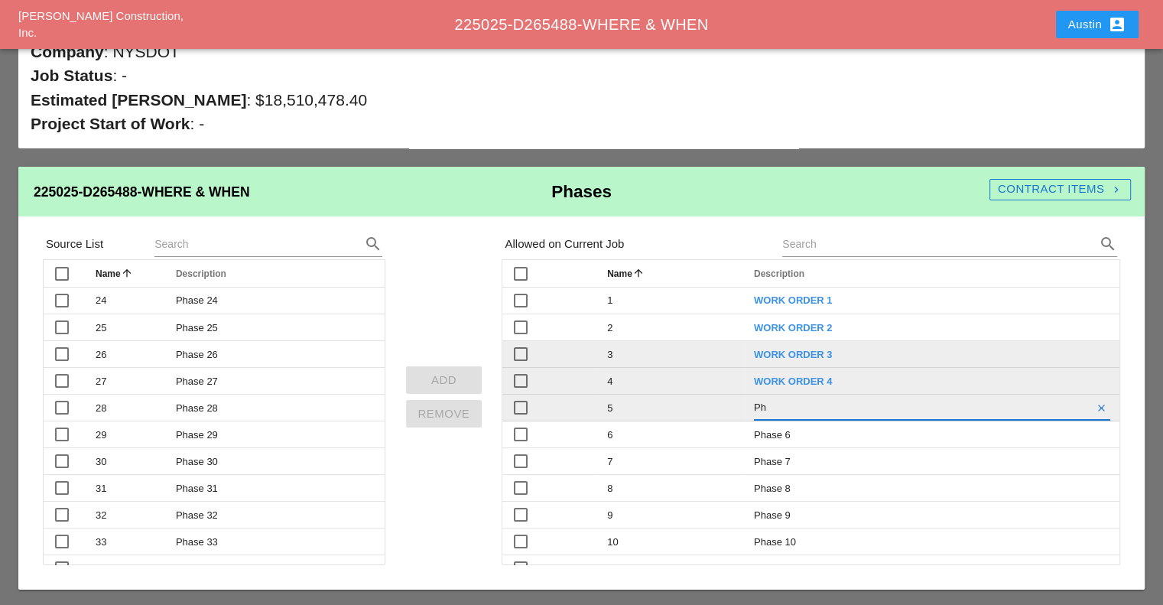
type input "P"
type input "WORK ORDER 5"
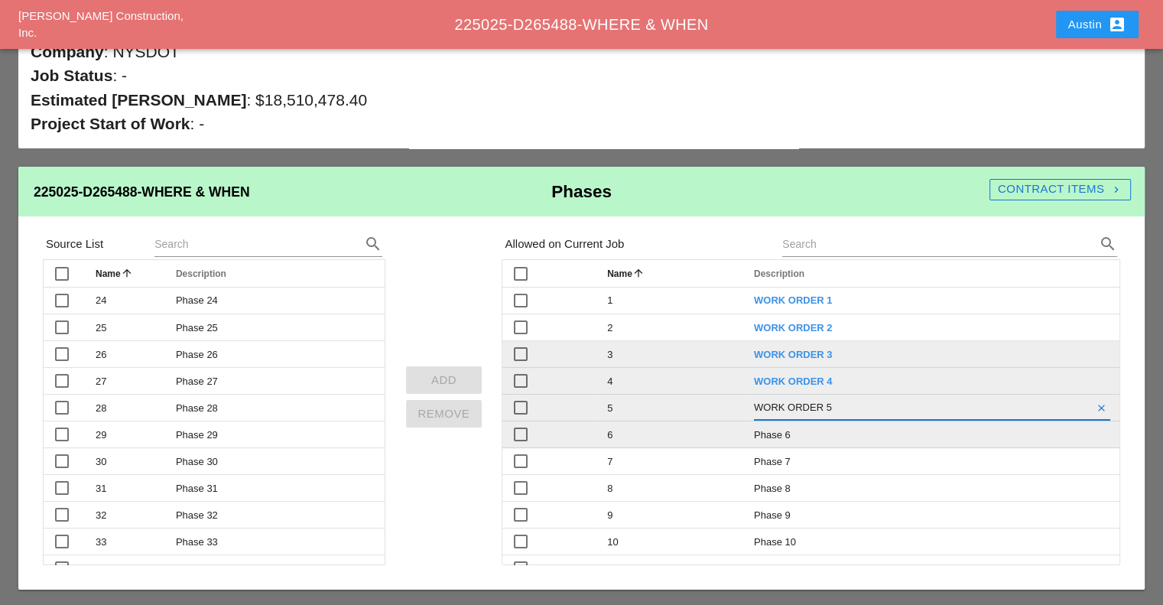
click at [816, 435] on tr "check_box_outline_blank 6 Phase 6" at bounding box center [810, 434] width 617 height 27
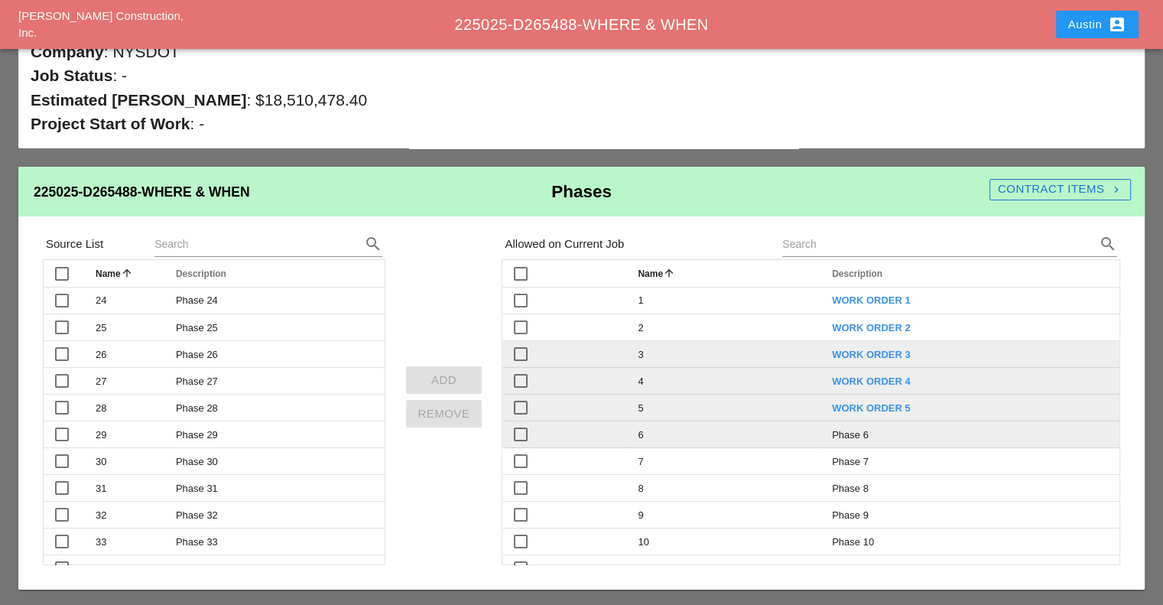
click at [853, 435] on span "Phase 6" at bounding box center [850, 435] width 37 height 12
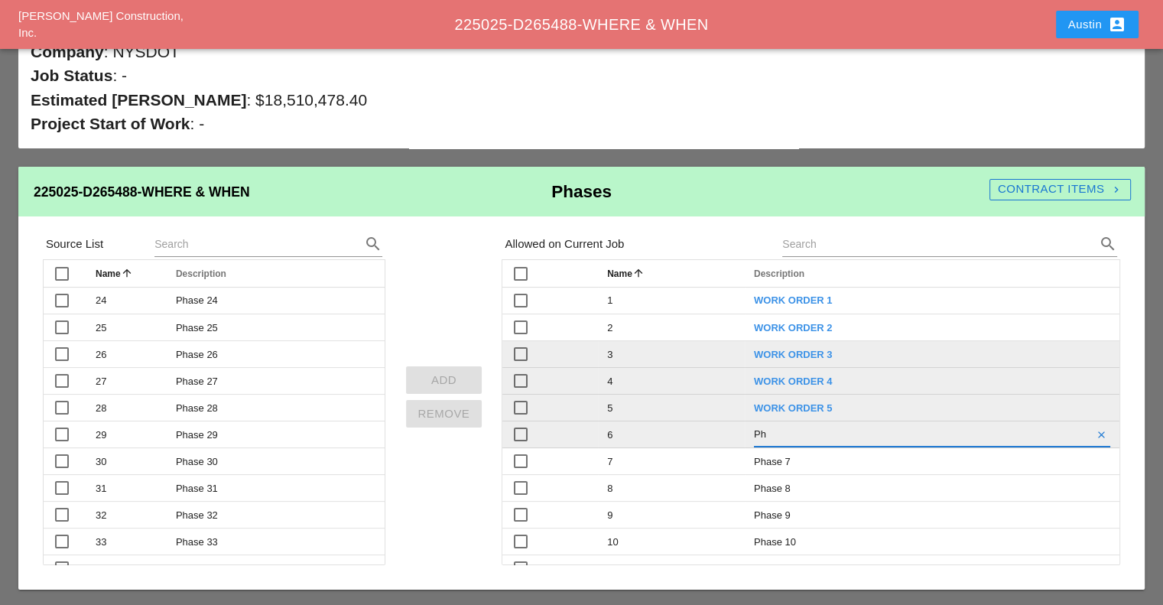
type input "P"
type input "WORK ORDER 6"
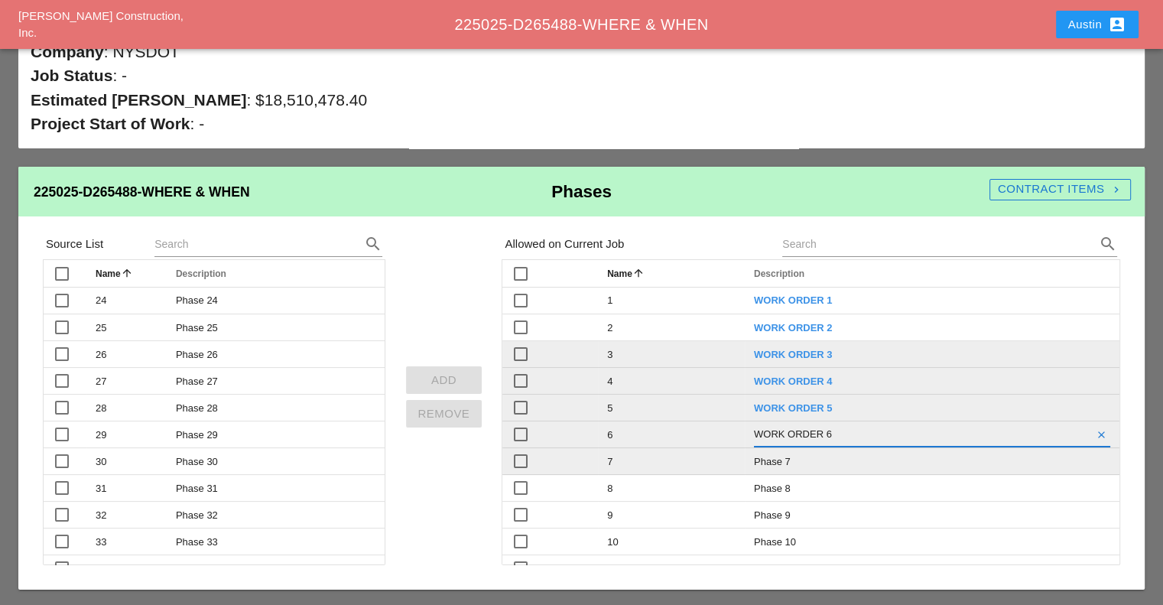
click at [784, 461] on tr "check_box_outline_blank 7 Phase 7" at bounding box center [810, 461] width 617 height 27
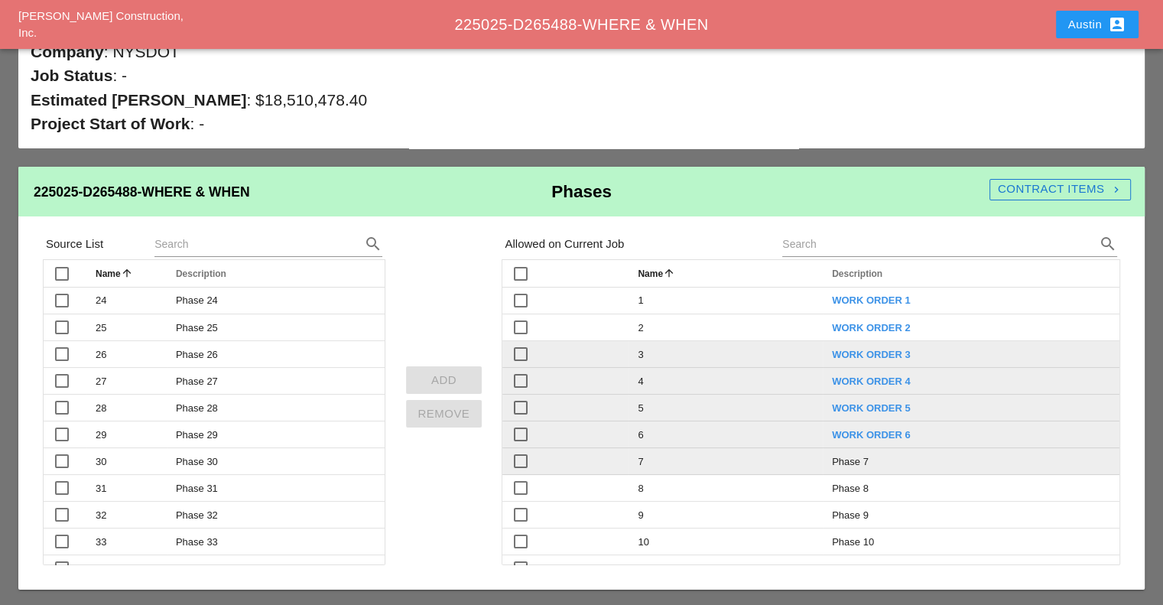
click at [860, 459] on span "Phase 7" at bounding box center [850, 462] width 37 height 12
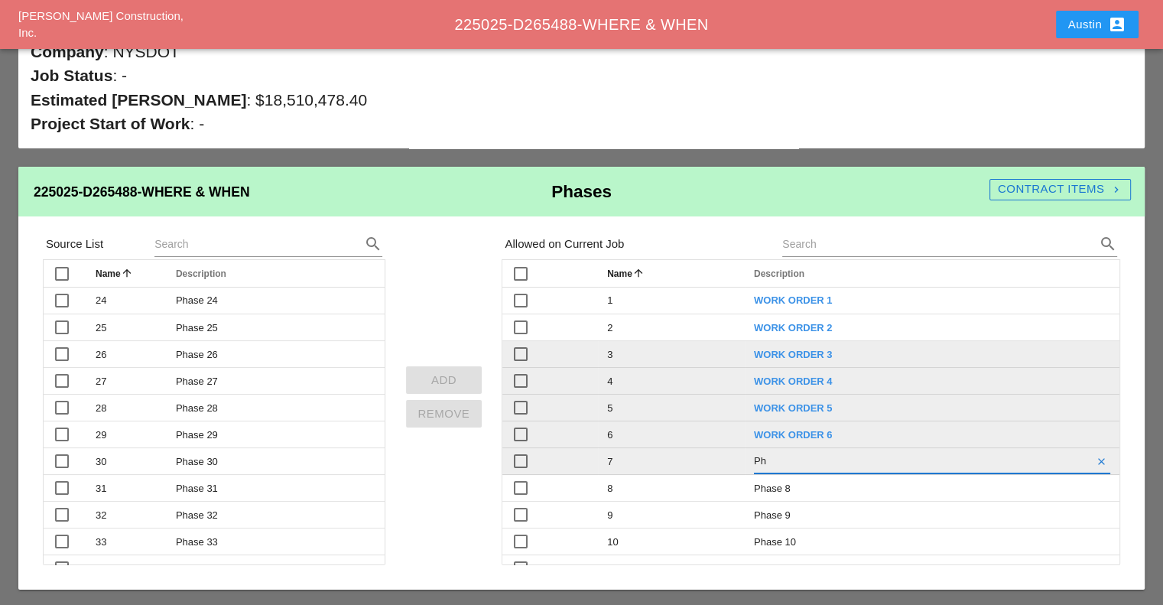
type input "P"
type input "WORK ORDER 7"
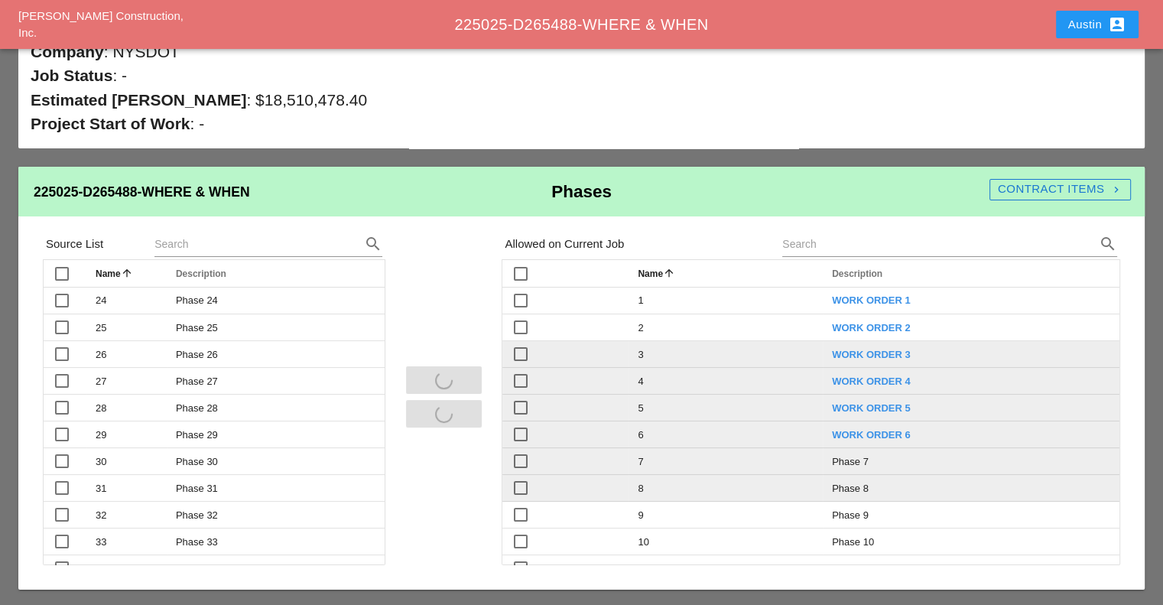
click at [832, 482] on div "Phase 8" at bounding box center [971, 488] width 278 height 15
click at [856, 486] on span "Phase 8" at bounding box center [850, 489] width 37 height 12
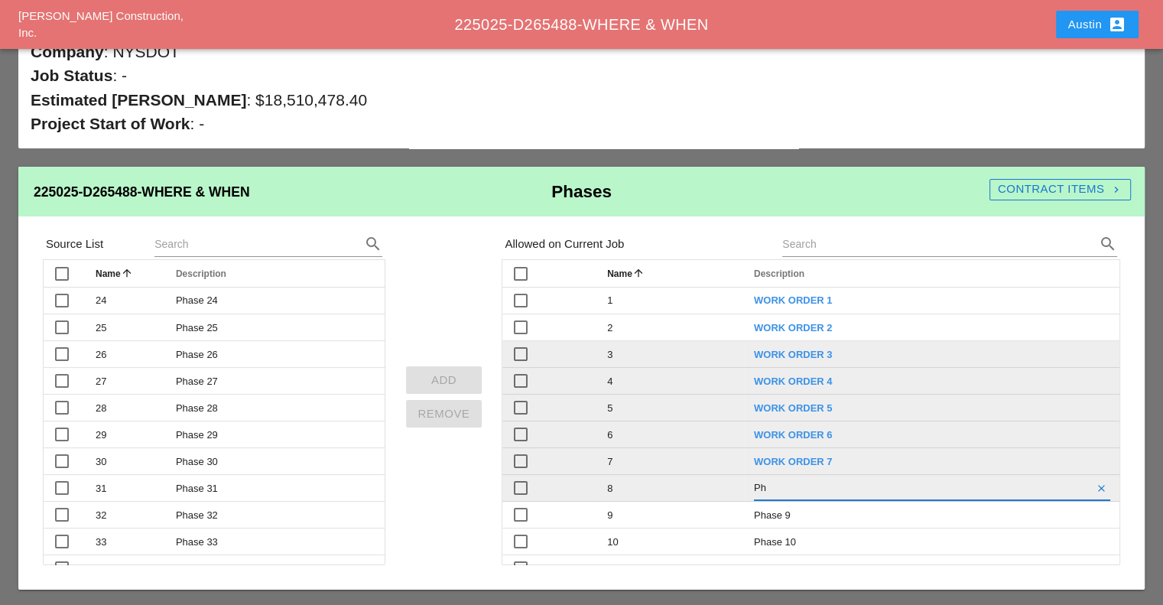
type input "P"
type input "WORK ORDER 8"
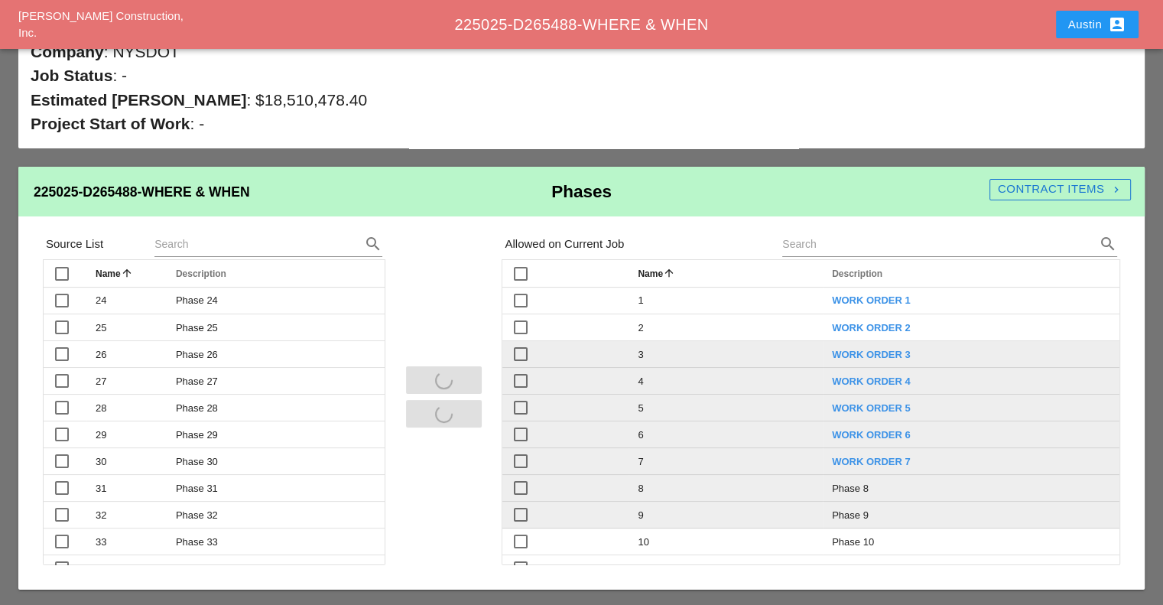
click at [850, 516] on div "Phase 9" at bounding box center [971, 515] width 278 height 15
click at [863, 516] on div "Phase 9" at bounding box center [971, 515] width 278 height 15
click at [857, 516] on span "Phase 9" at bounding box center [850, 515] width 37 height 12
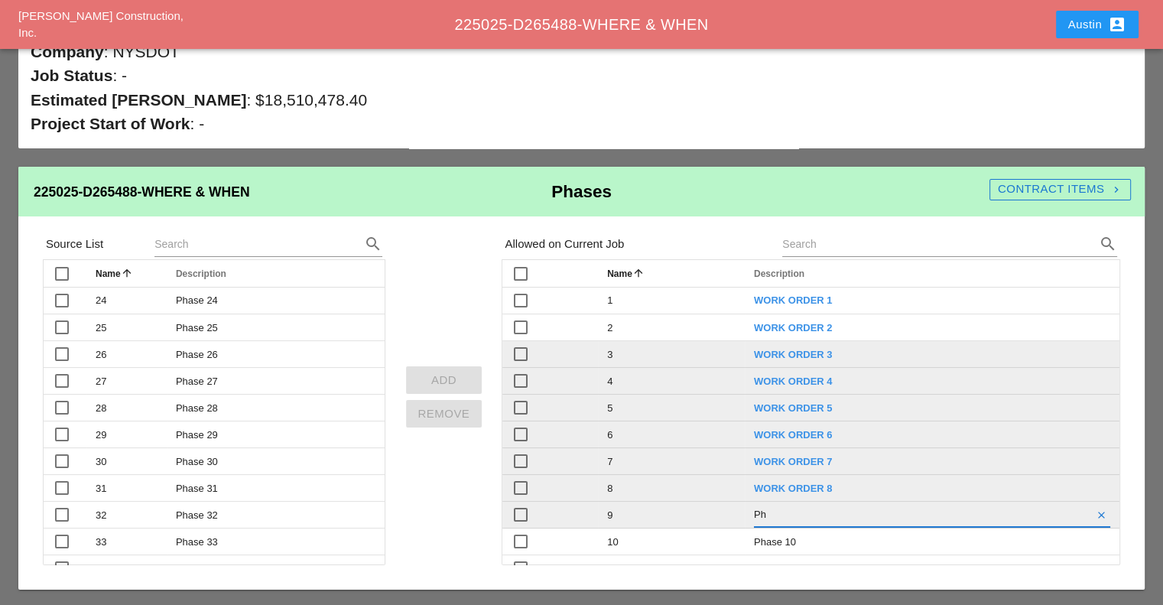
type input "P"
type input "WORK ORDER 9"
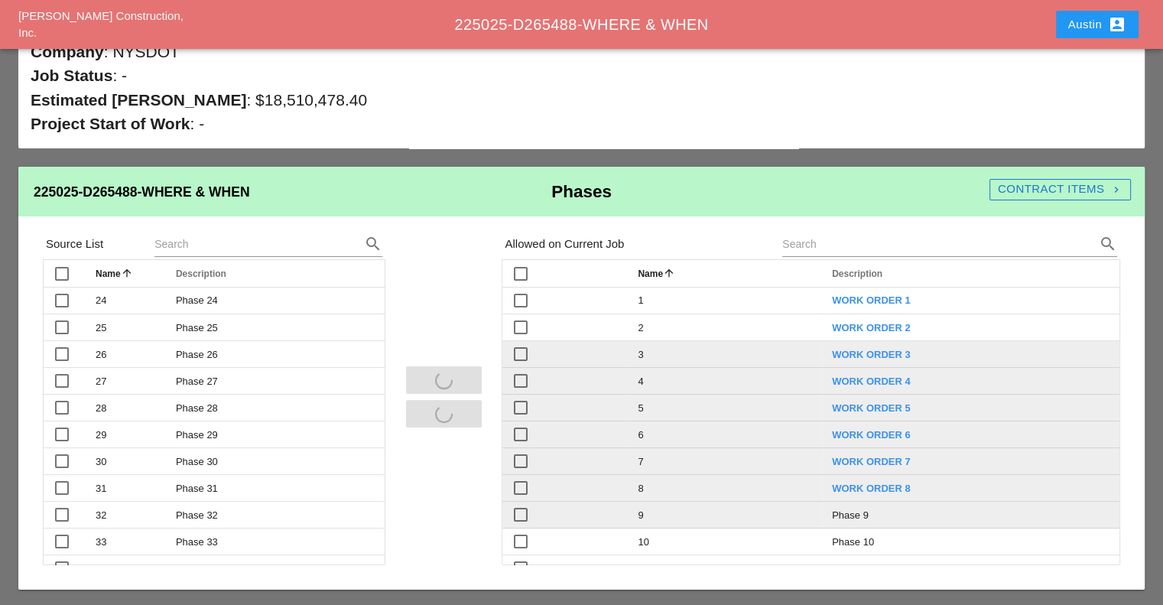
click at [471, 262] on div "Source List search check_box_outline_blank Name arrow_upward Description arrow_…" at bounding box center [582, 397] width 1102 height 337
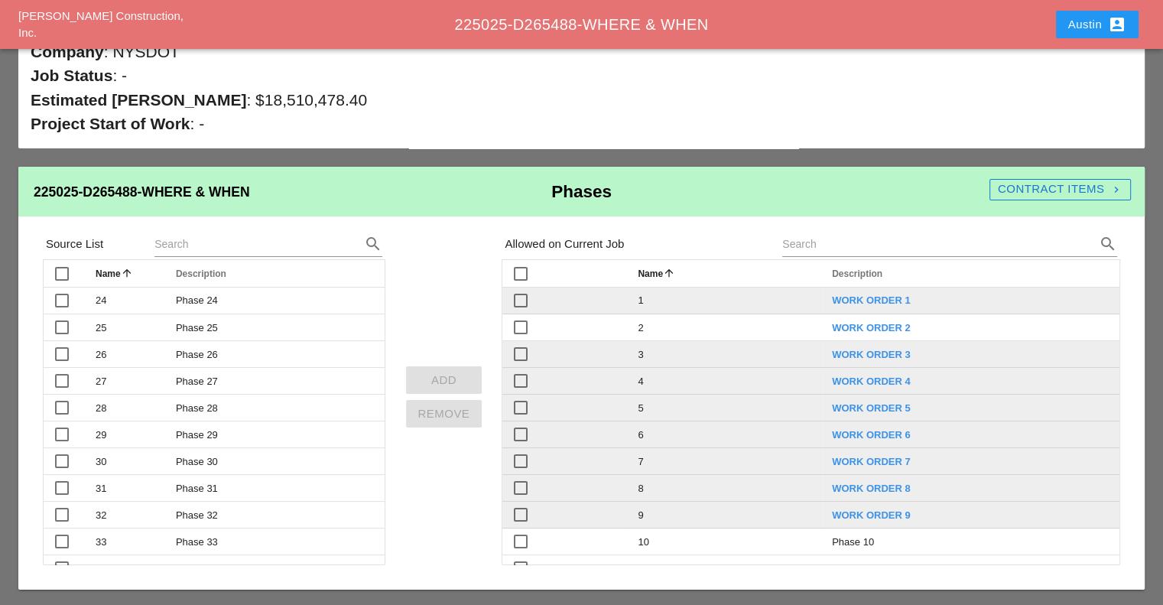
click at [523, 298] on div at bounding box center [521, 301] width 26 height 26
checkbox input "true"
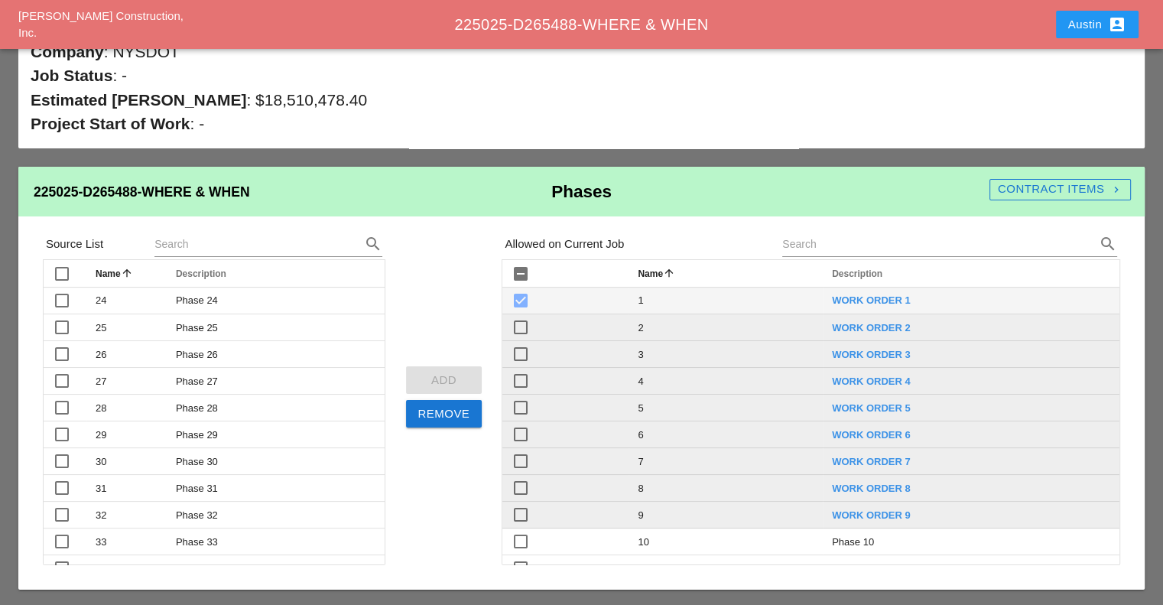
click at [521, 325] on div at bounding box center [521, 327] width 26 height 26
checkbox input "true"
click at [453, 306] on div "Source List search check_box_outline_blank Name arrow_upward Description arrow_…" at bounding box center [582, 397] width 1102 height 337
click at [514, 299] on div at bounding box center [521, 301] width 26 height 26
checkbox input "false"
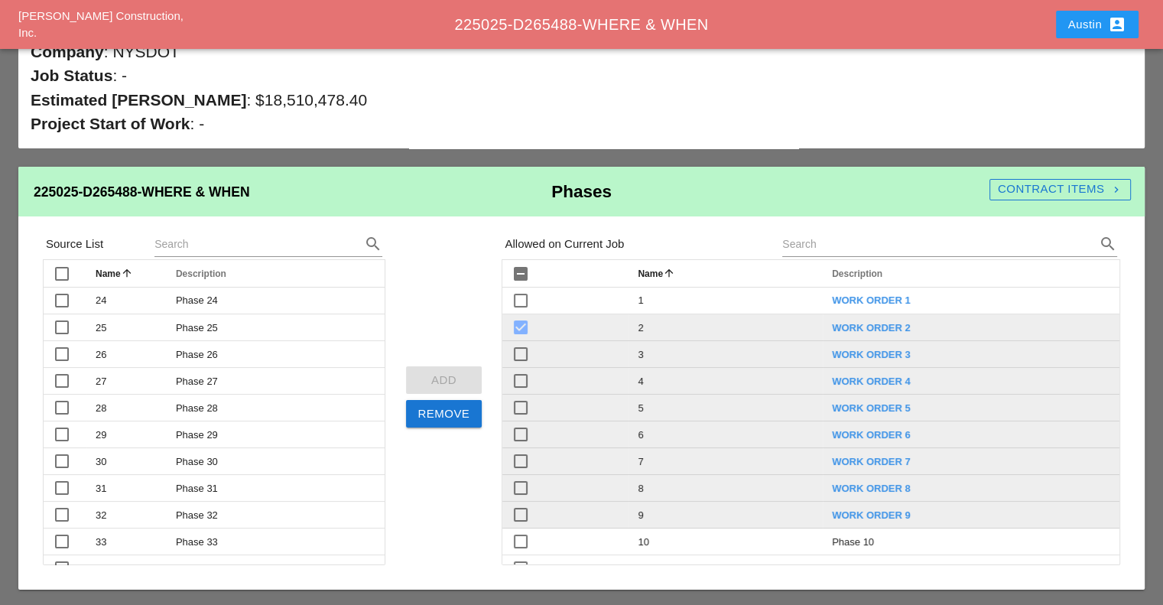
click at [518, 324] on div at bounding box center [521, 327] width 26 height 26
checkbox input "false"
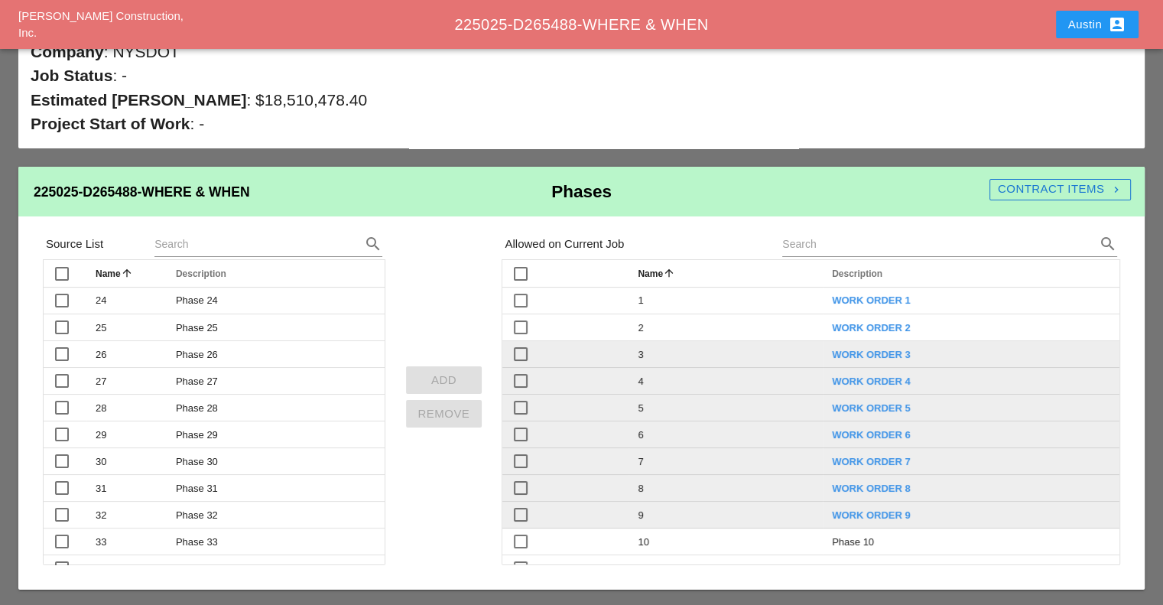
click at [522, 350] on div at bounding box center [521, 354] width 26 height 26
checkbox input "true"
click at [525, 379] on div at bounding box center [521, 381] width 26 height 26
checkbox input "true"
click at [524, 401] on div at bounding box center [521, 408] width 26 height 26
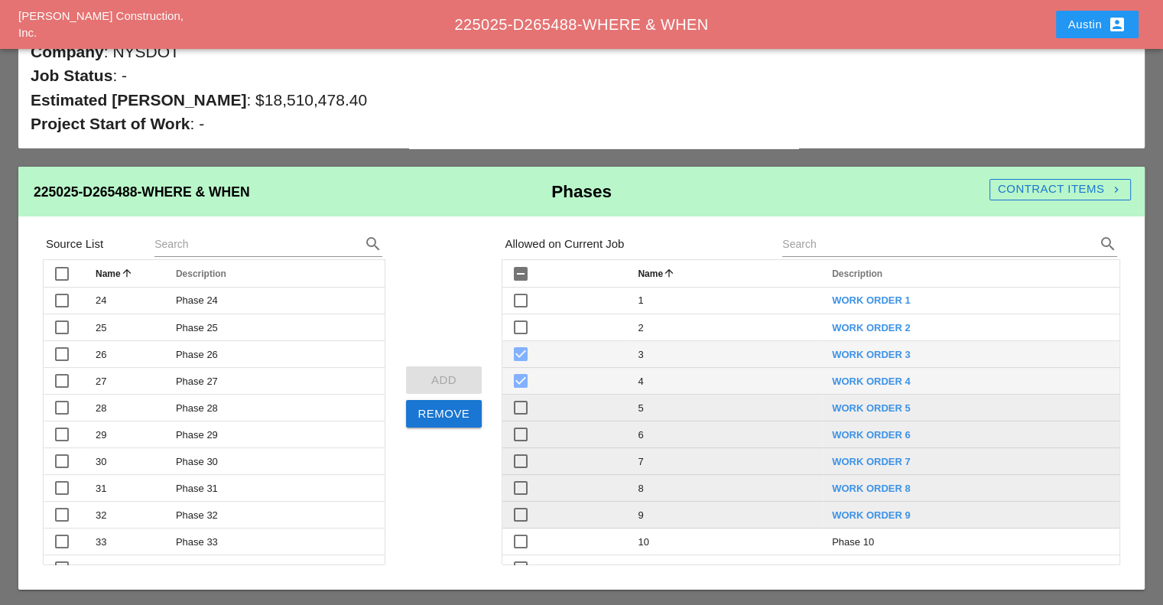
checkbox input "true"
click at [479, 320] on div "Source List search check_box_outline_blank Name arrow_upward Description arrow_…" at bounding box center [582, 397] width 1102 height 337
click at [518, 345] on div at bounding box center [521, 354] width 26 height 26
checkbox input "false"
click at [525, 376] on div at bounding box center [521, 381] width 26 height 26
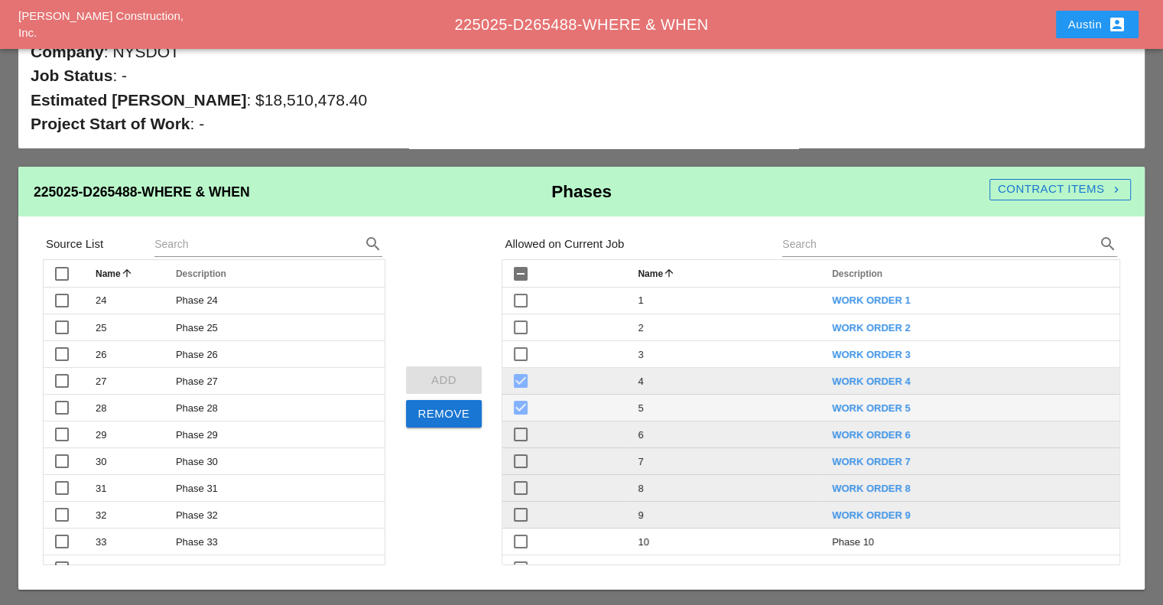
checkbox input "false"
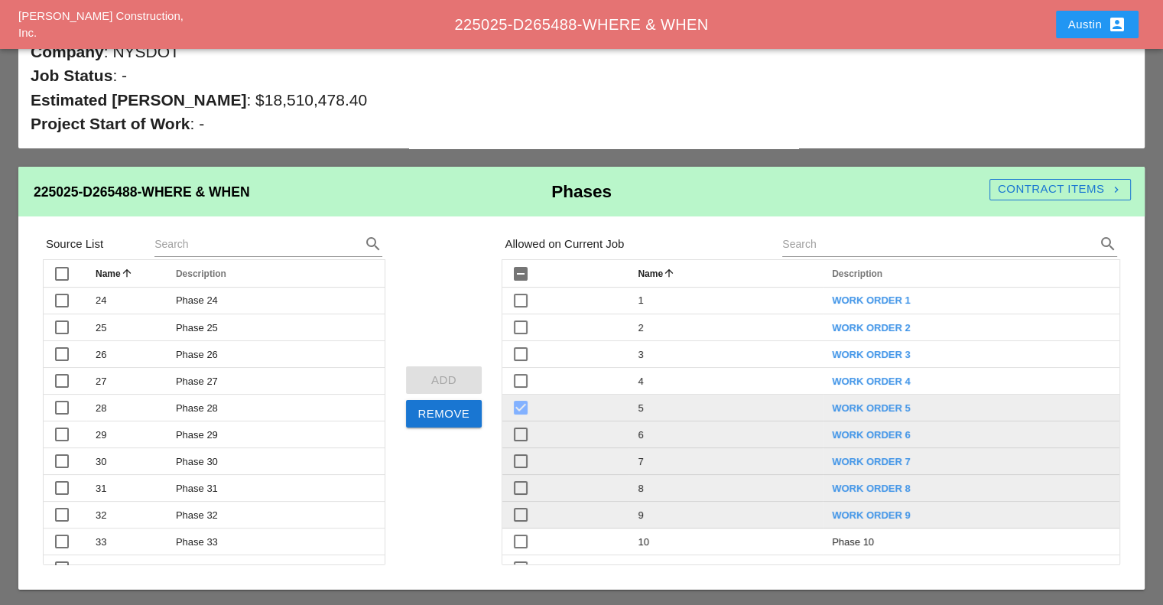
click at [519, 404] on div at bounding box center [521, 408] width 26 height 26
checkbox input "false"
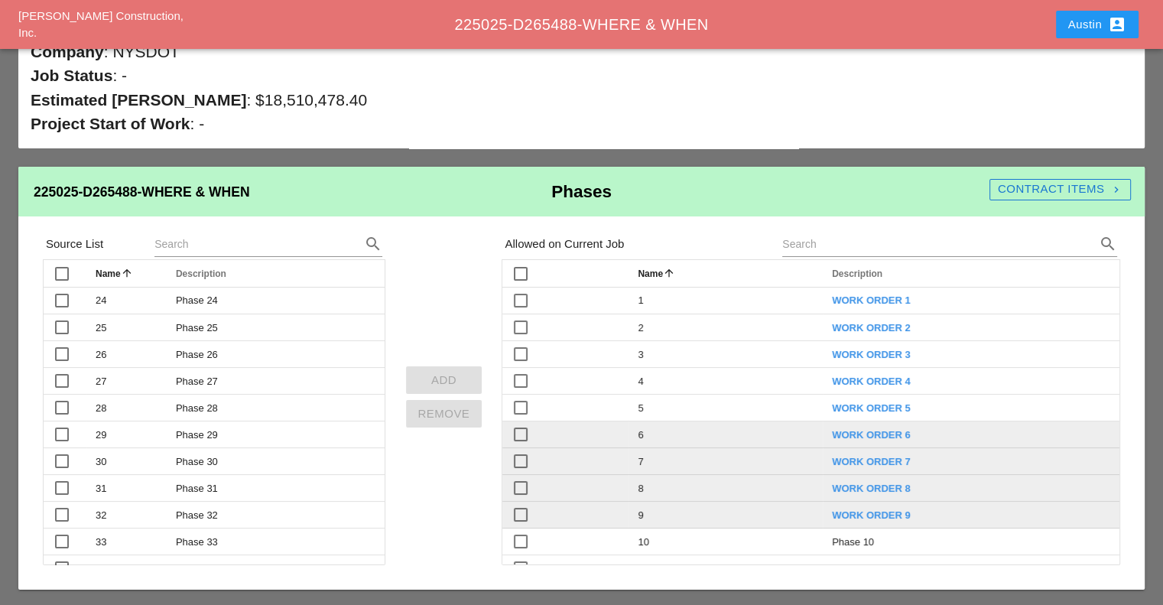
click at [468, 308] on div "Source List search check_box_outline_blank Name arrow_upward Description arrow_…" at bounding box center [582, 397] width 1102 height 337
click at [61, 298] on div at bounding box center [62, 301] width 26 height 26
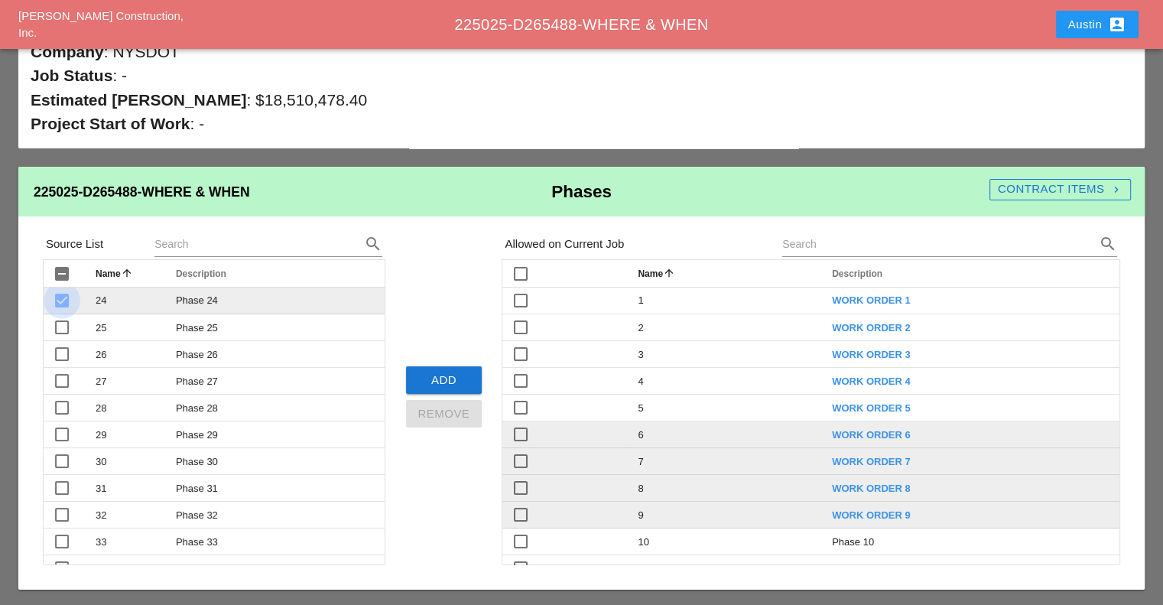
click at [60, 300] on div at bounding box center [62, 301] width 26 height 26
checkbox input "false"
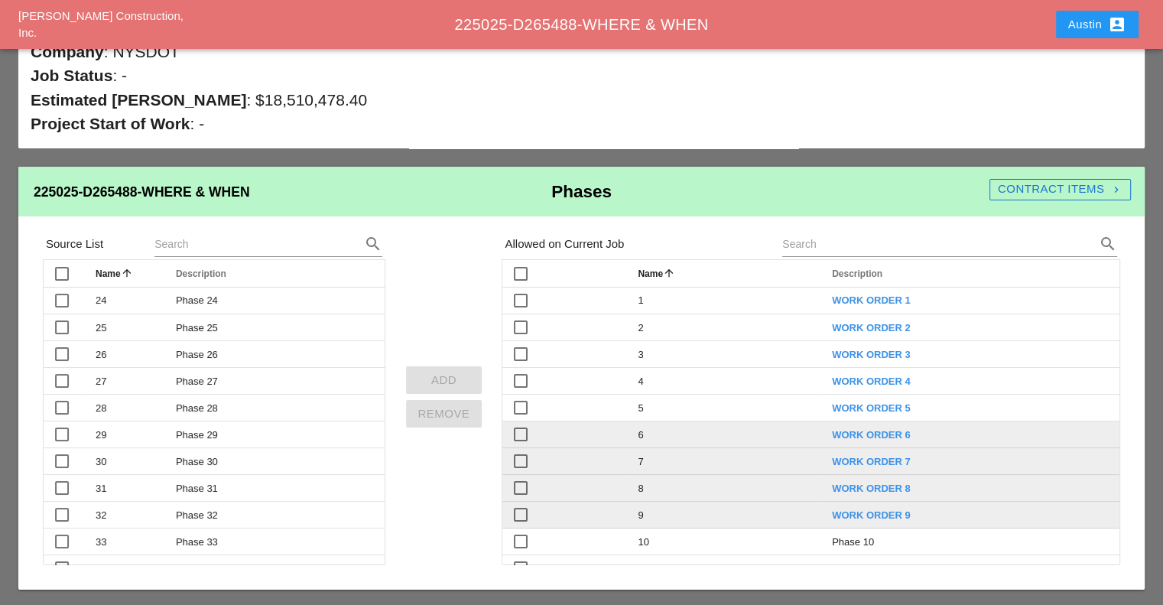
click at [419, 291] on div "Source List search check_box_outline_blank Name arrow_upward Description arrow_…" at bounding box center [582, 397] width 1102 height 337
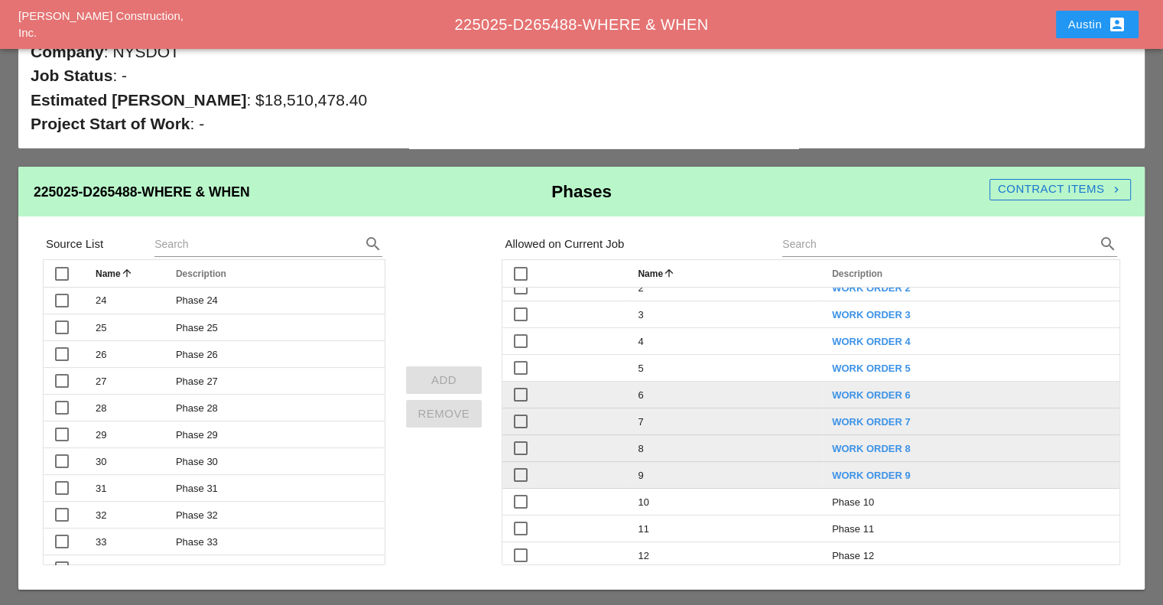
scroll to position [28, 0]
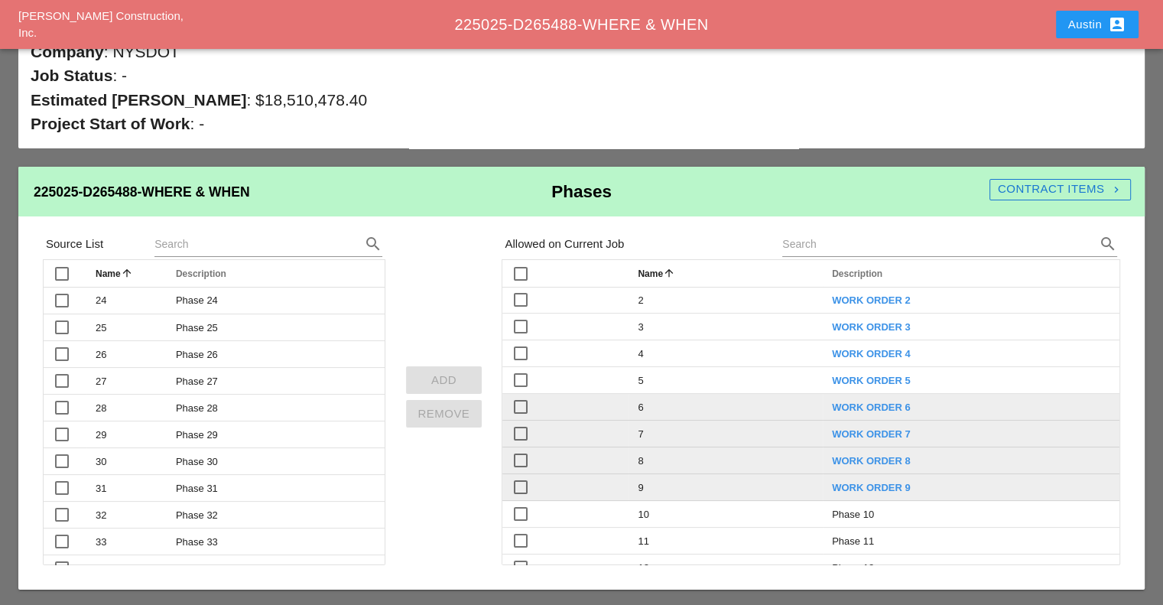
click at [466, 284] on div "Source List search check_box_outline_blank Name arrow_upward Description arrow_…" at bounding box center [582, 397] width 1102 height 337
click at [1073, 184] on div "Contract Items navigate_next" at bounding box center [1060, 189] width 141 height 18
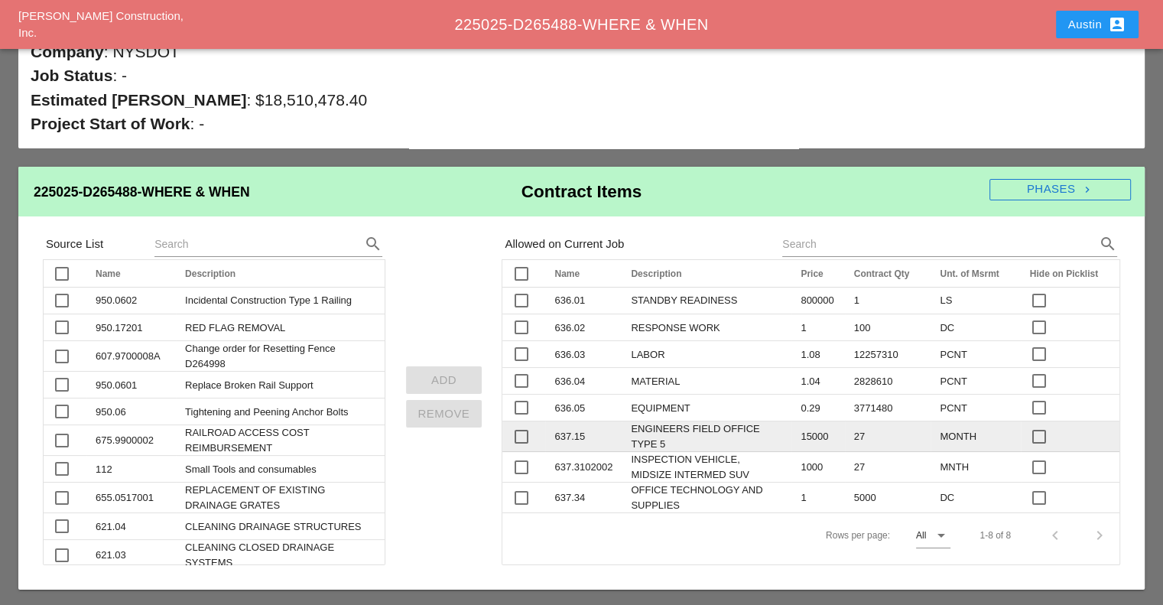
scroll to position [0, 0]
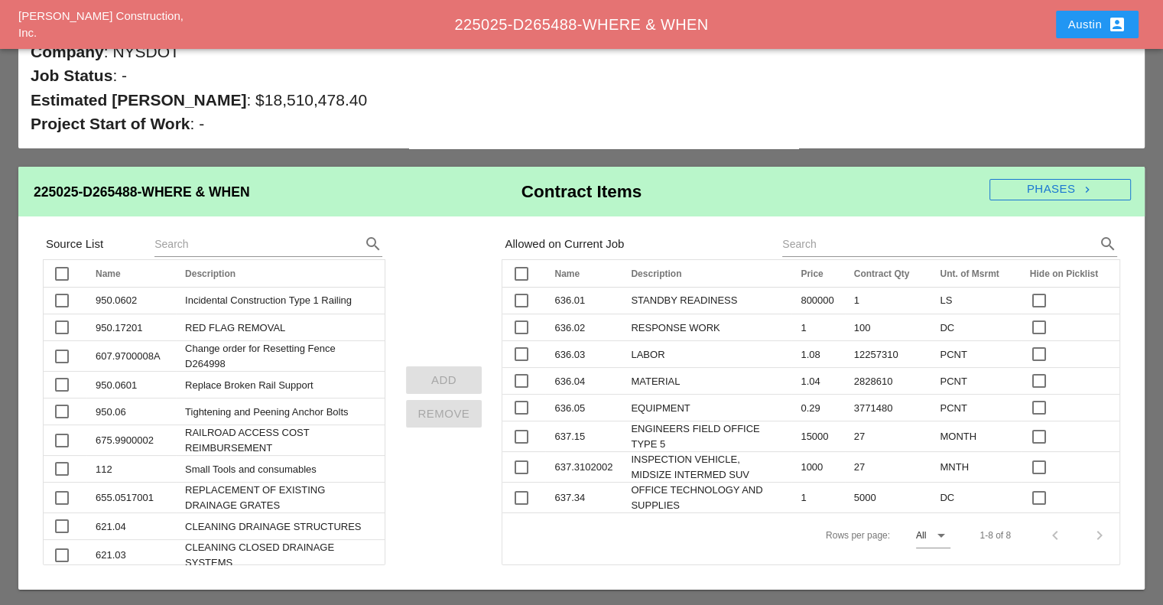
click at [434, 291] on div "Source List search check_box_outline_blank Name arrow_upward Description arrow_…" at bounding box center [582, 397] width 1102 height 337
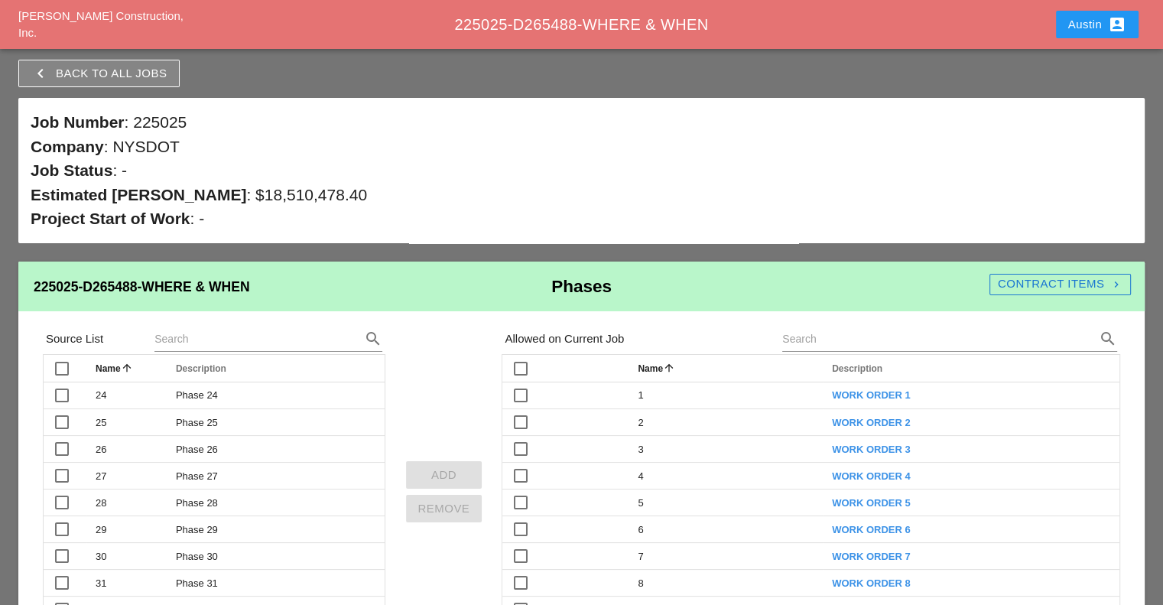
click at [1030, 284] on div "Contract Items navigate_next" at bounding box center [1060, 284] width 141 height 18
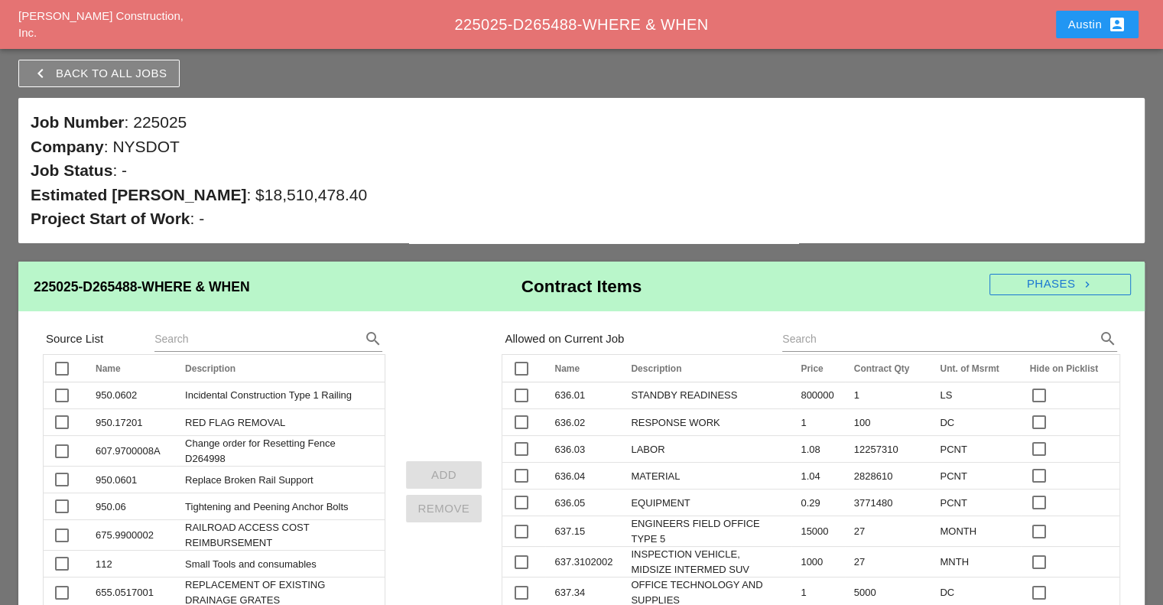
scroll to position [95, 0]
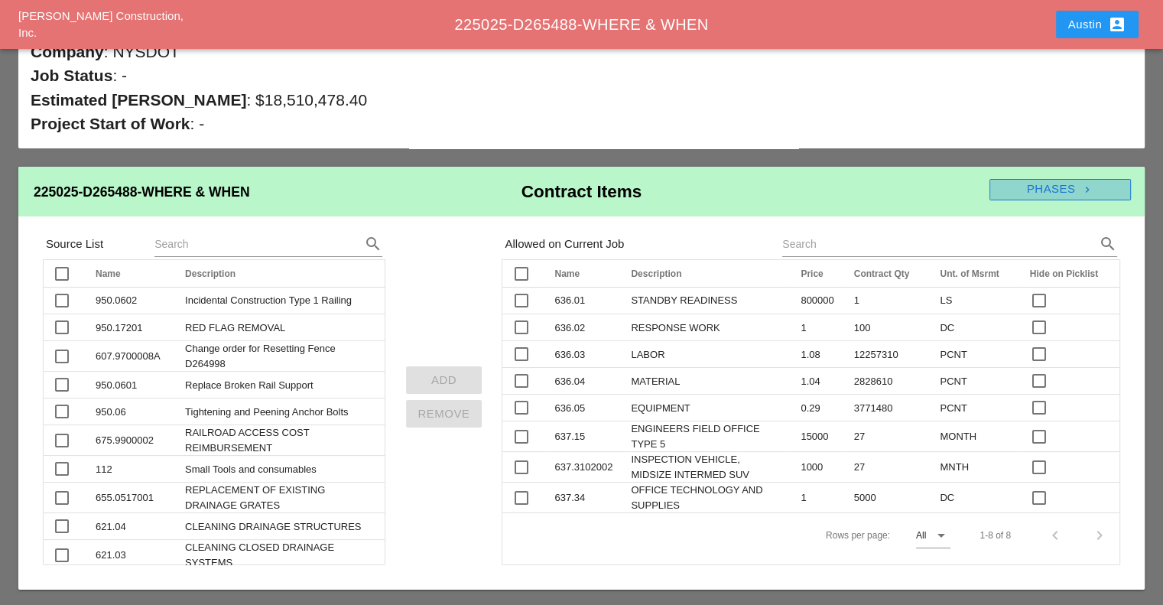
click at [1032, 187] on div "Phases navigate_next" at bounding box center [1060, 189] width 141 height 18
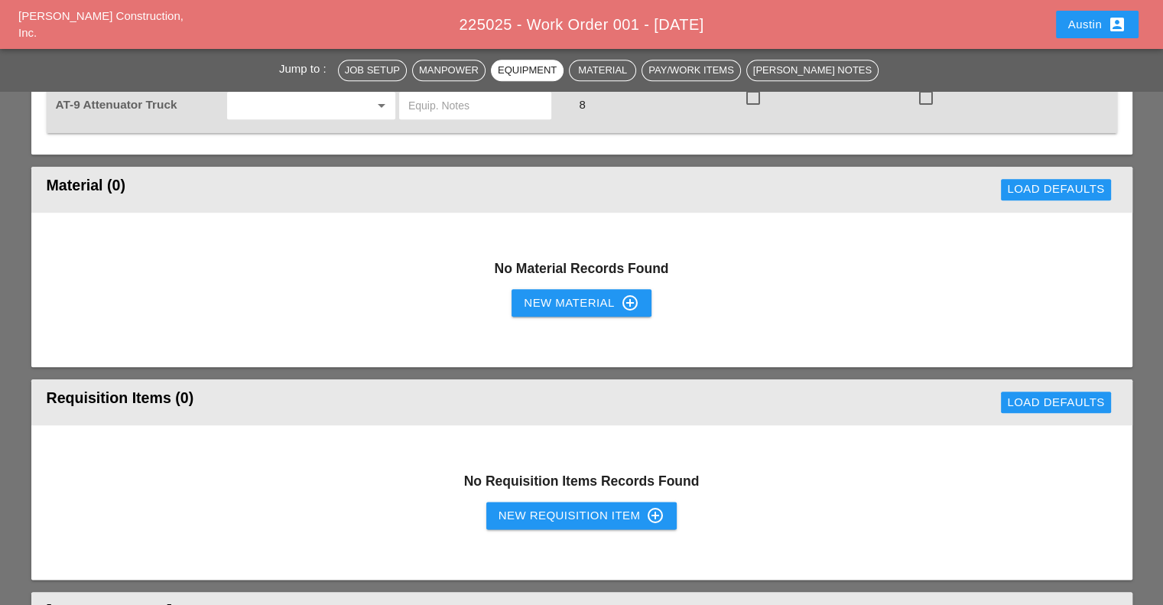
scroll to position [1759, 0]
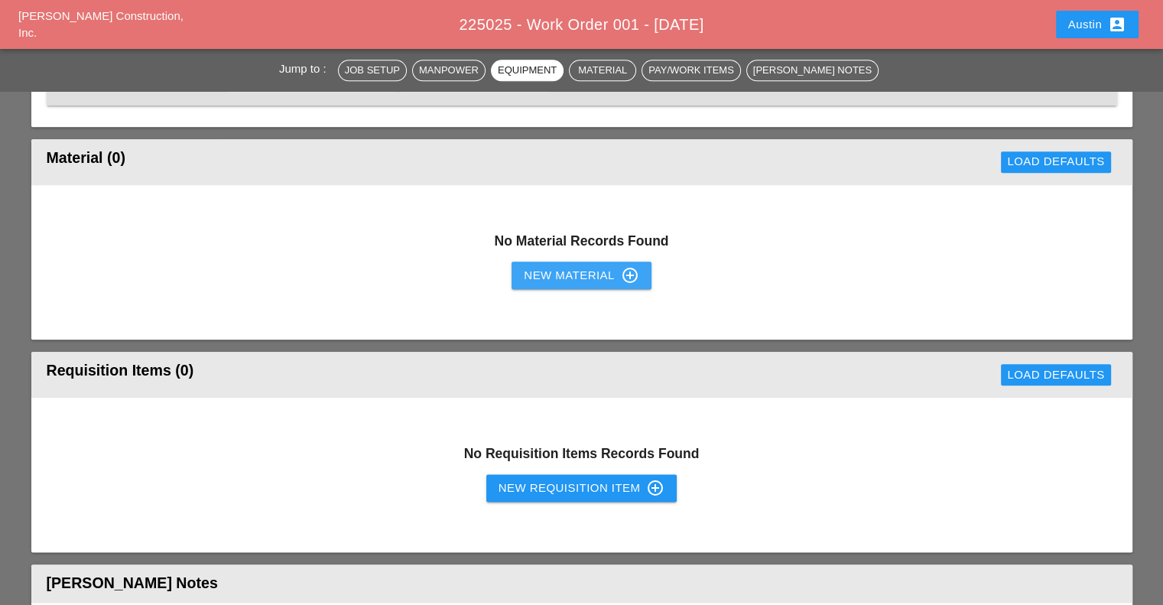
click at [548, 266] on div "New Material control_point" at bounding box center [581, 275] width 115 height 18
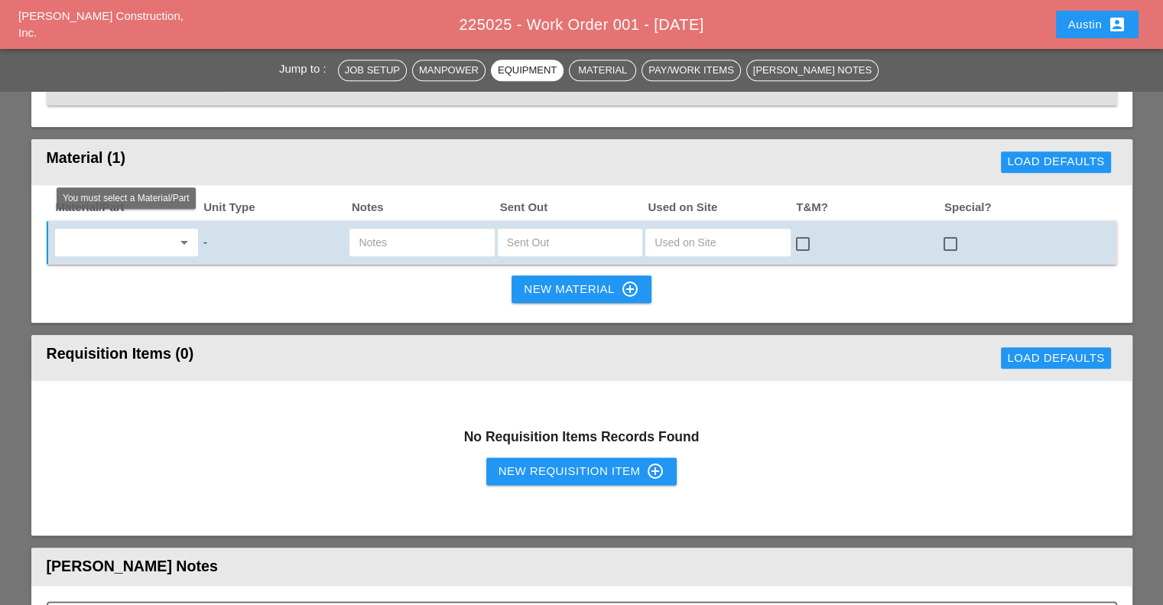
click at [132, 230] on input "text" at bounding box center [116, 242] width 112 height 24
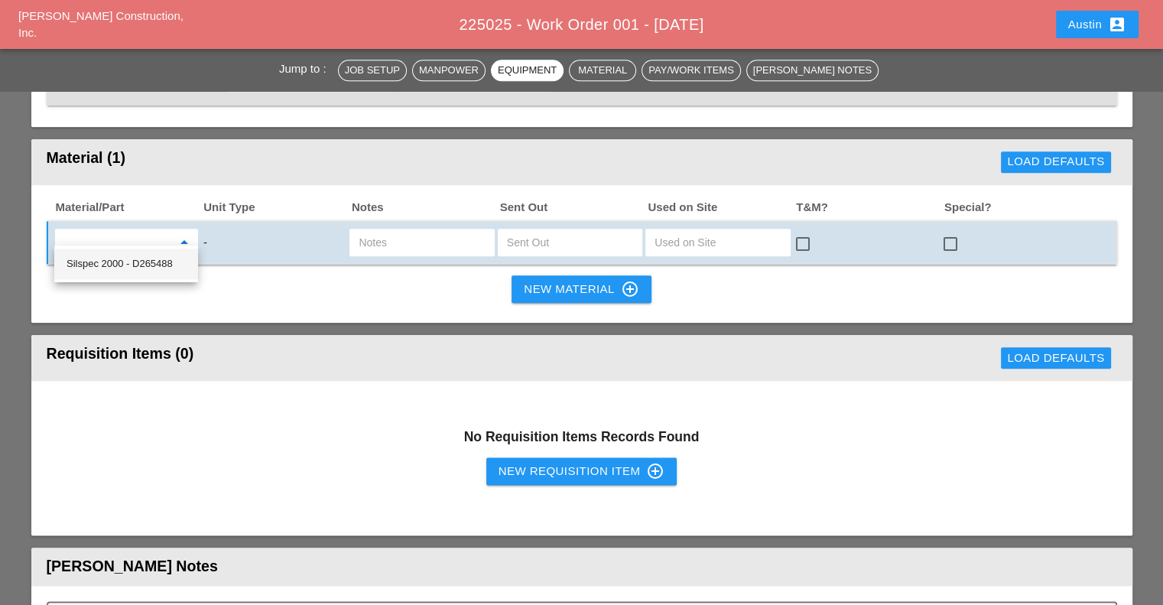
click at [119, 255] on div "Silspec 2000 - D265488" at bounding box center [126, 264] width 119 height 18
type input "Silspec 2000 - D265488"
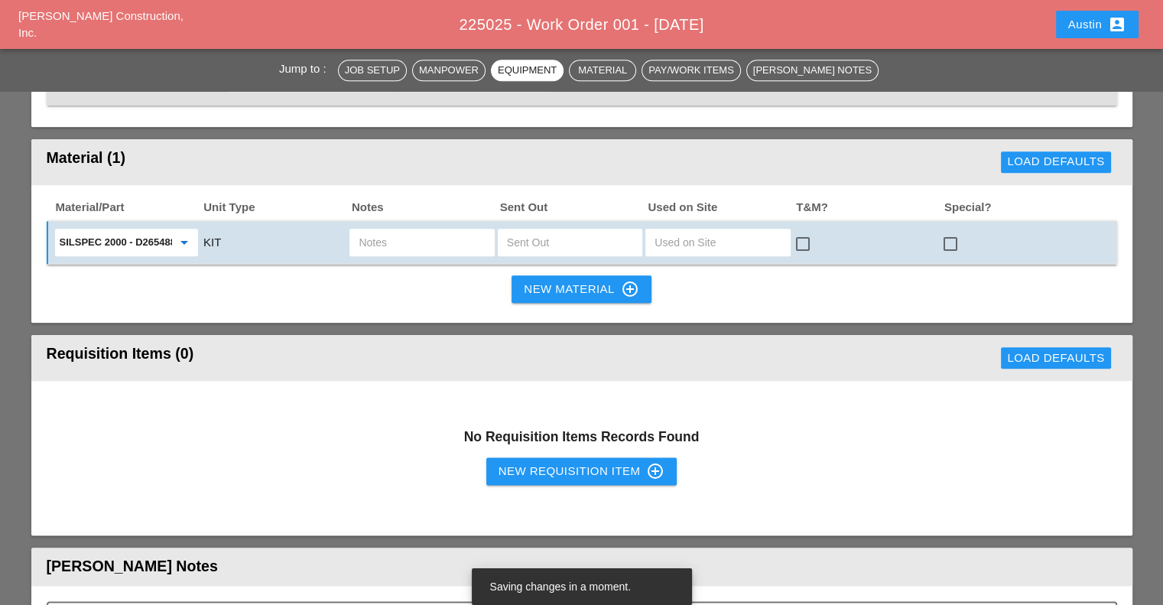
click at [529, 232] on input "text" at bounding box center [570, 242] width 126 height 24
type input "7"
click at [705, 230] on input "text" at bounding box center [718, 242] width 126 height 24
type input "6"
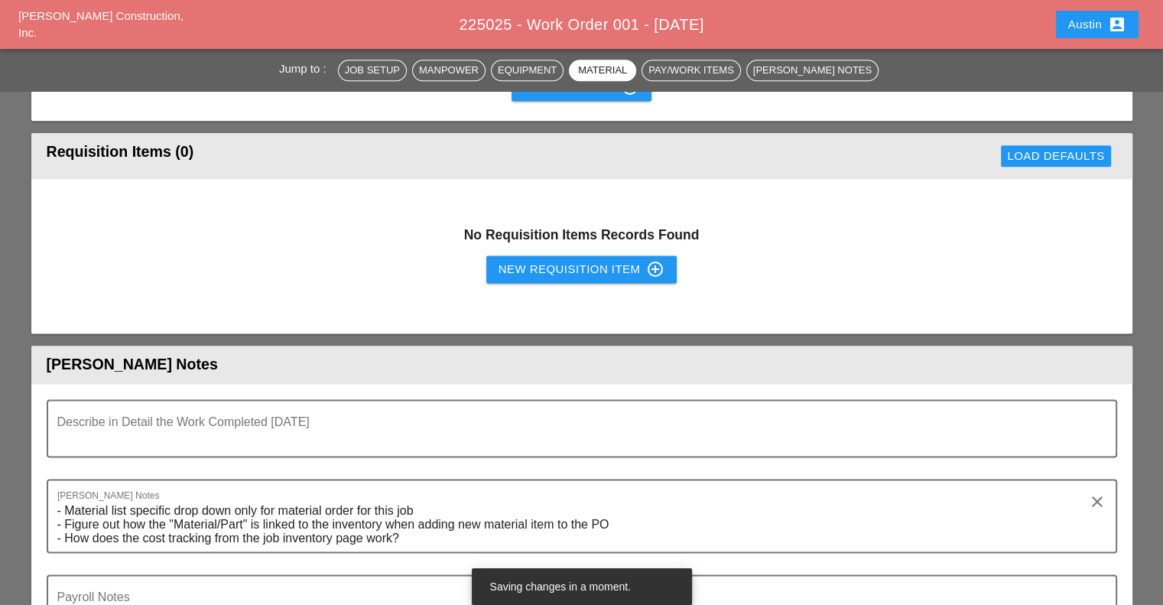
scroll to position [1989, 0]
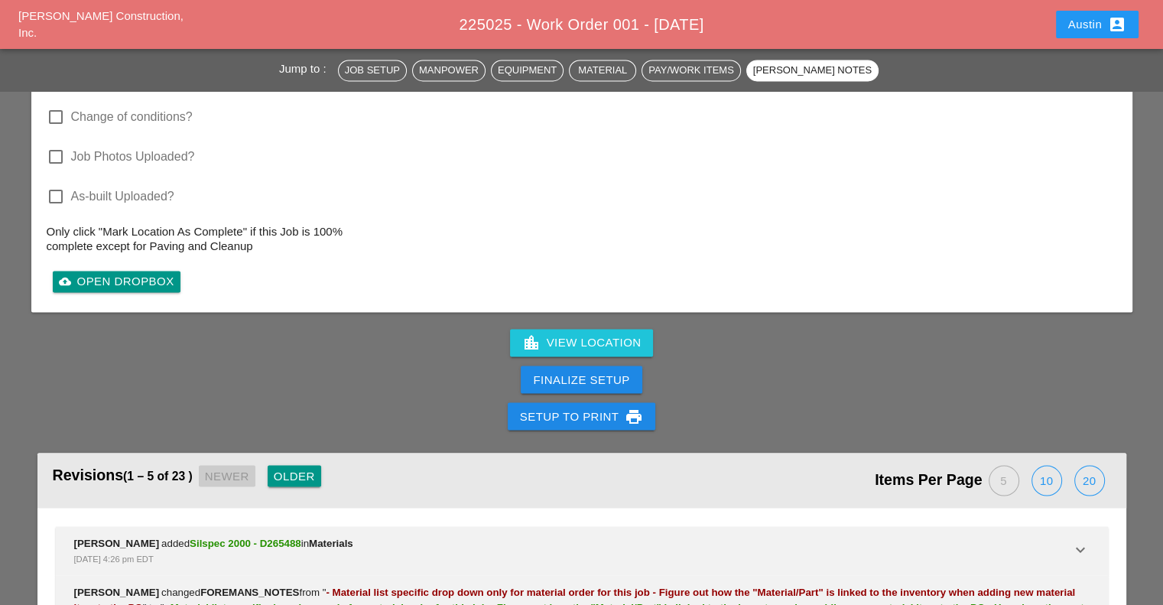
scroll to position [2524, 0]
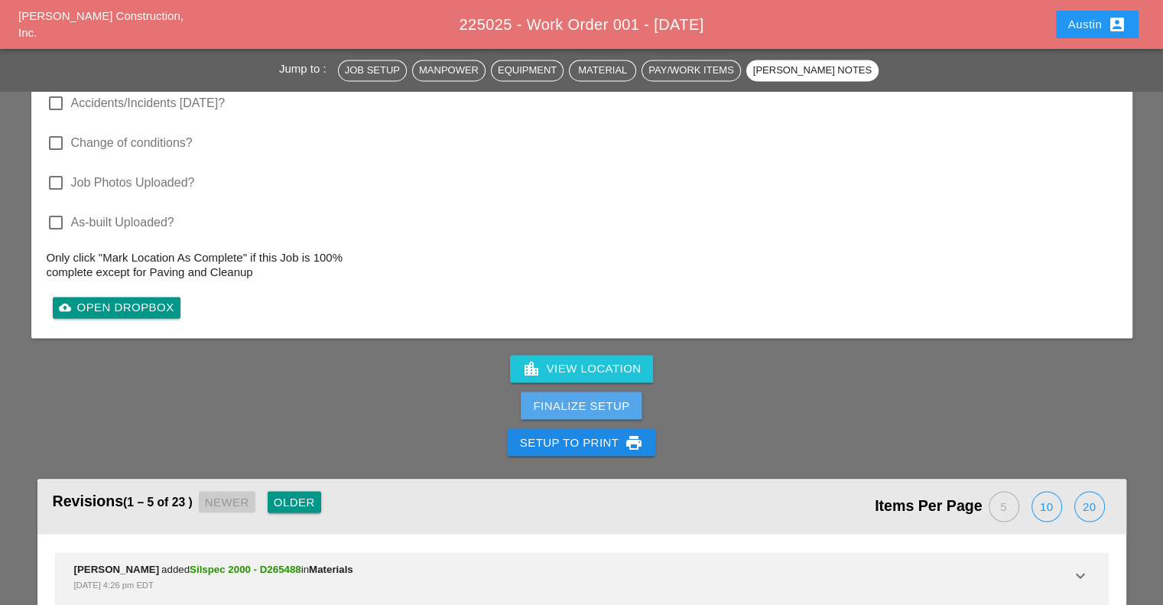
click at [570, 397] on div "Finalize Setup" at bounding box center [581, 406] width 96 height 18
click at [570, 397] on div "Complete This Report" at bounding box center [582, 406] width 150 height 18
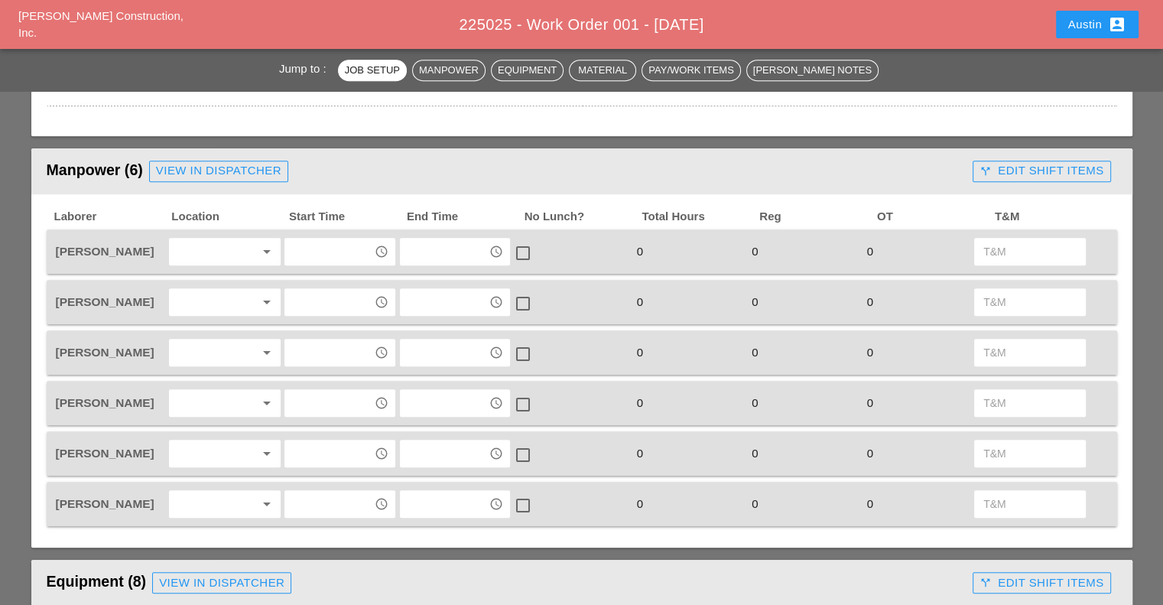
scroll to position [765, 0]
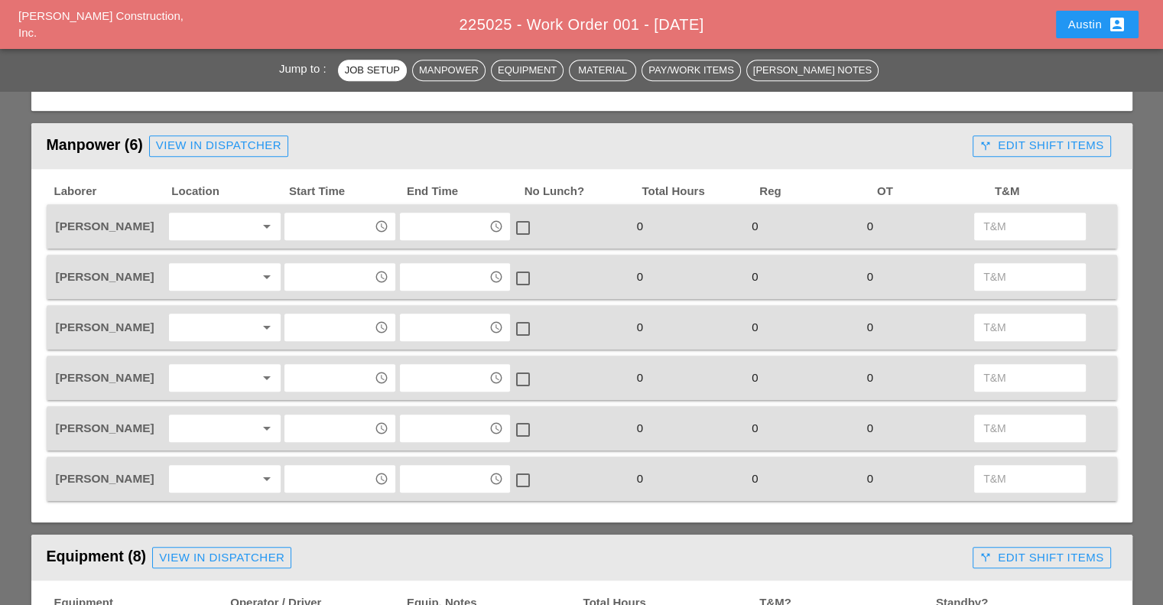
click at [1046, 143] on div "call_split Edit Shift Items" at bounding box center [1042, 146] width 124 height 18
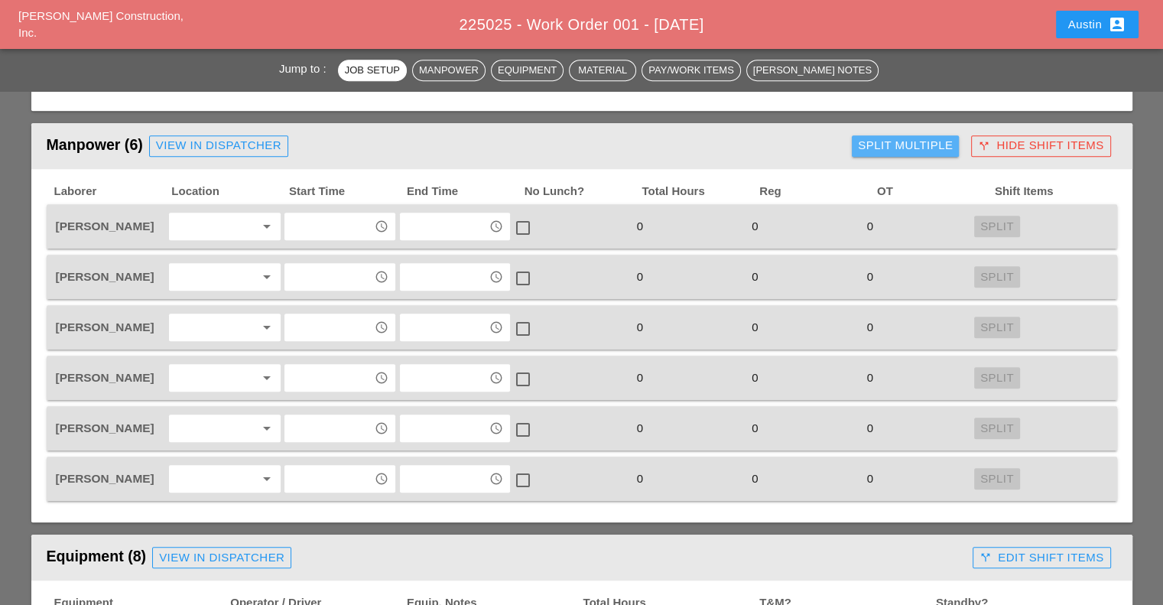
click at [892, 146] on div "Split Multiple" at bounding box center [905, 146] width 95 height 18
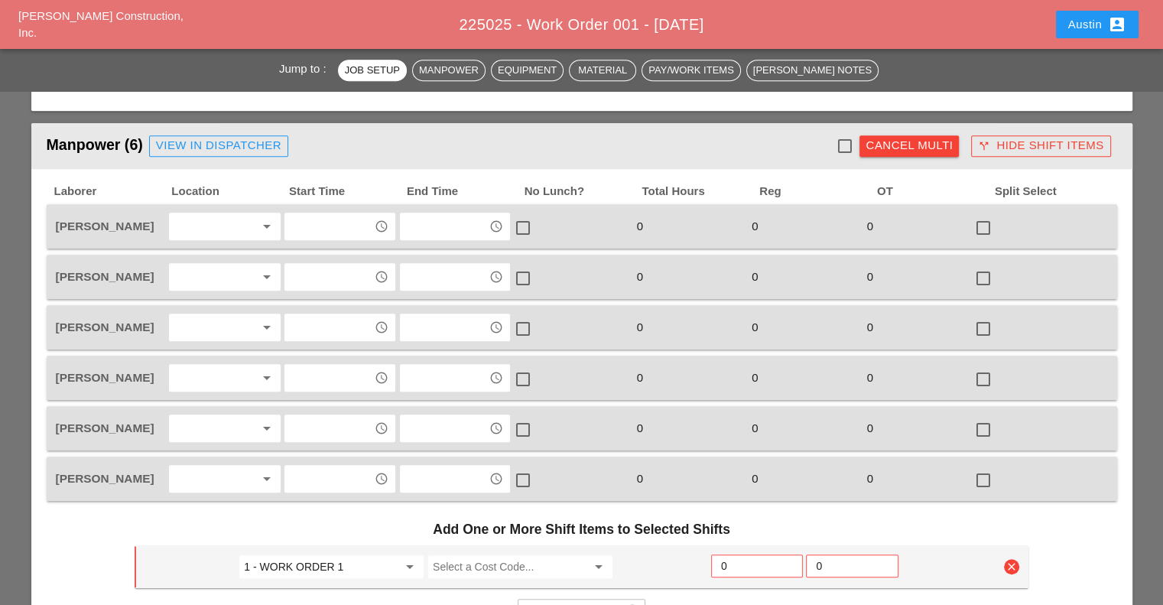
click at [892, 146] on div "Cancel Multi" at bounding box center [909, 146] width 87 height 18
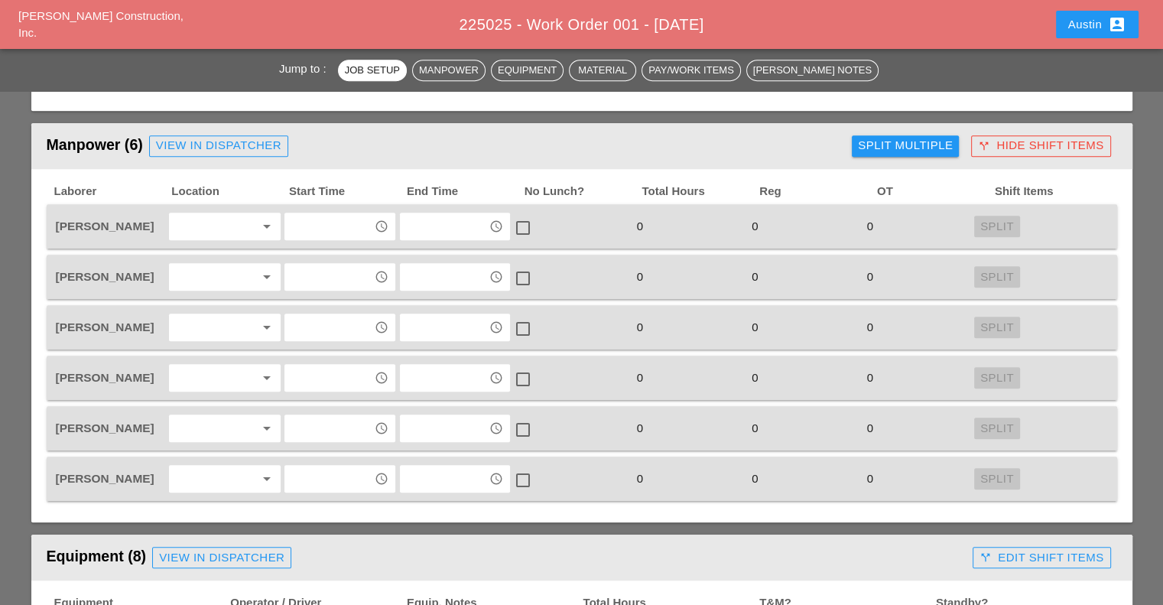
click at [340, 224] on input "text" at bounding box center [329, 226] width 80 height 24
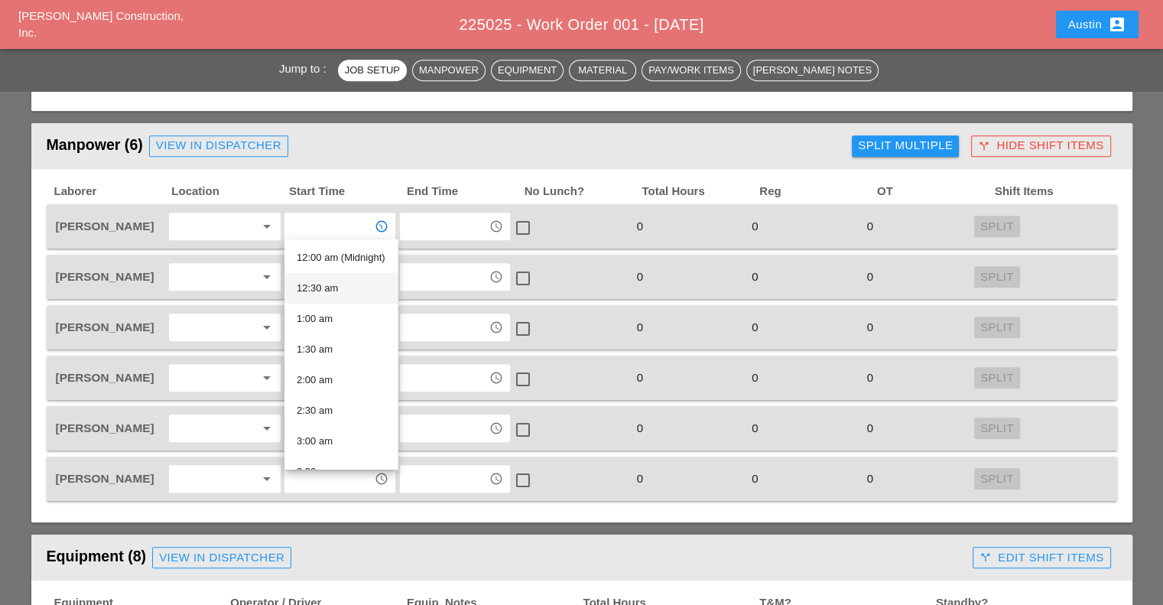
click at [337, 291] on div "12:30 am" at bounding box center [341, 288] width 89 height 18
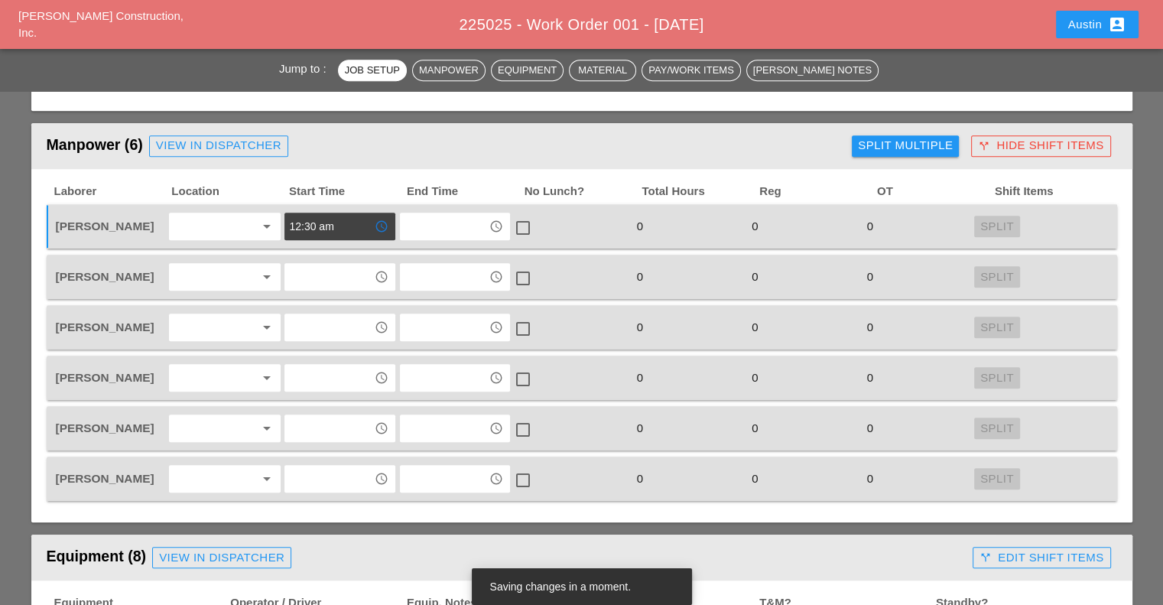
click at [331, 227] on input "12:30 am" at bounding box center [329, 226] width 80 height 24
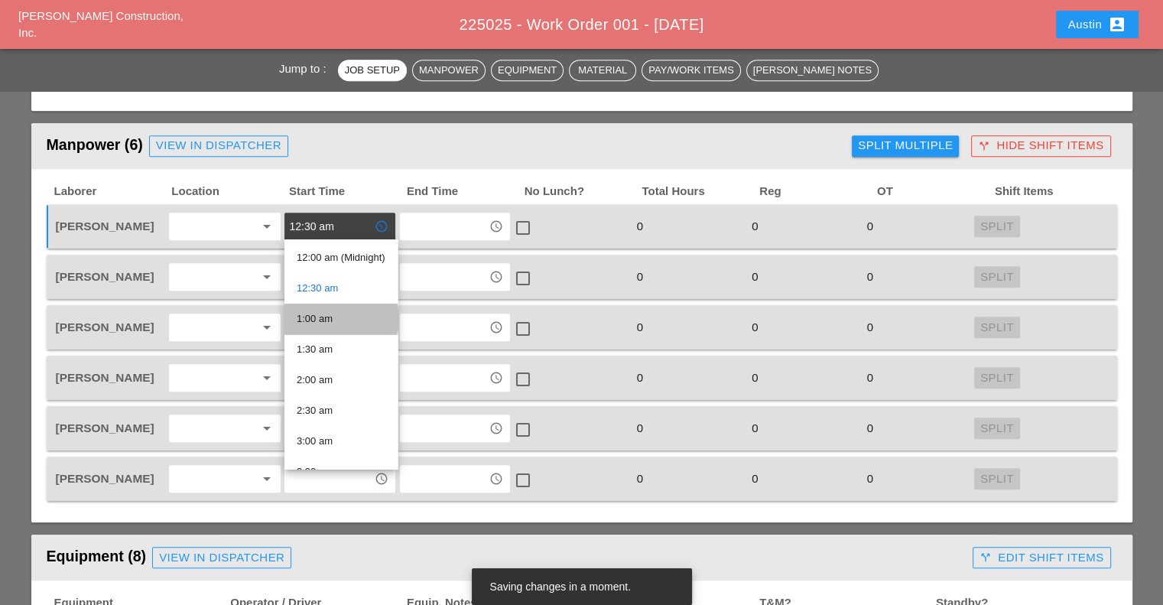
click at [343, 312] on div "1:00 am" at bounding box center [341, 319] width 89 height 18
type input "1:00 am"
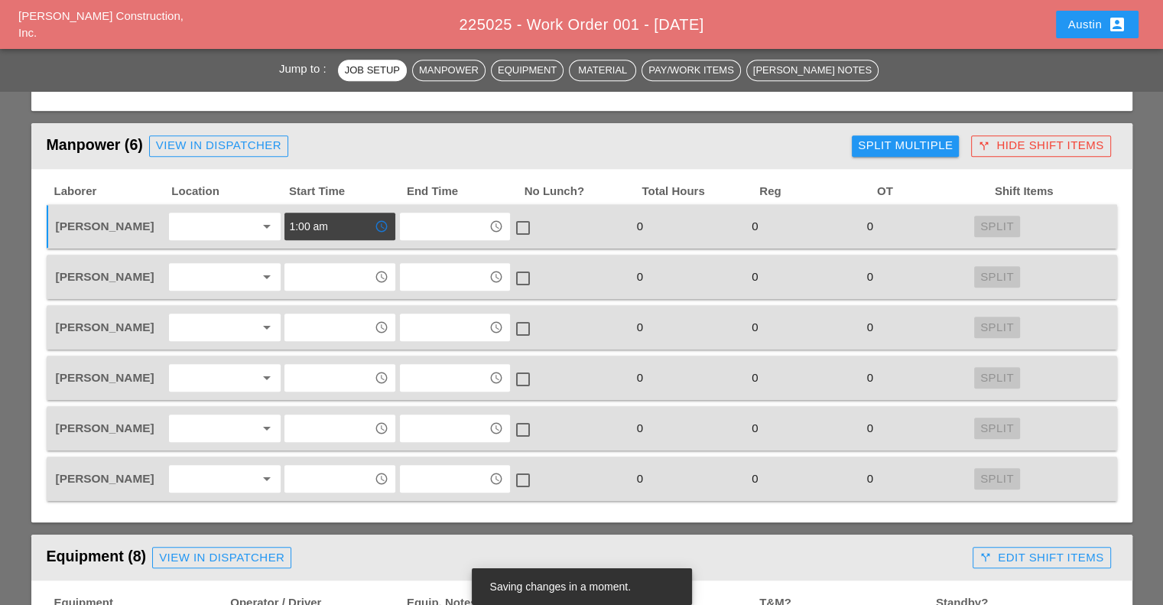
click at [444, 226] on input "text" at bounding box center [445, 226] width 80 height 24
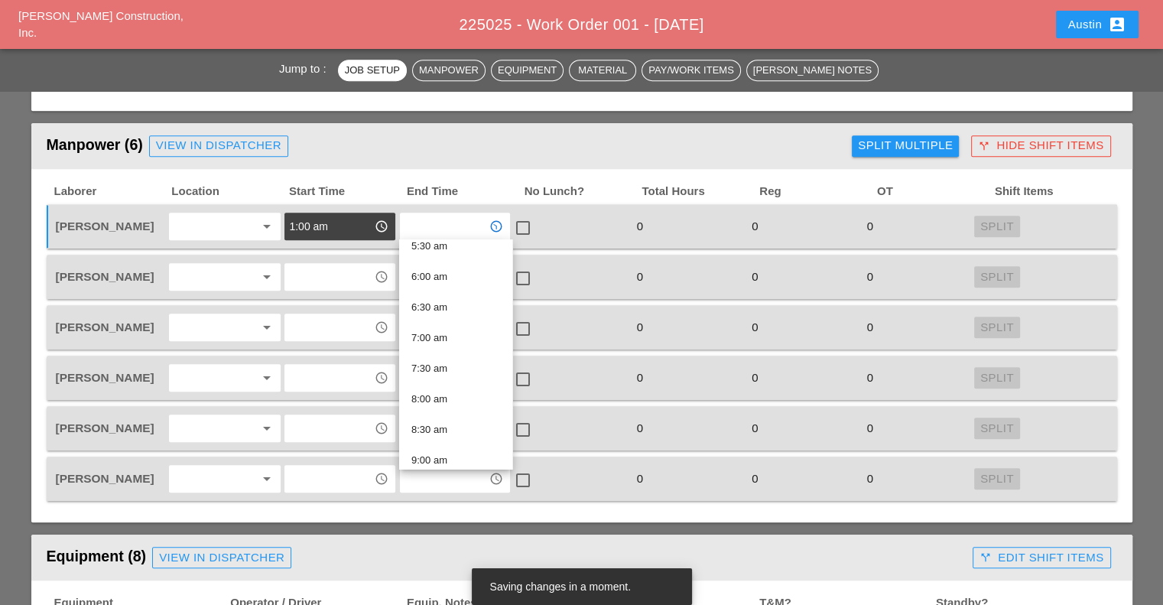
scroll to position [382, 0]
click at [443, 364] on div "8:00 am" at bounding box center [455, 365] width 89 height 18
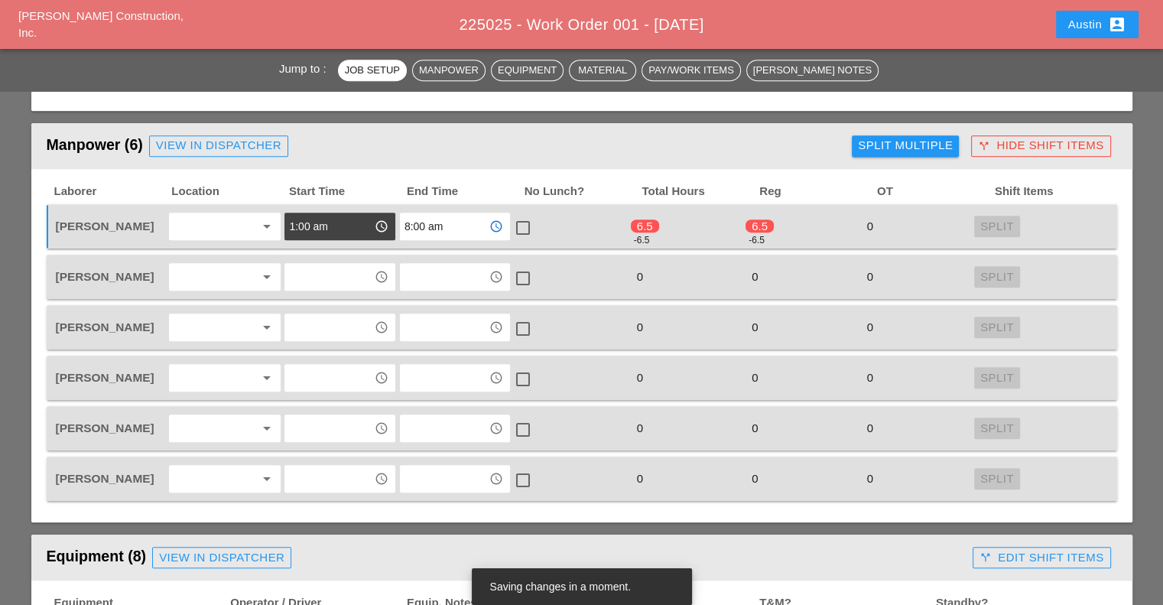
click at [440, 222] on input "8:00 am" at bounding box center [445, 226] width 80 height 24
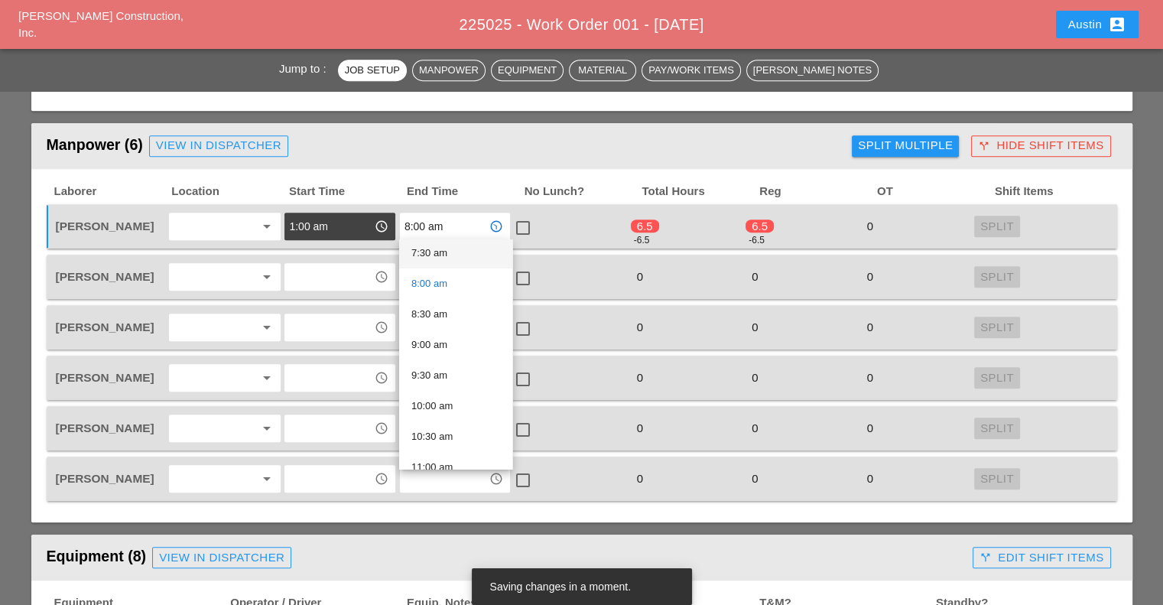
scroll to position [535, 0]
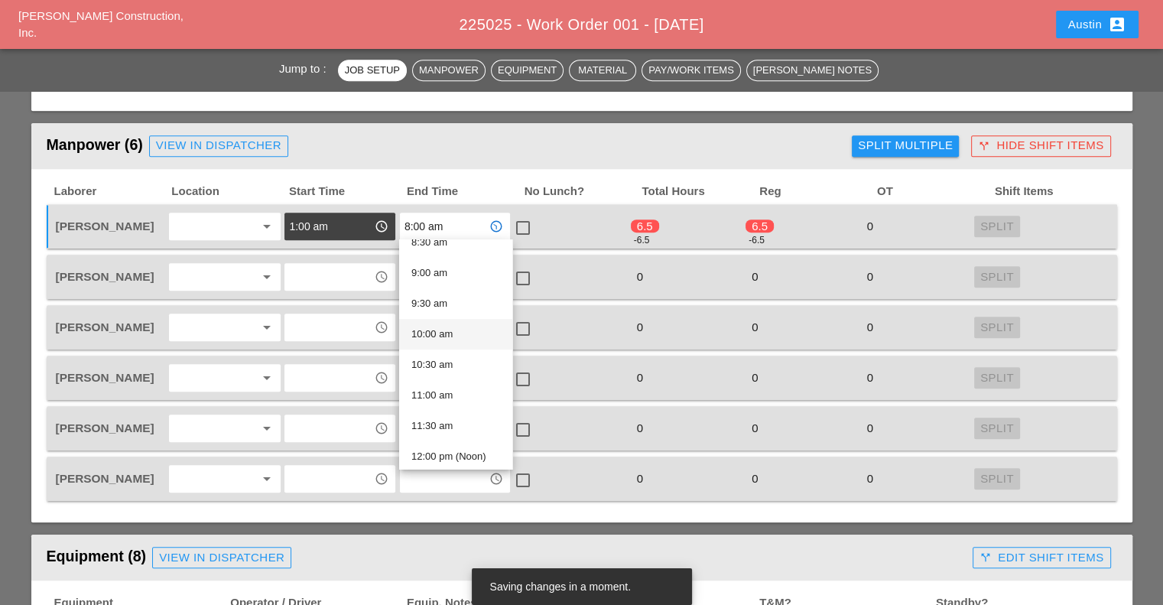
click at [434, 333] on div "10:00 am" at bounding box center [455, 334] width 89 height 18
type input "10:00 am"
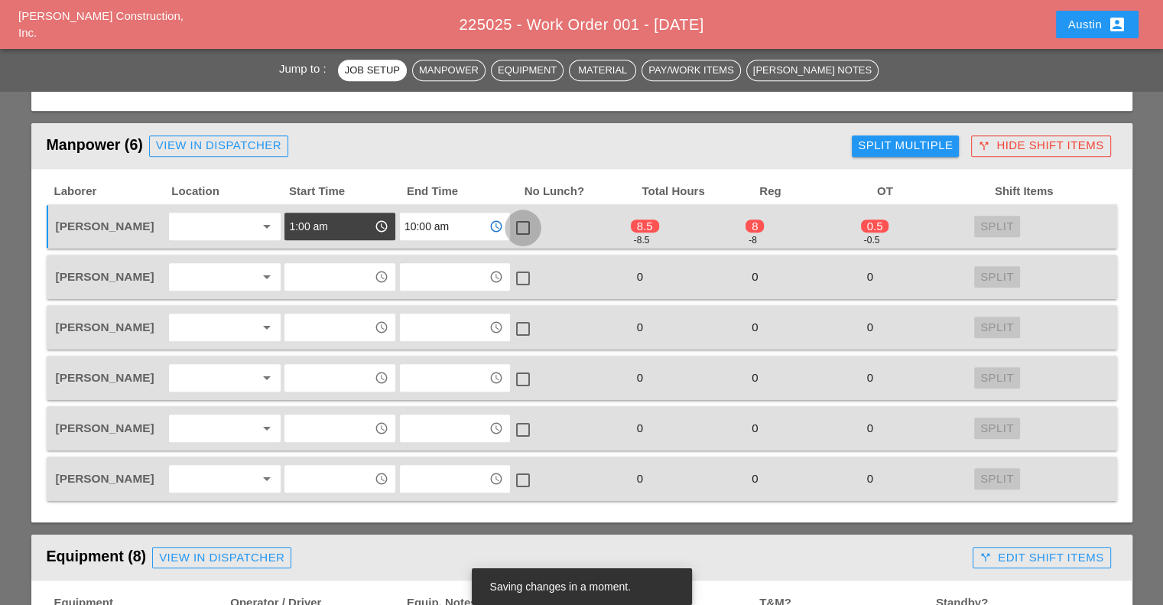
click at [526, 223] on div at bounding box center [523, 228] width 26 height 26
checkbox input "true"
click at [459, 227] on input "10:00 am" at bounding box center [445, 226] width 80 height 24
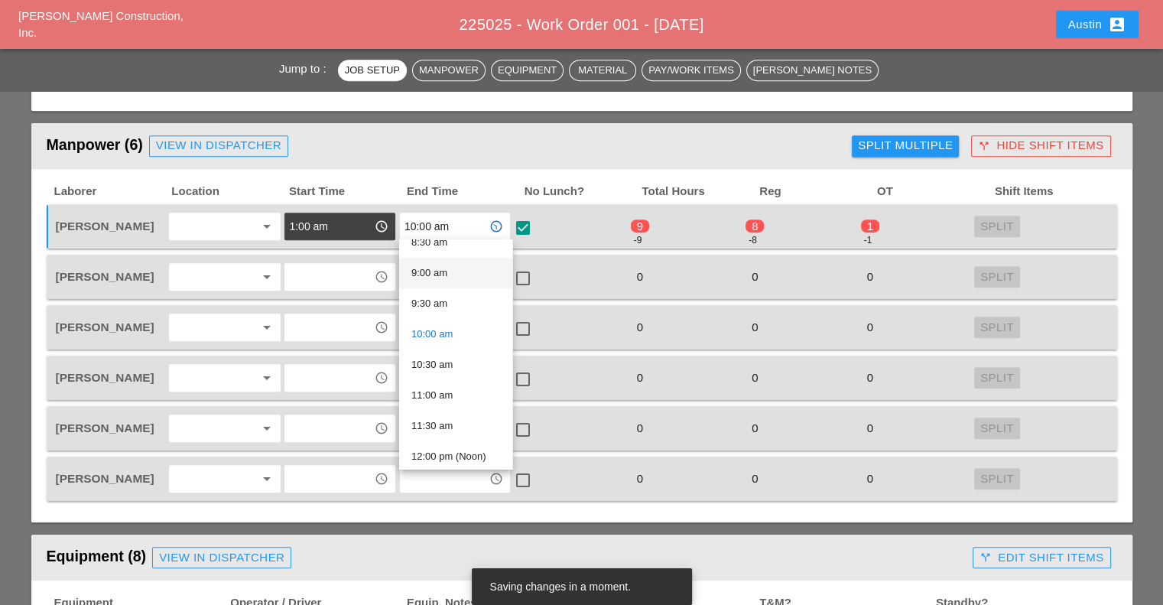
click at [438, 281] on div "9:00 am" at bounding box center [455, 273] width 89 height 18
type input "9:00 am"
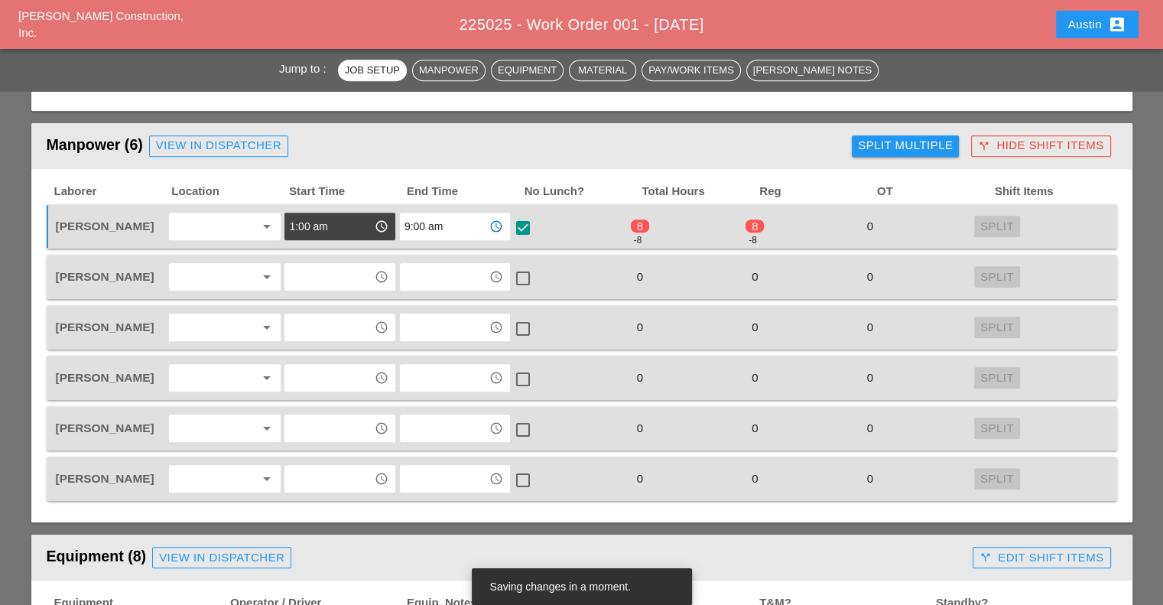
click at [326, 275] on input "text" at bounding box center [329, 277] width 80 height 24
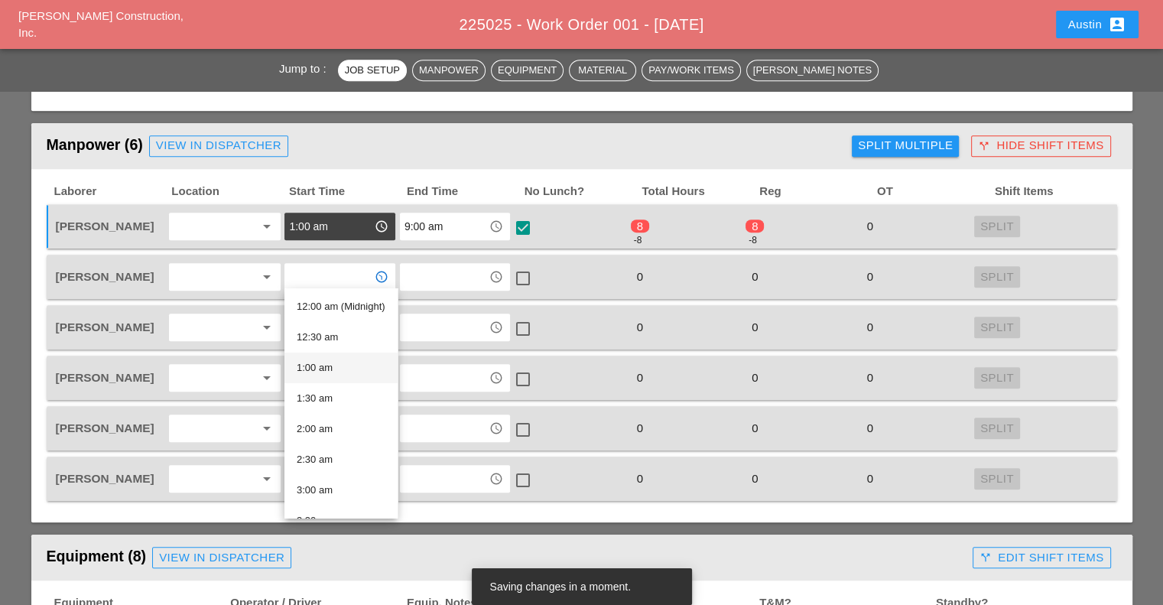
click at [333, 364] on div "1:00 am" at bounding box center [341, 368] width 89 height 18
type input "1:00 am"
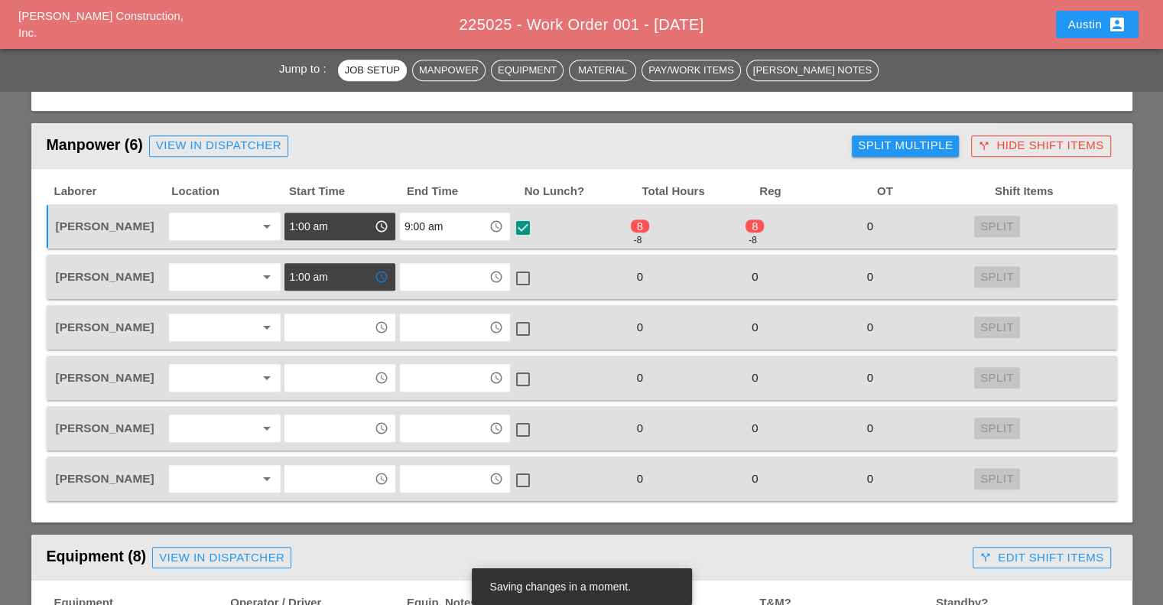
click at [431, 265] on input "text" at bounding box center [445, 277] width 80 height 24
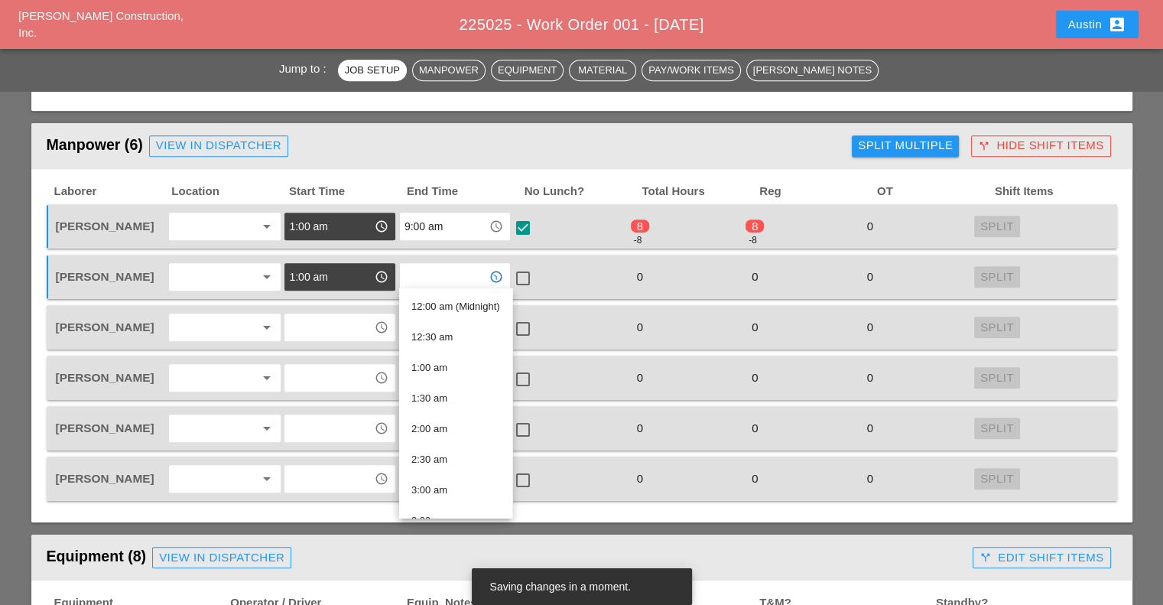
click at [505, 156] on div "Manpower (6) View in Dispatcher - All Workers Must Show up 15 Minutes Before St…" at bounding box center [447, 146] width 800 height 31
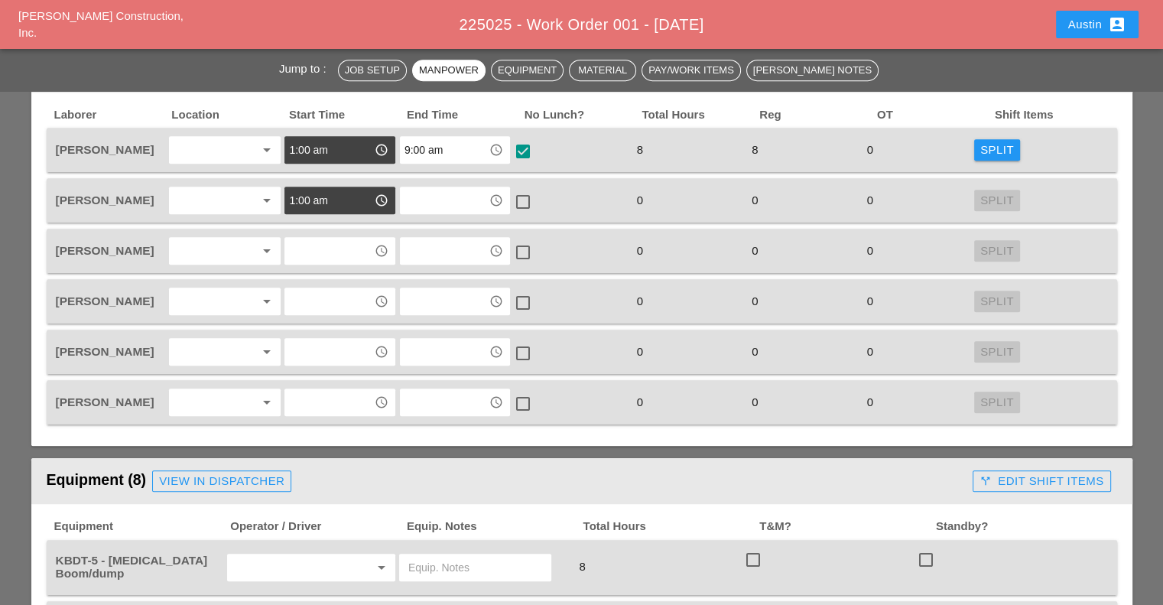
scroll to position [765, 0]
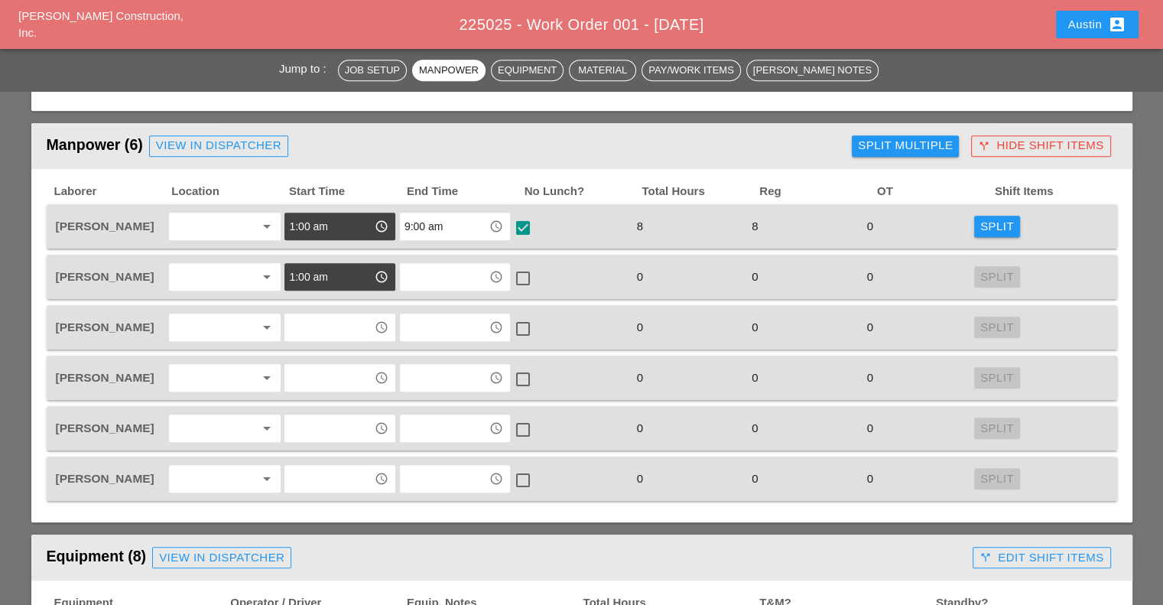
click at [997, 225] on div "Split" at bounding box center [997, 227] width 34 height 18
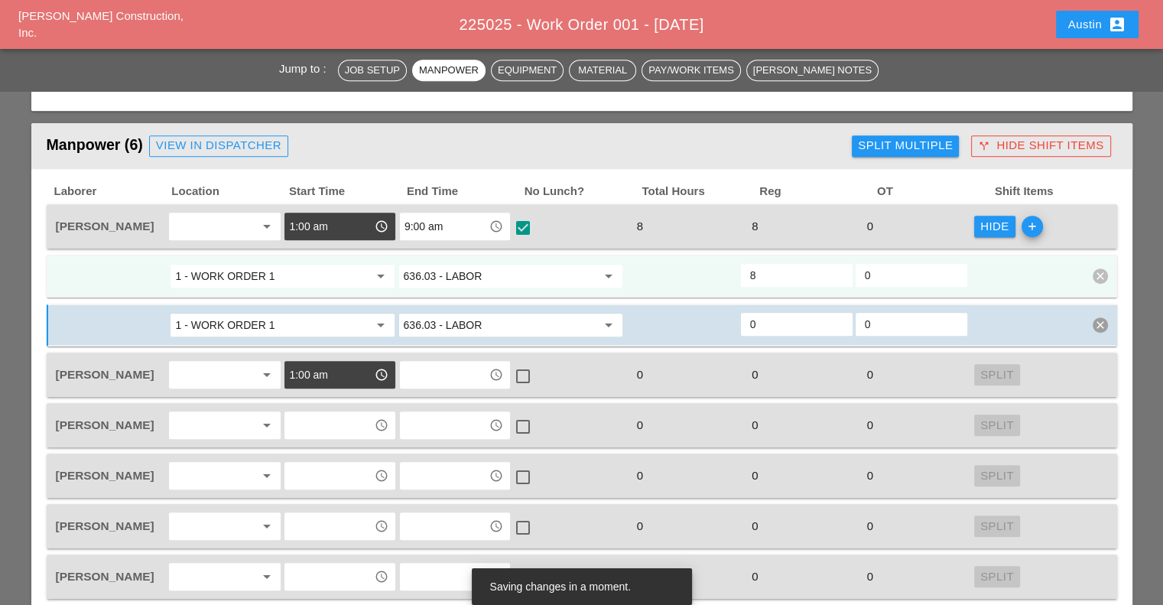
click at [505, 272] on input "636.03 - LABOR" at bounding box center [500, 276] width 193 height 24
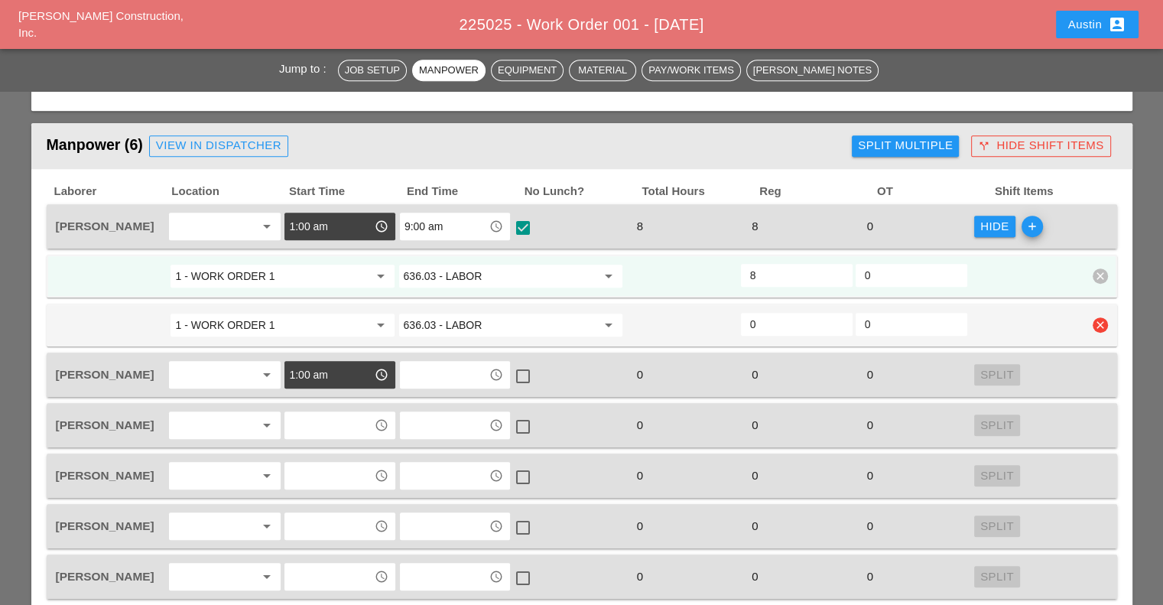
click at [1100, 317] on icon "clear" at bounding box center [1100, 324] width 15 height 15
click at [1080, 287] on div "Confirm delete" at bounding box center [1099, 287] width 74 height 18
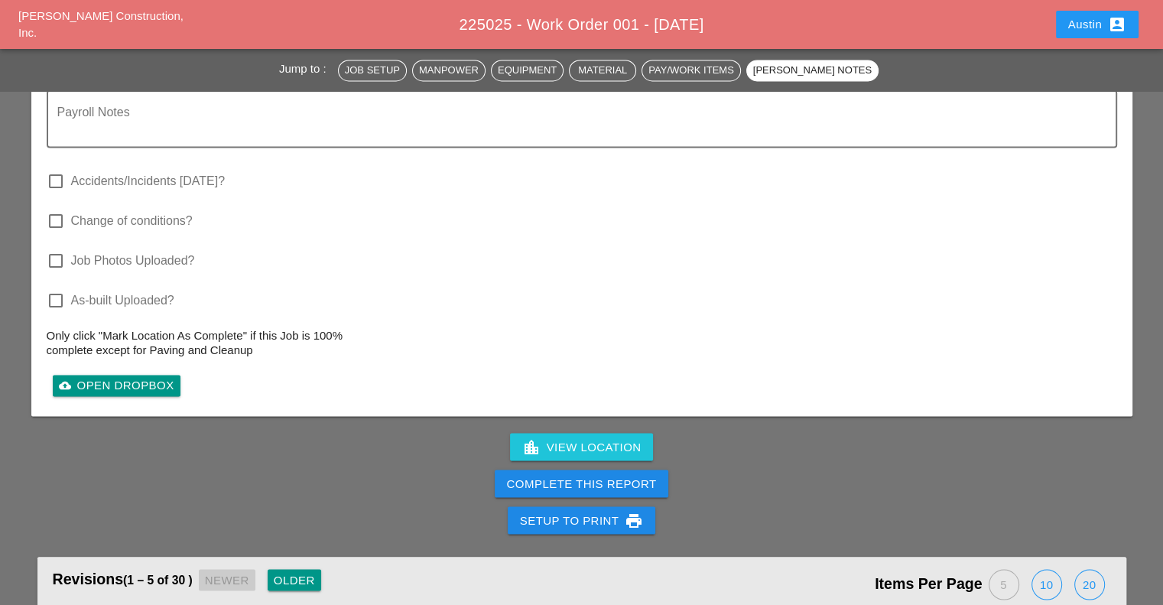
scroll to position [2600, 0]
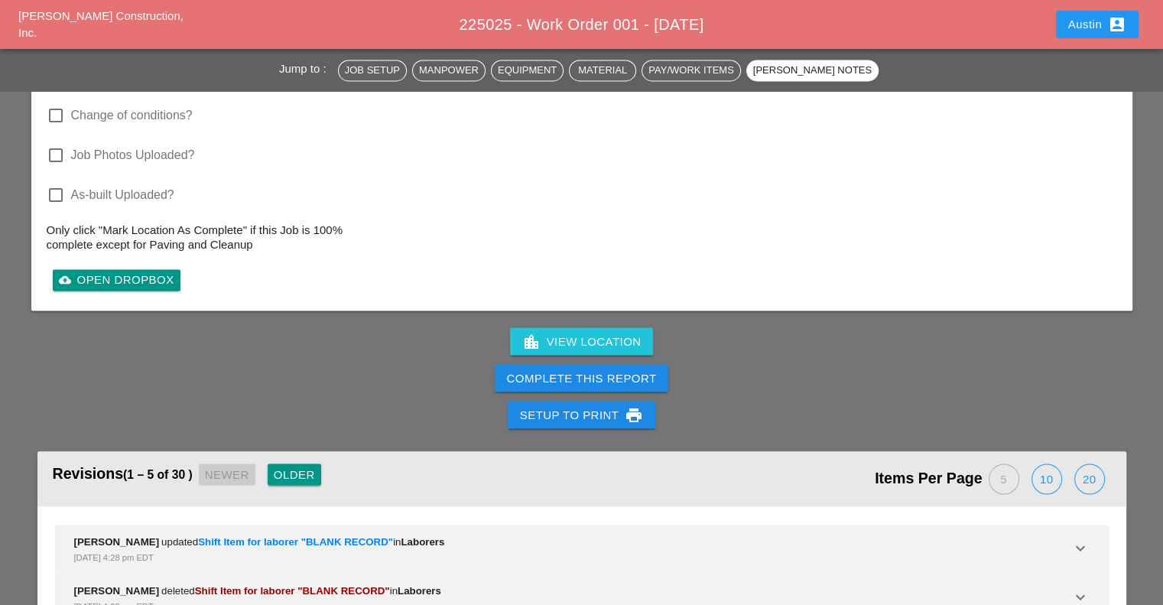
click at [604, 369] on div "Complete This Report" at bounding box center [582, 378] width 150 height 18
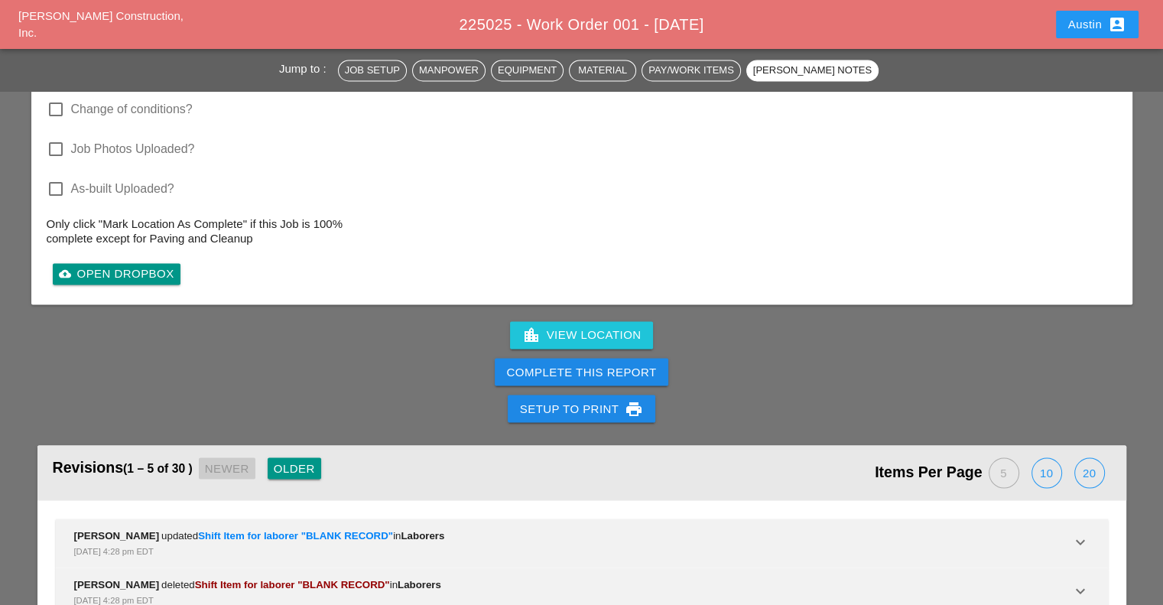
scroll to position [2677, 0]
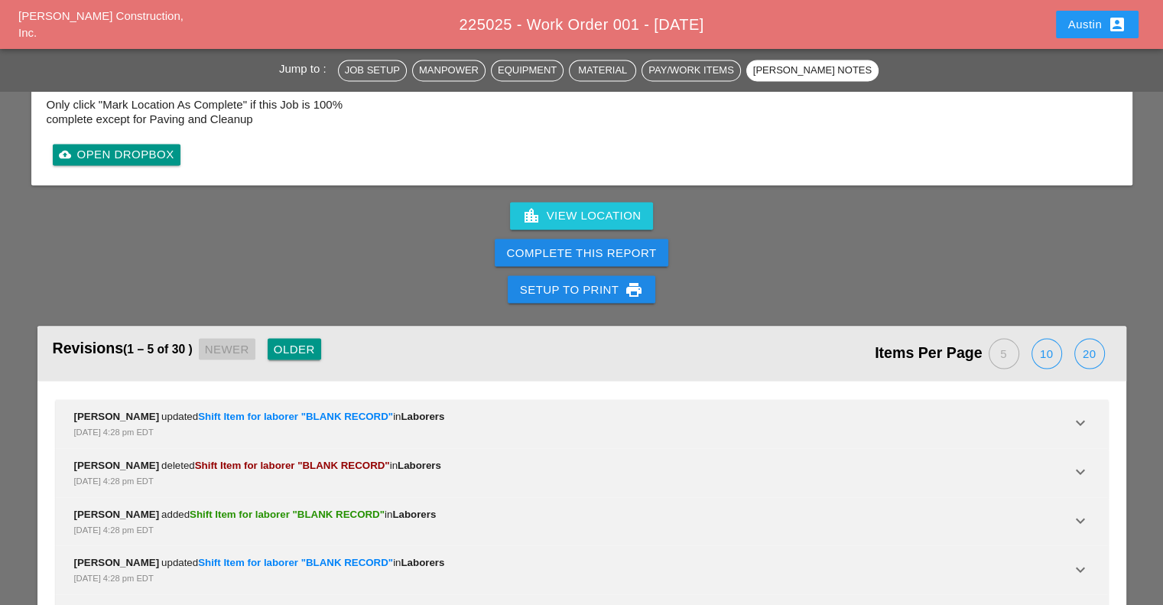
click at [618, 244] on div "Complete This Report" at bounding box center [582, 253] width 150 height 18
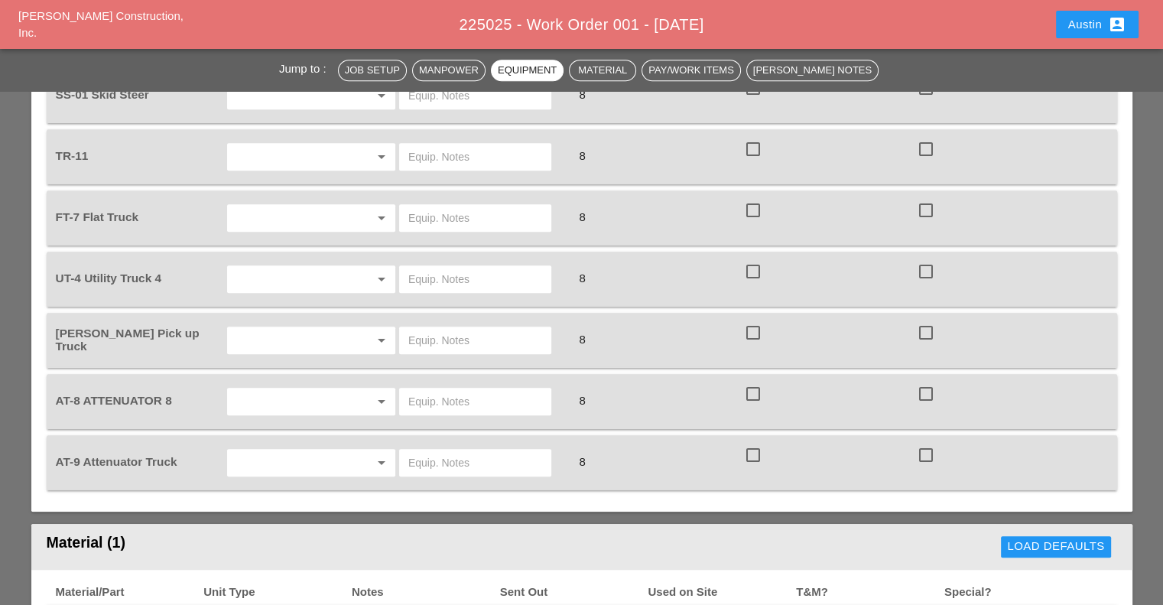
scroll to position [1514, 0]
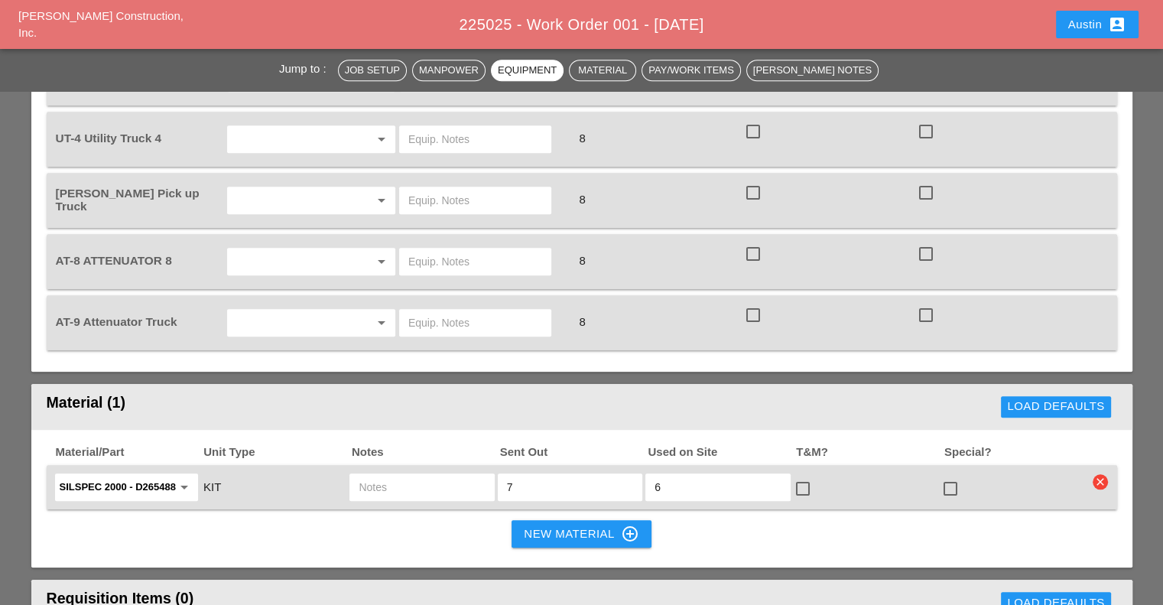
click at [679, 475] on input "6" at bounding box center [718, 487] width 126 height 24
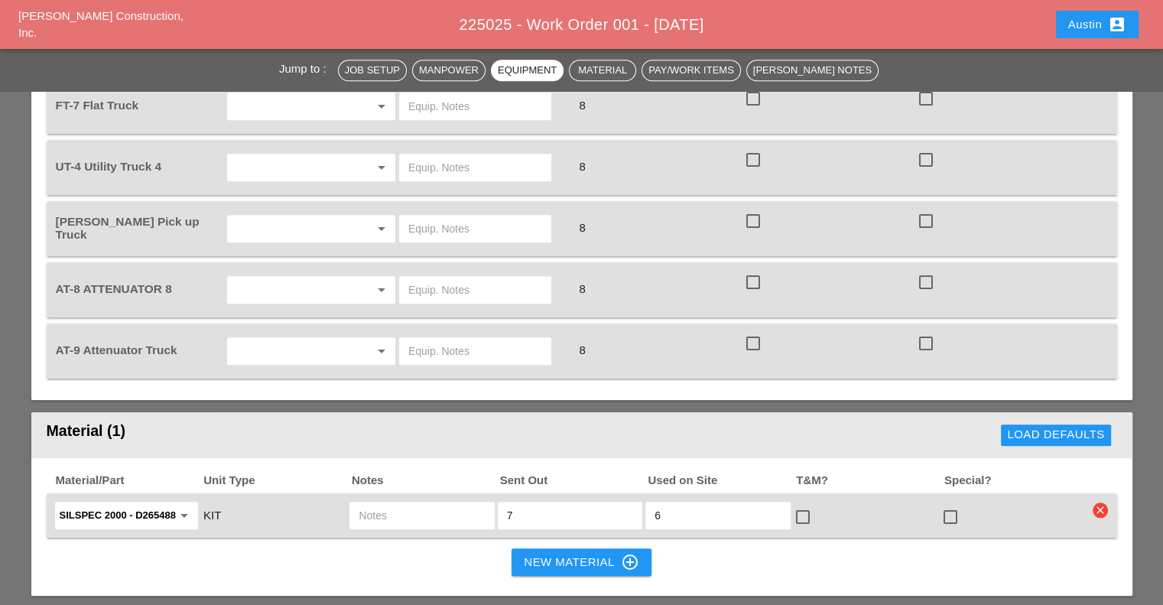
scroll to position [1438, 0]
